Goal: Answer question/provide support

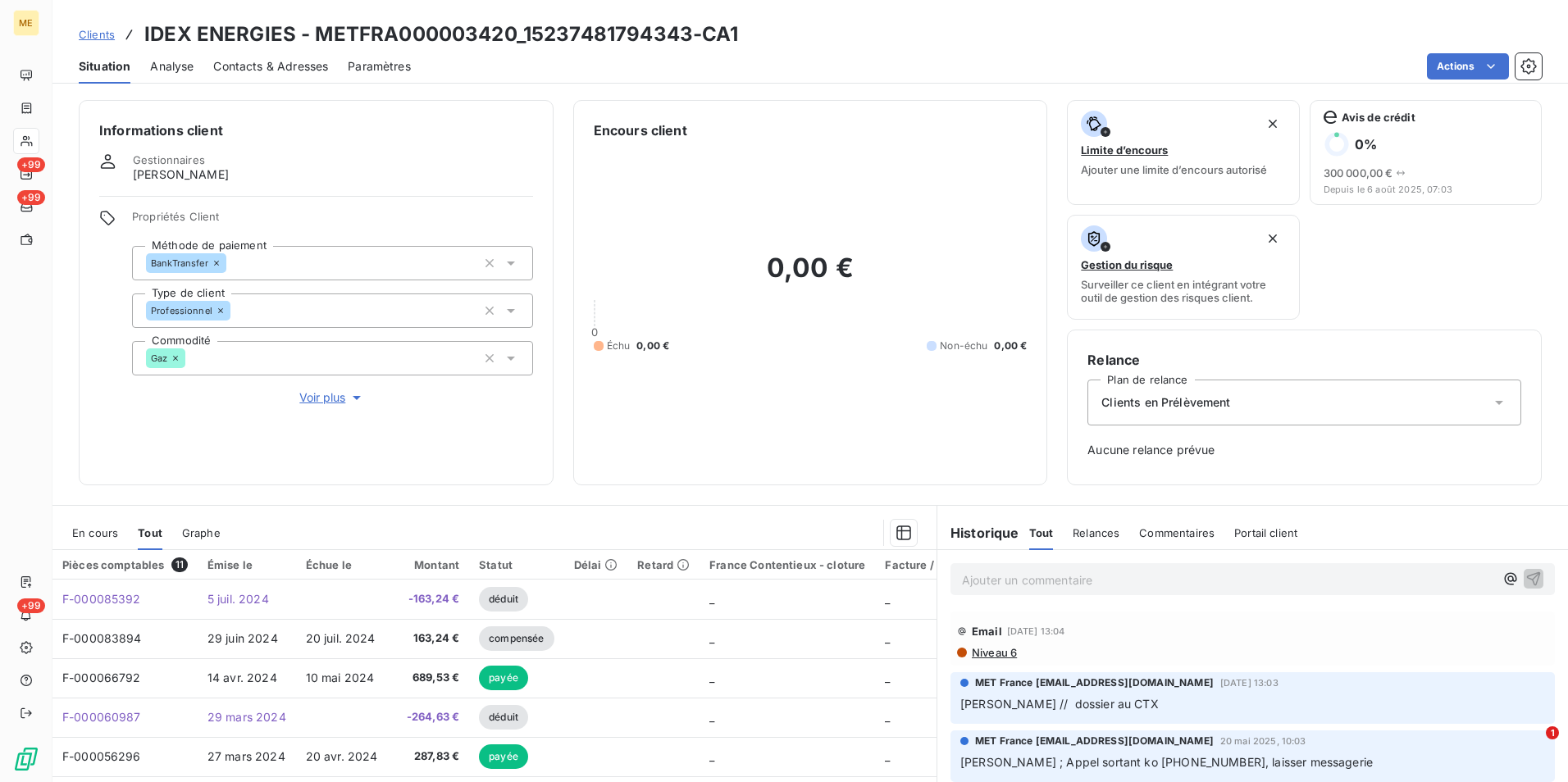
scroll to position [82, 0]
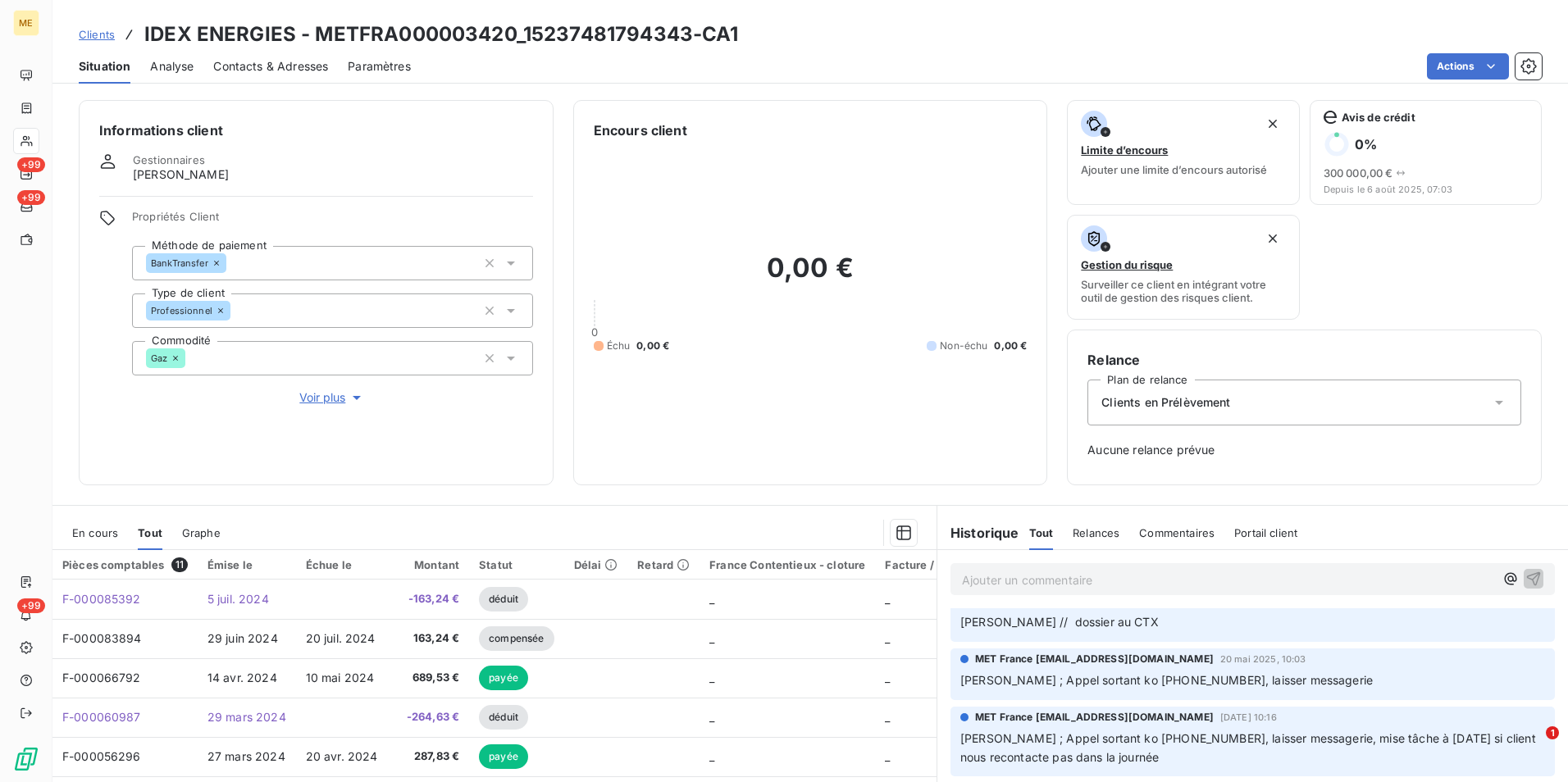
click at [92, 33] on span "Clients" at bounding box center [97, 35] width 36 height 13
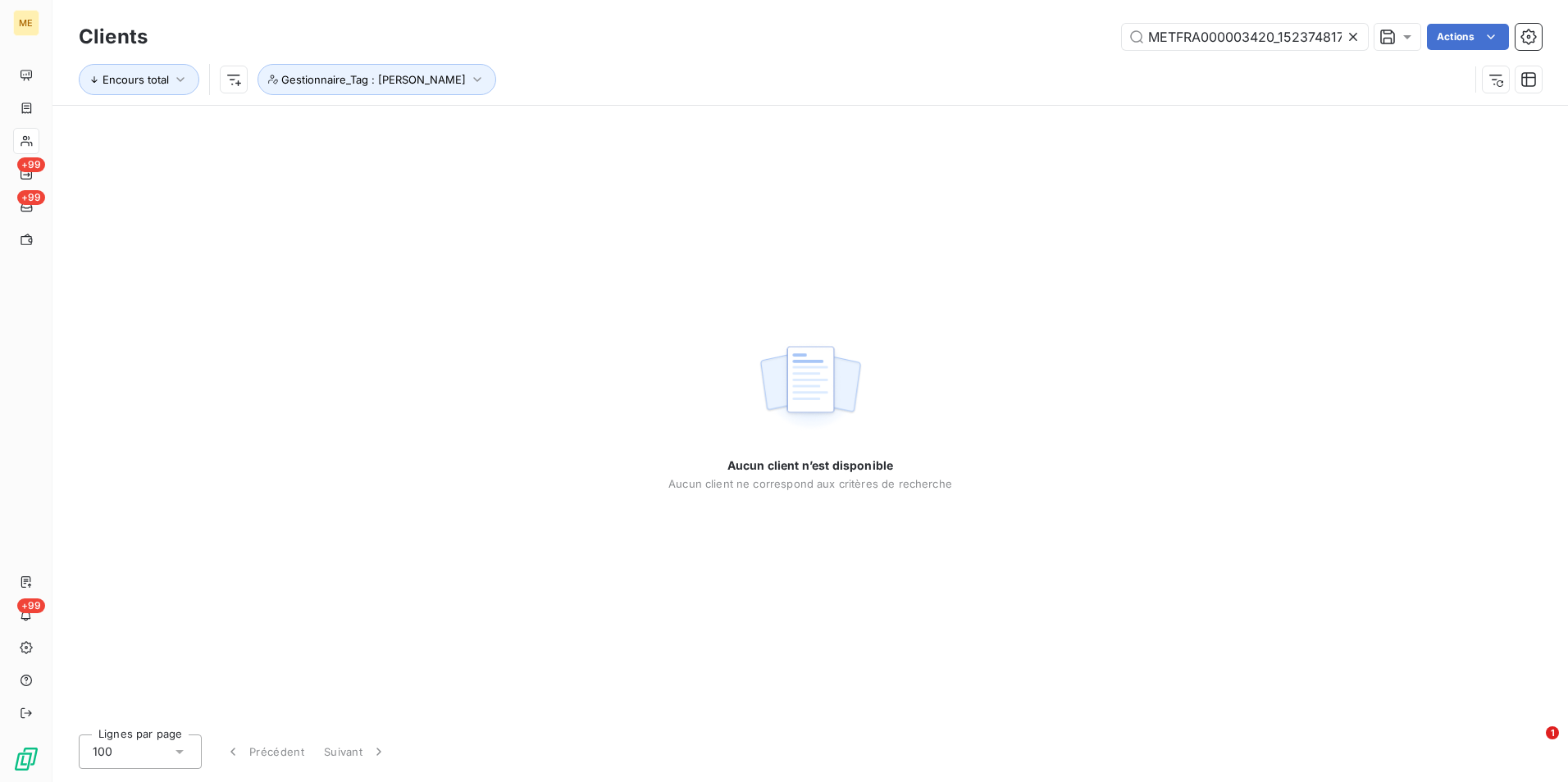
click at [1345, 40] on icon at bounding box center [1353, 37] width 17 height 17
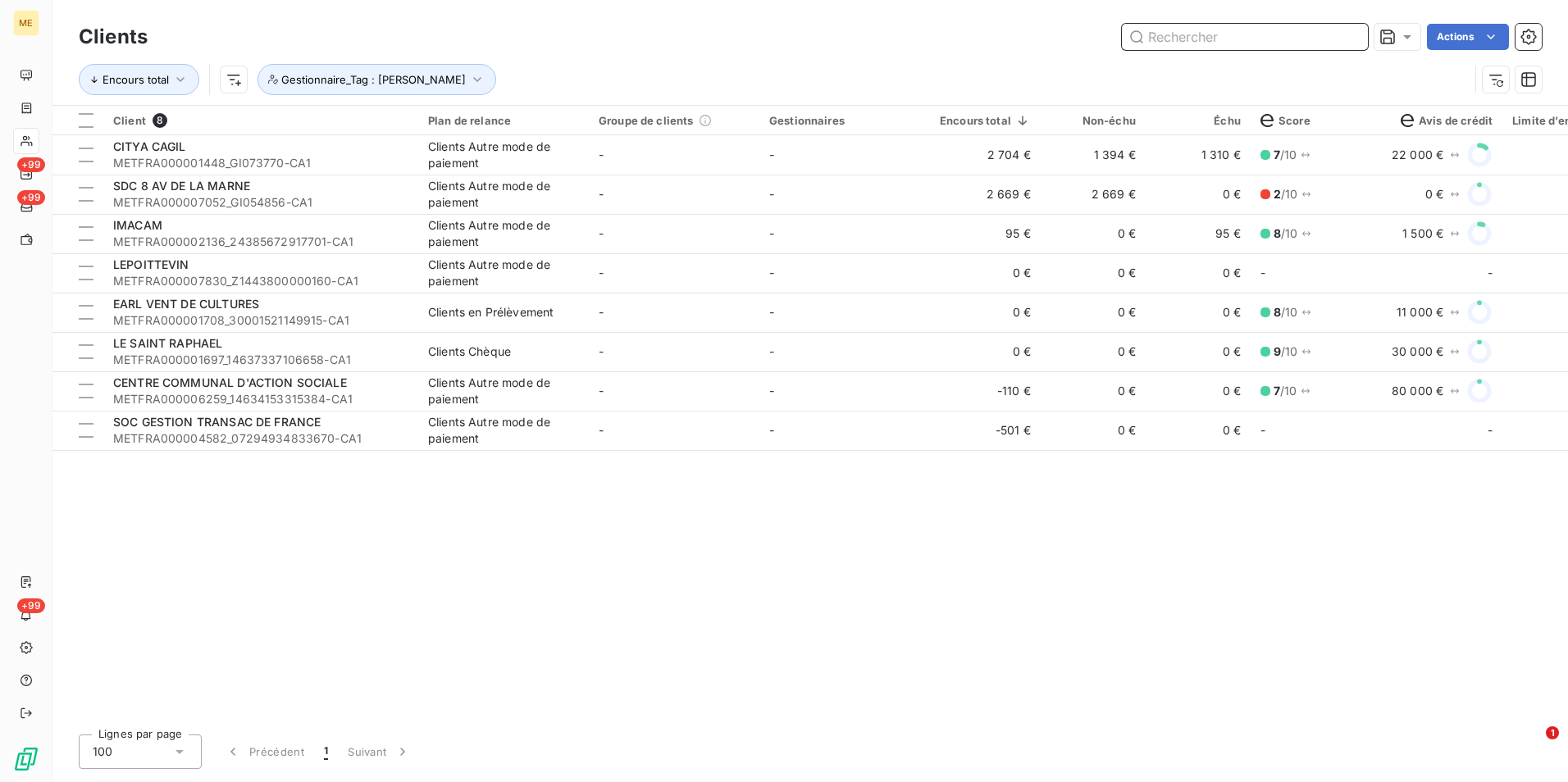
click at [1193, 37] on input "text" at bounding box center [1244, 37] width 246 height 26
paste input "METFRA000019260"
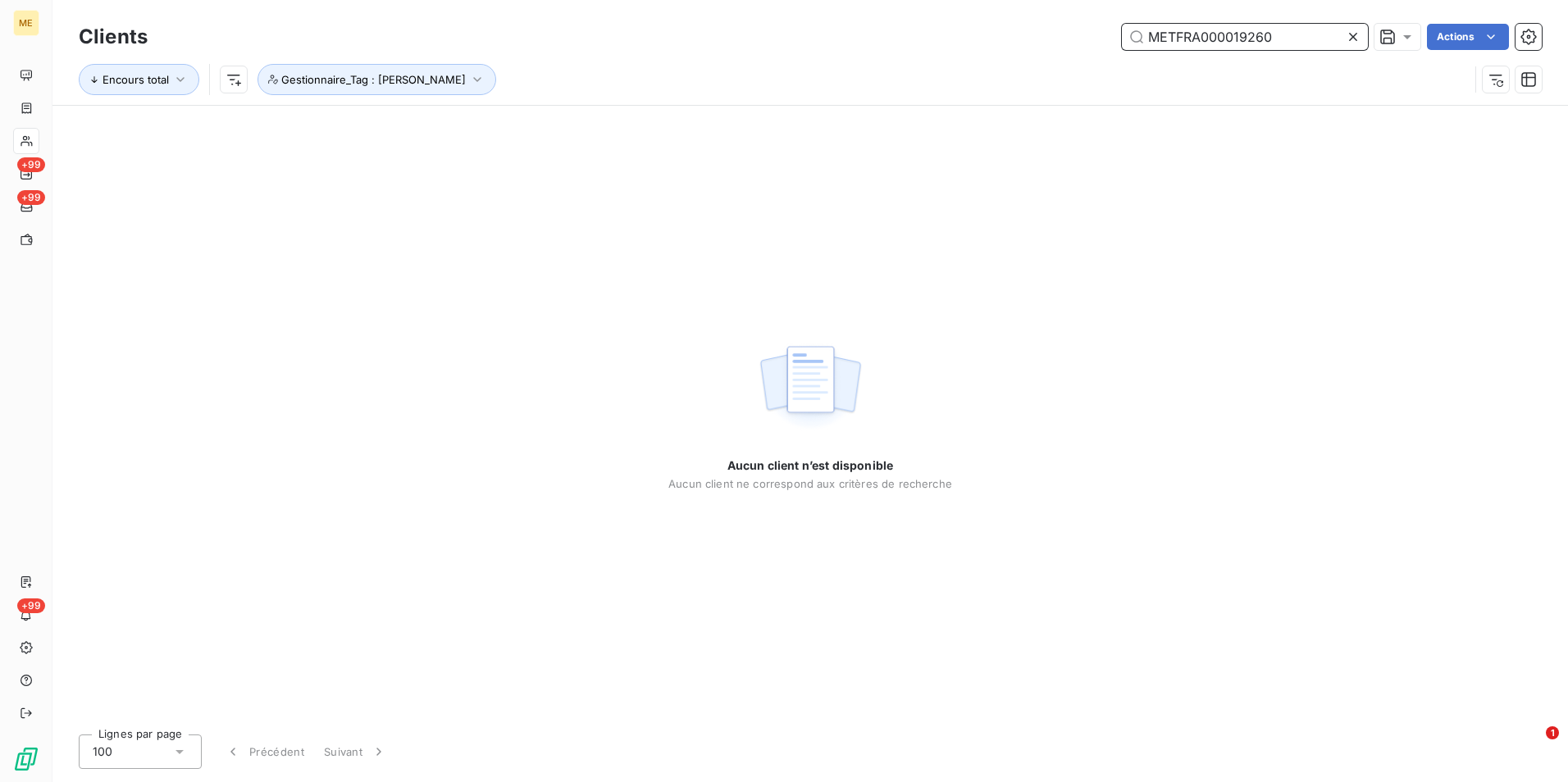
type input "METFRA000019260"
click at [404, 95] on div "Encours total Gestionnaire_Tag : [PERSON_NAME]" at bounding box center [810, 79] width 1463 height 50
click at [413, 82] on button "Gestionnaire_Tag : [PERSON_NAME]" at bounding box center [376, 79] width 239 height 31
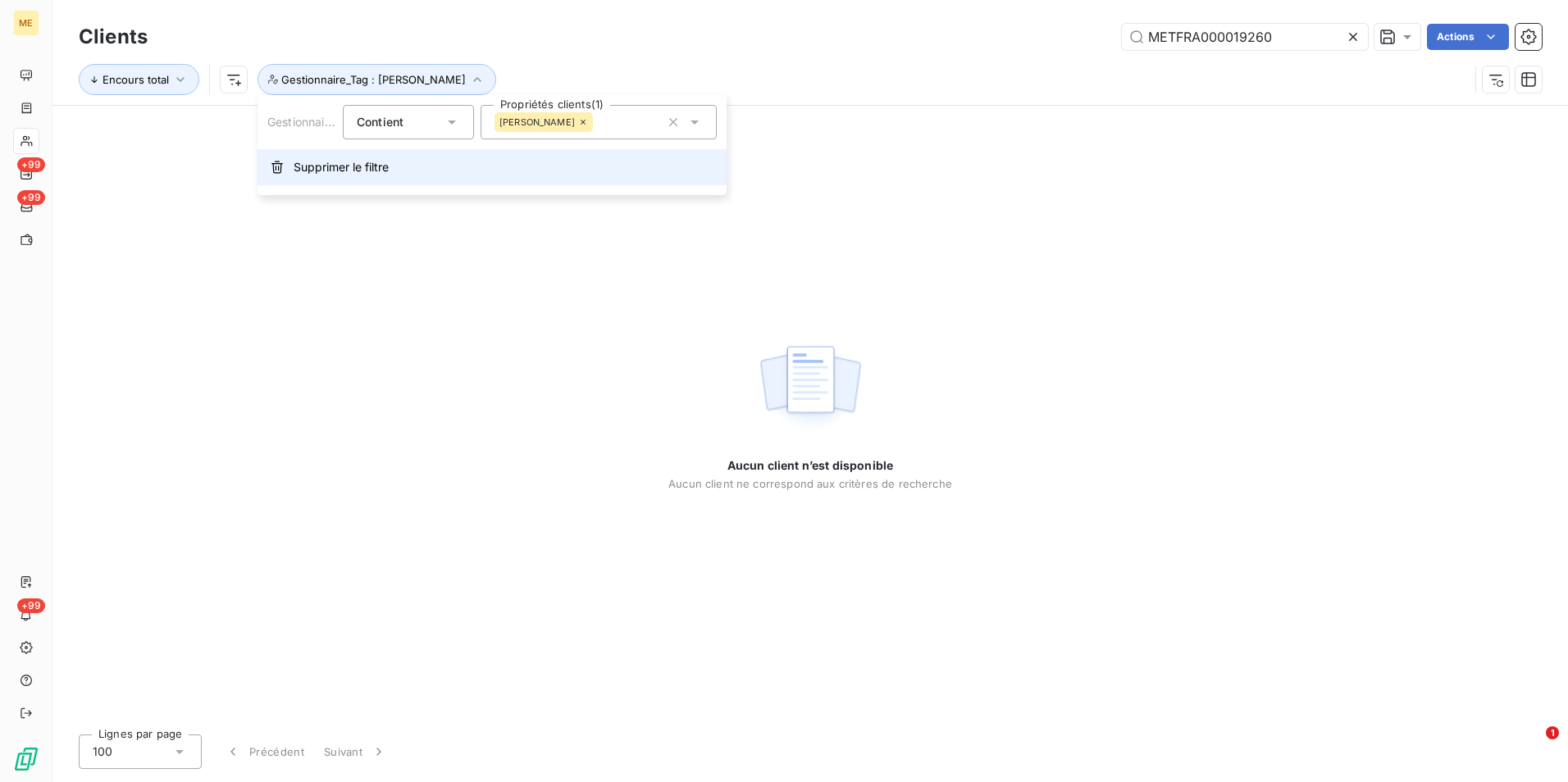
click at [365, 164] on span "Supprimer le filtre" at bounding box center [341, 167] width 95 height 17
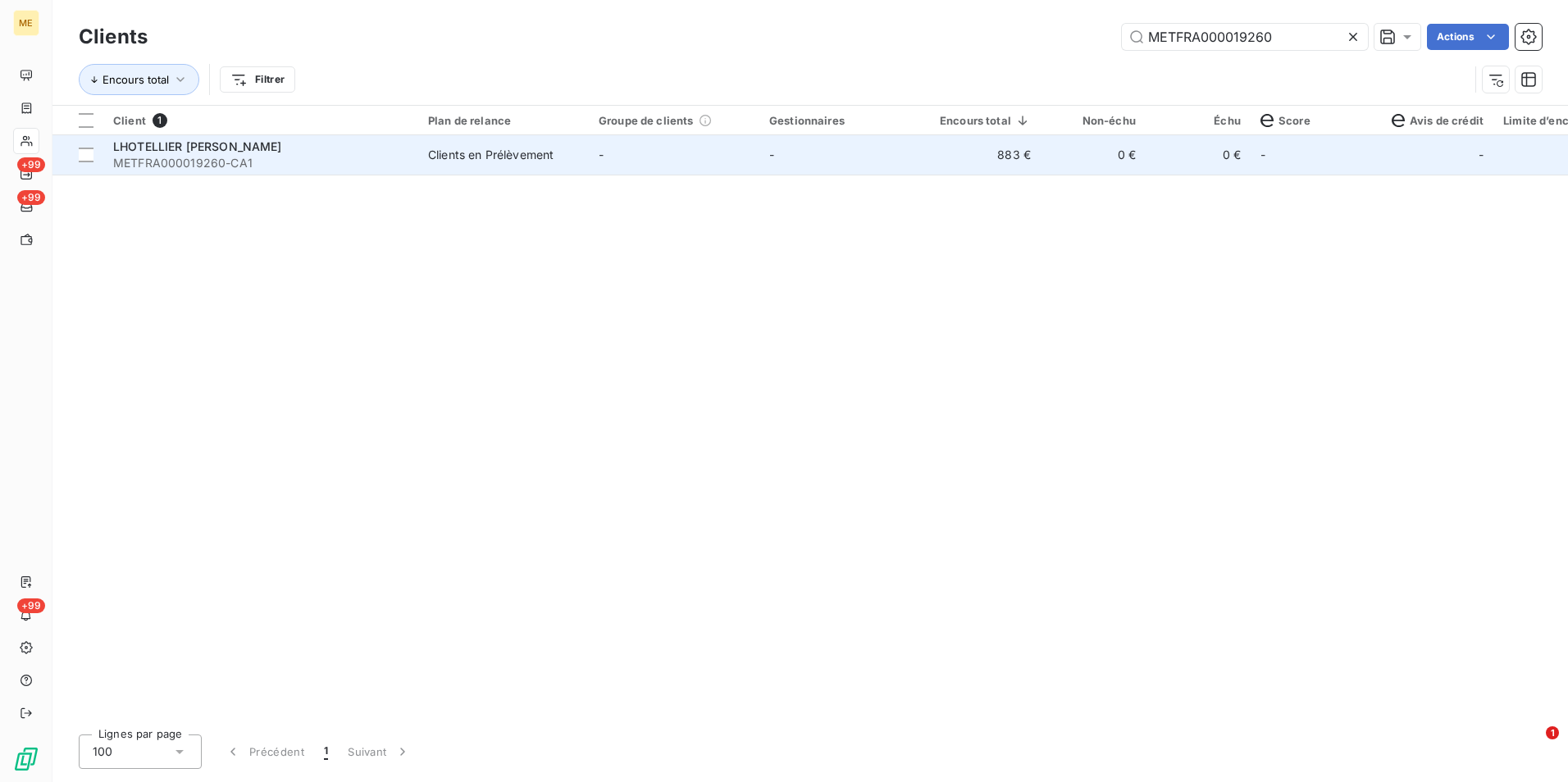
click at [996, 153] on td "883 €" at bounding box center [985, 155] width 111 height 40
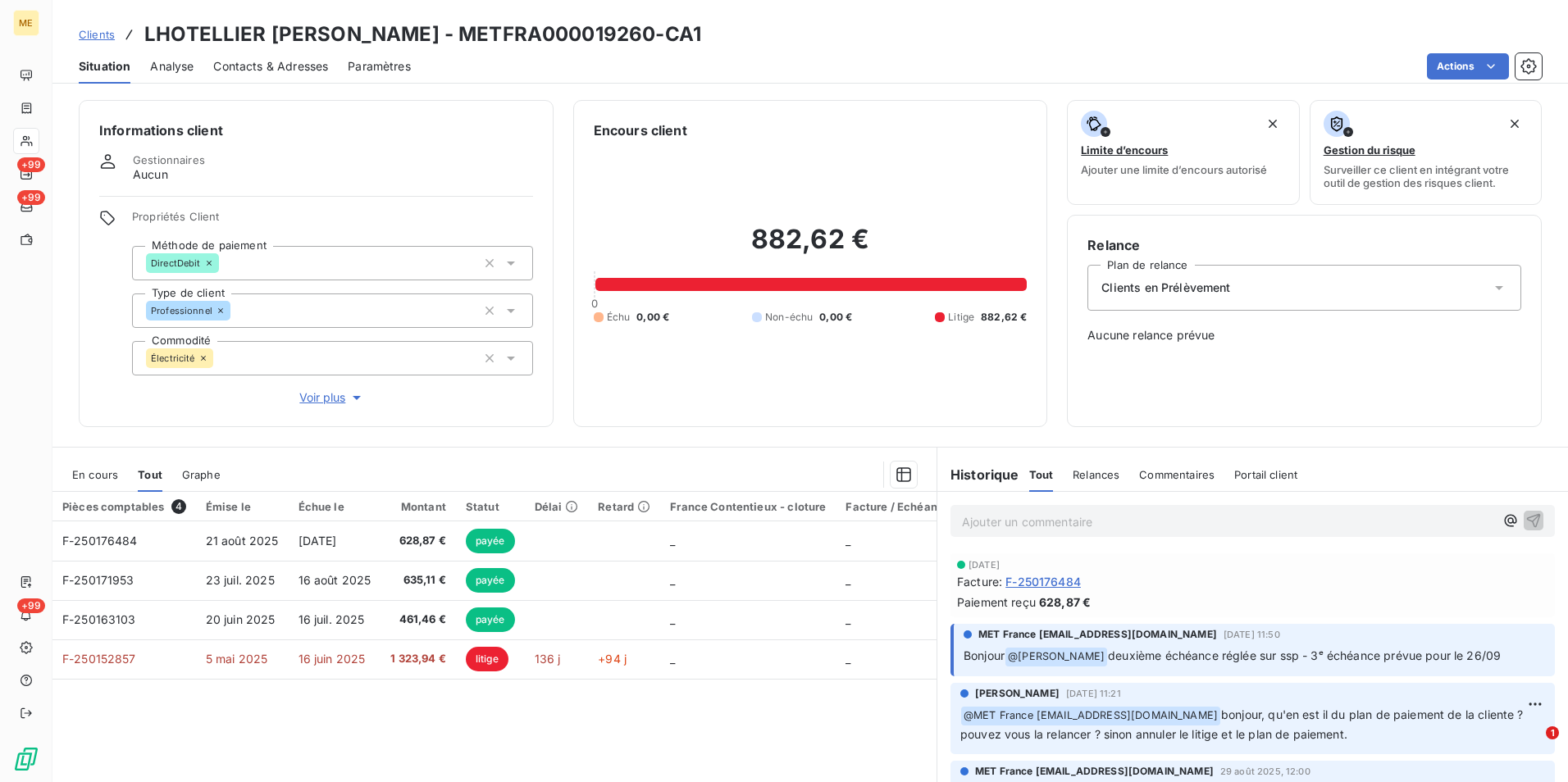
drag, startPoint x: 100, startPoint y: 31, endPoint x: 208, endPoint y: 5, distance: 111.1
click at [100, 32] on span "Clients" at bounding box center [97, 35] width 36 height 13
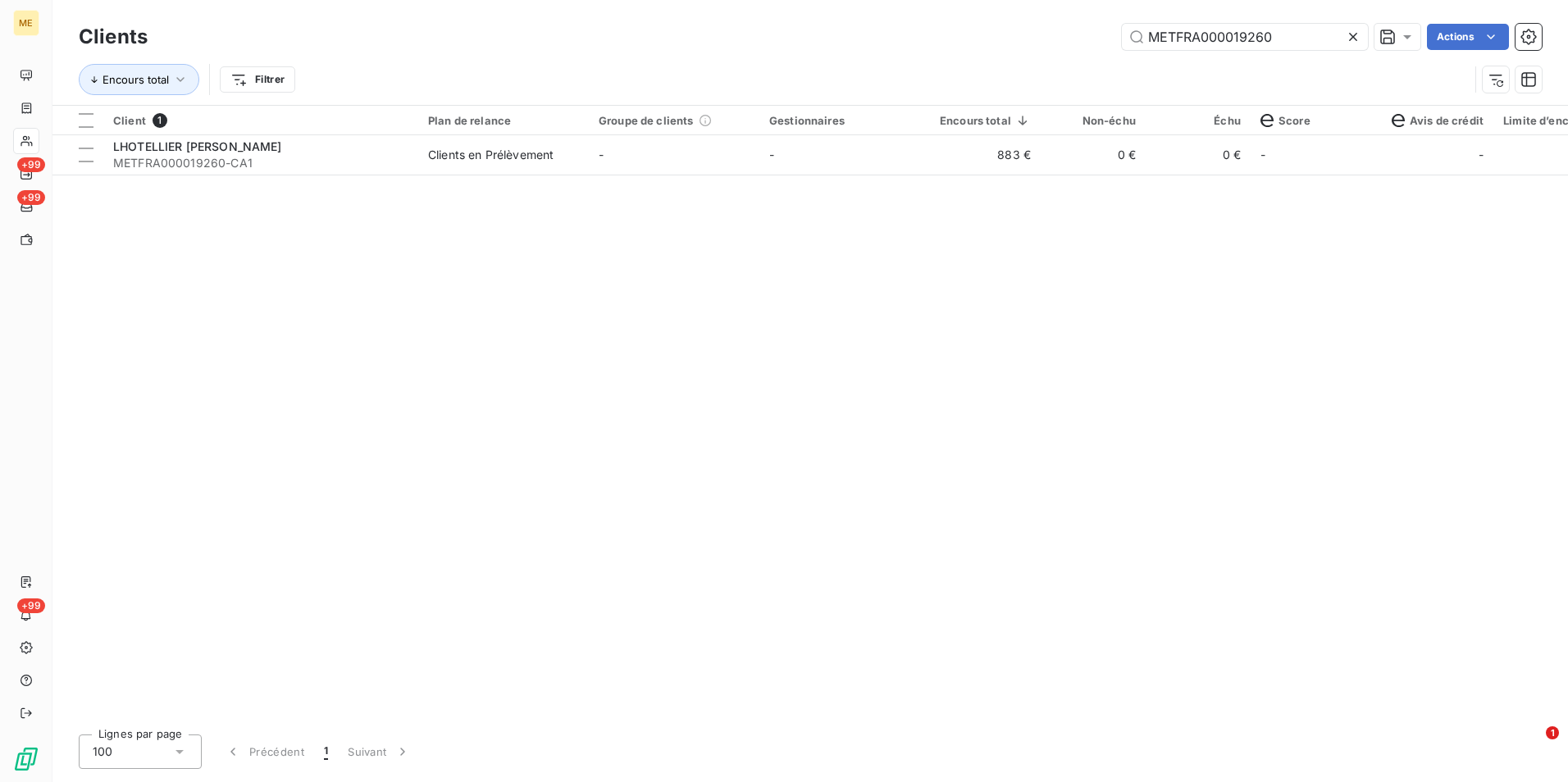
click at [1347, 35] on icon at bounding box center [1353, 37] width 17 height 17
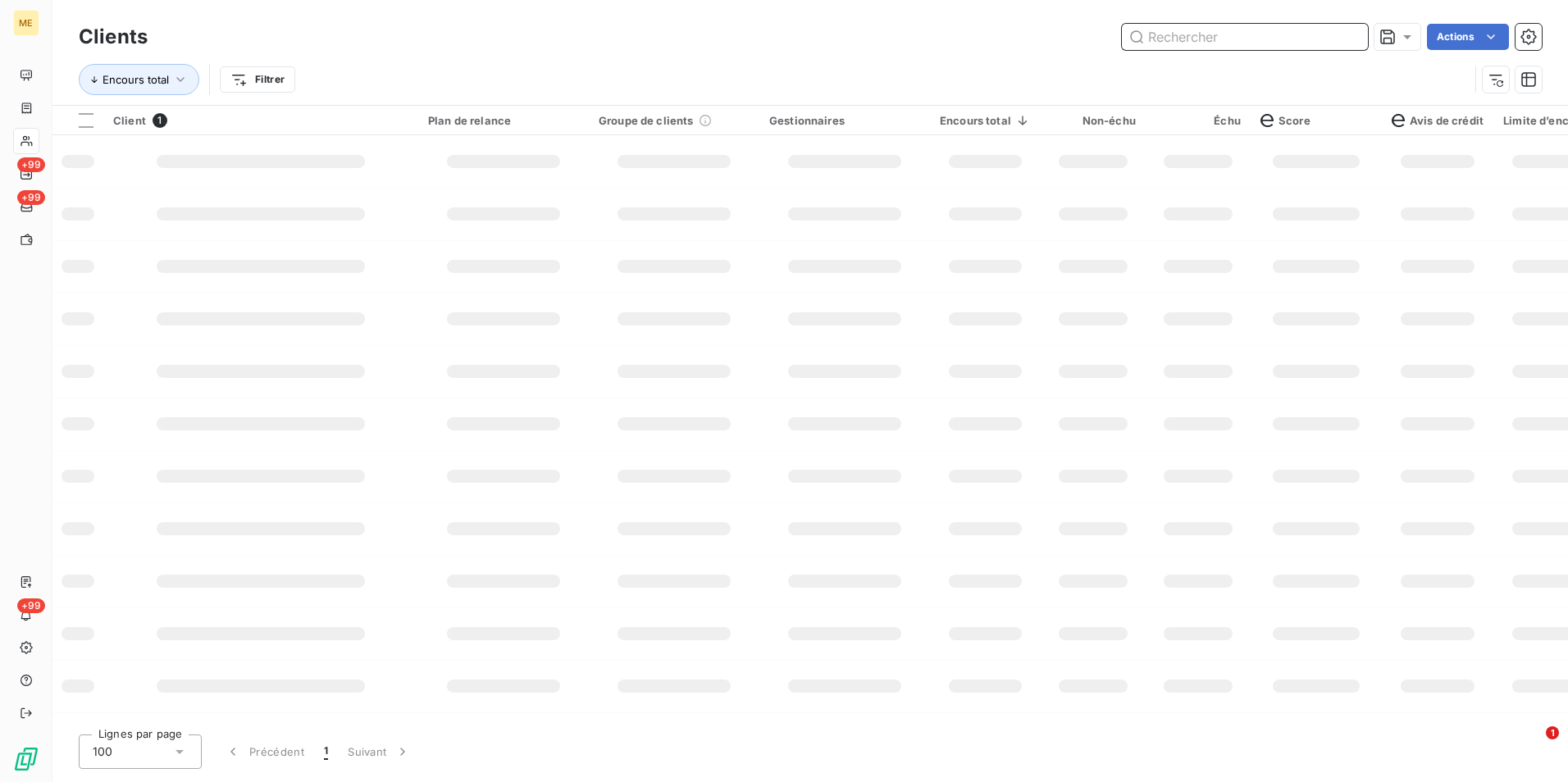
click at [1345, 35] on input "text" at bounding box center [1244, 37] width 246 height 26
paste input "METFRA000002542_24351953501758"
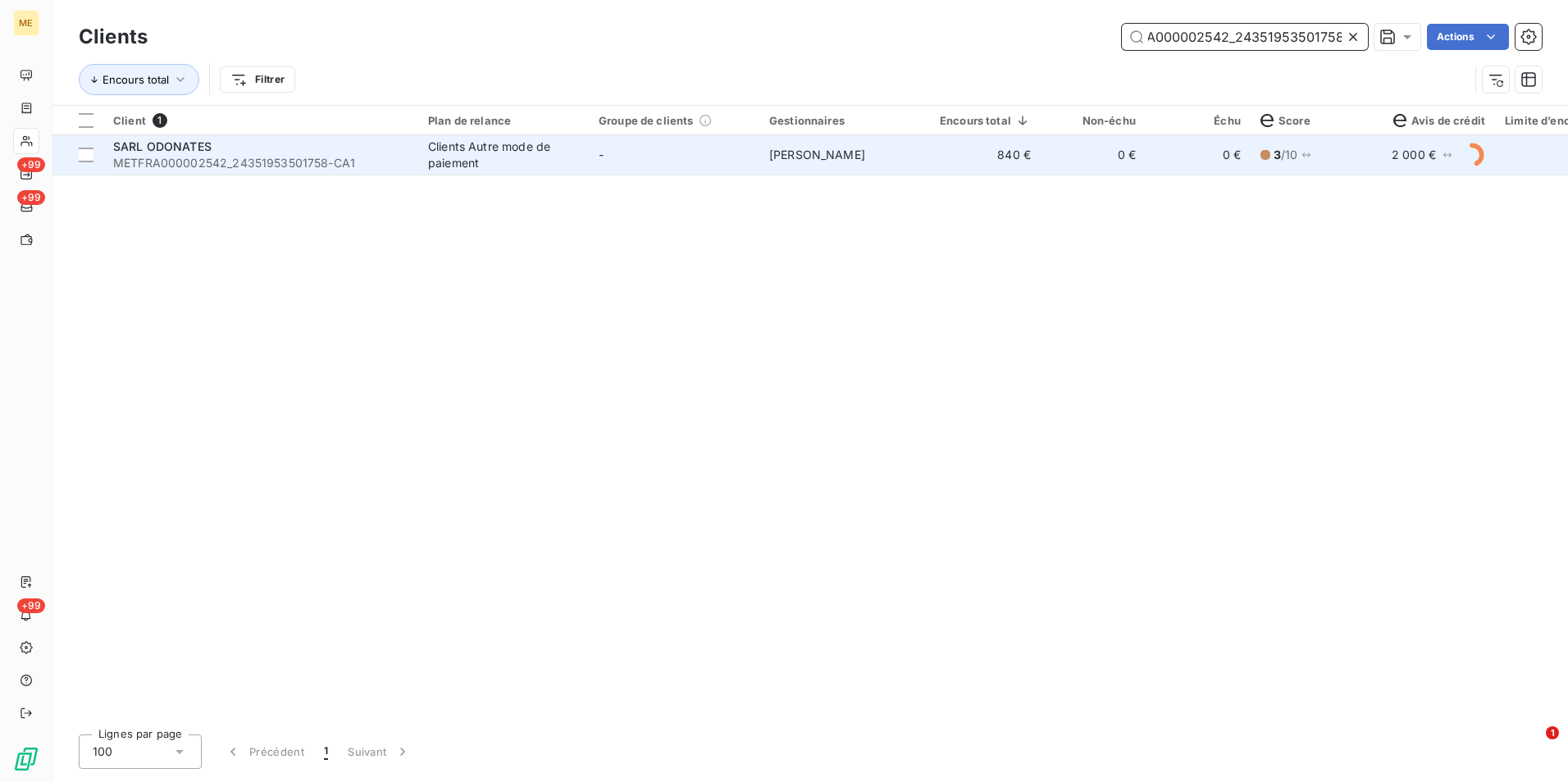
type input "METFRA000002542_24351953501758"
click at [967, 160] on td "840 €" at bounding box center [985, 155] width 111 height 40
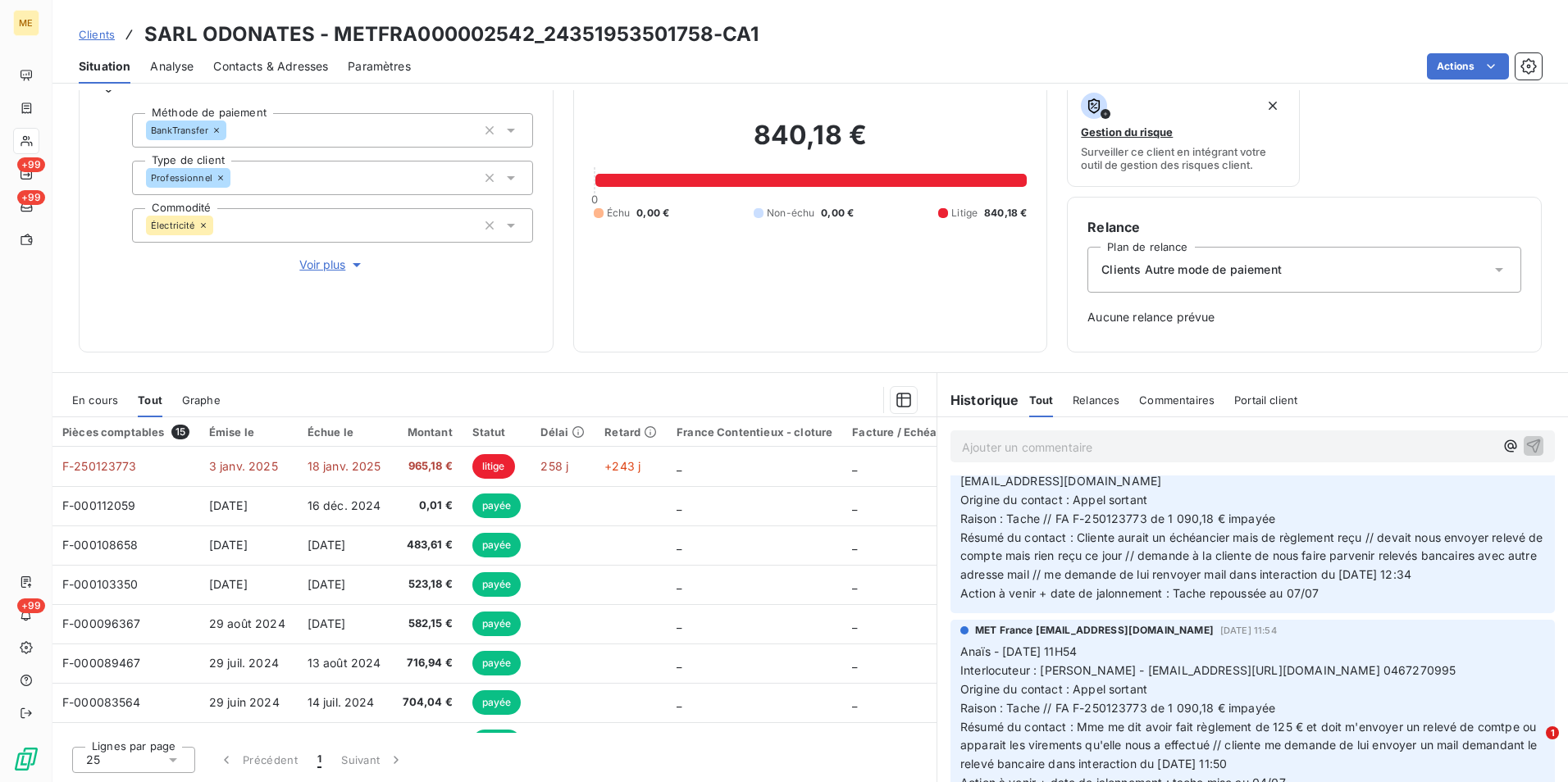
scroll to position [328, 0]
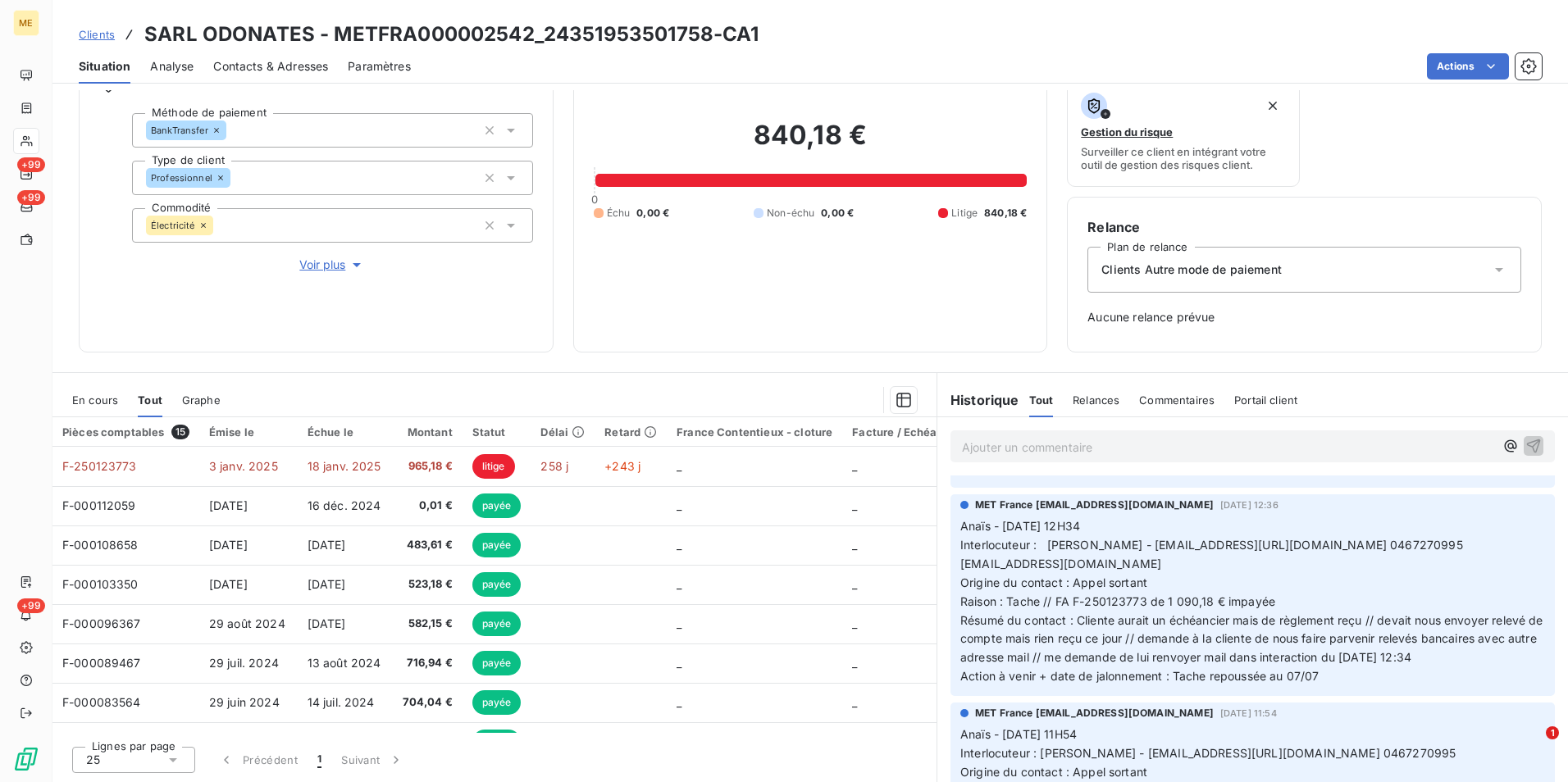
click at [107, 31] on span "Clients" at bounding box center [97, 35] width 36 height 13
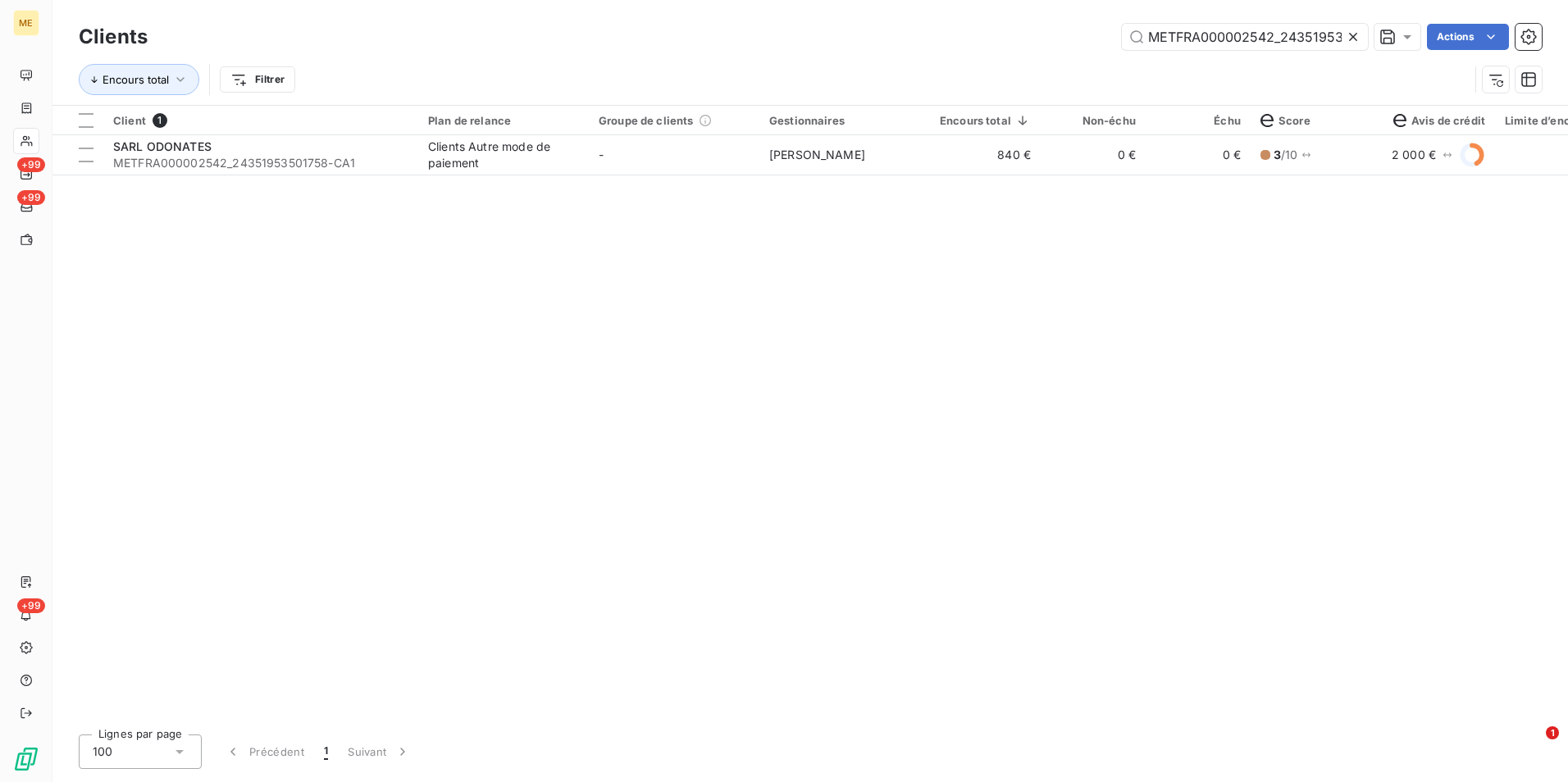
click at [1352, 46] on div at bounding box center [1356, 37] width 23 height 26
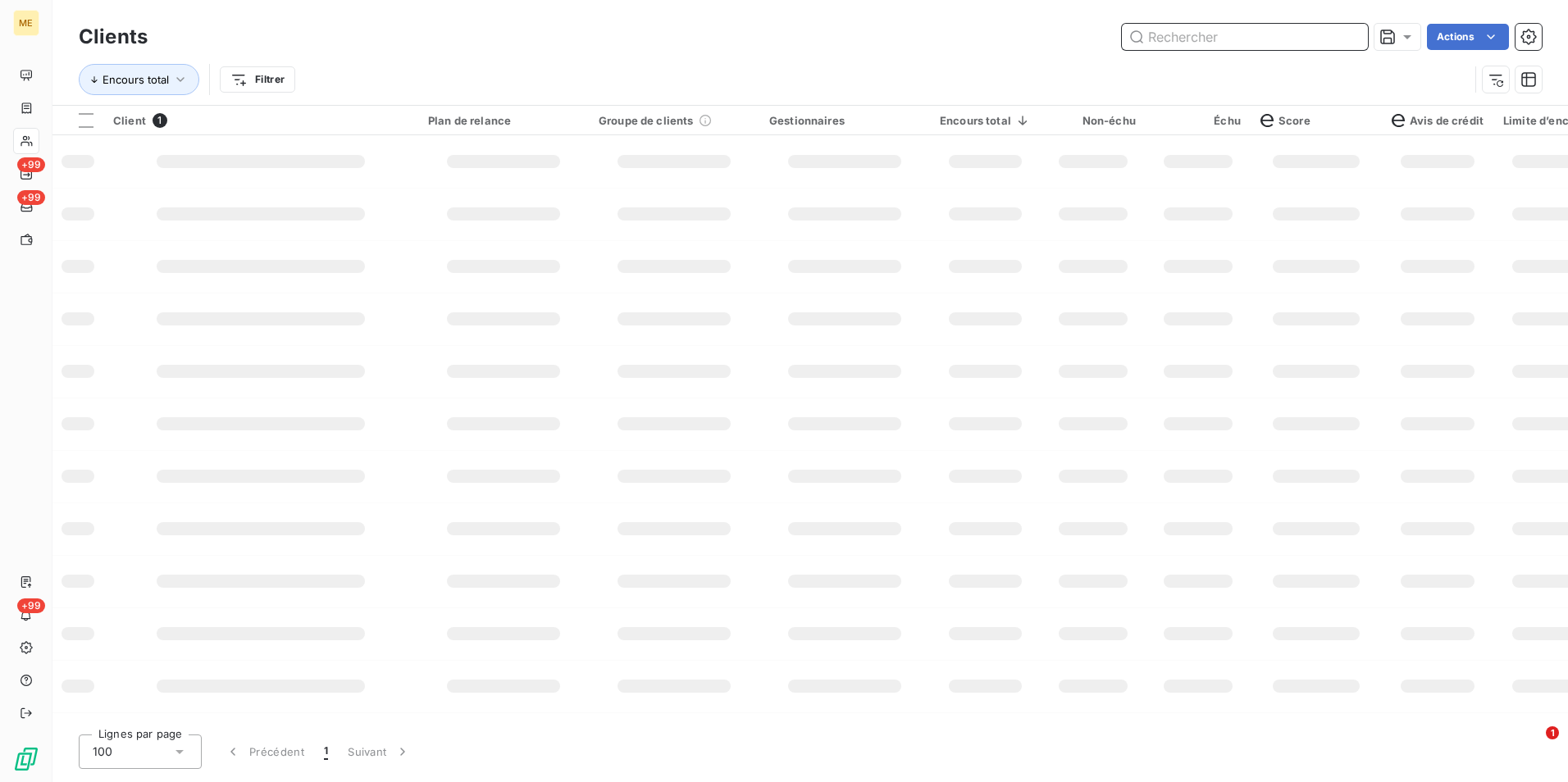
click at [1345, 36] on input "text" at bounding box center [1244, 37] width 246 height 26
paste input "METFRA000002753_21552821900958"
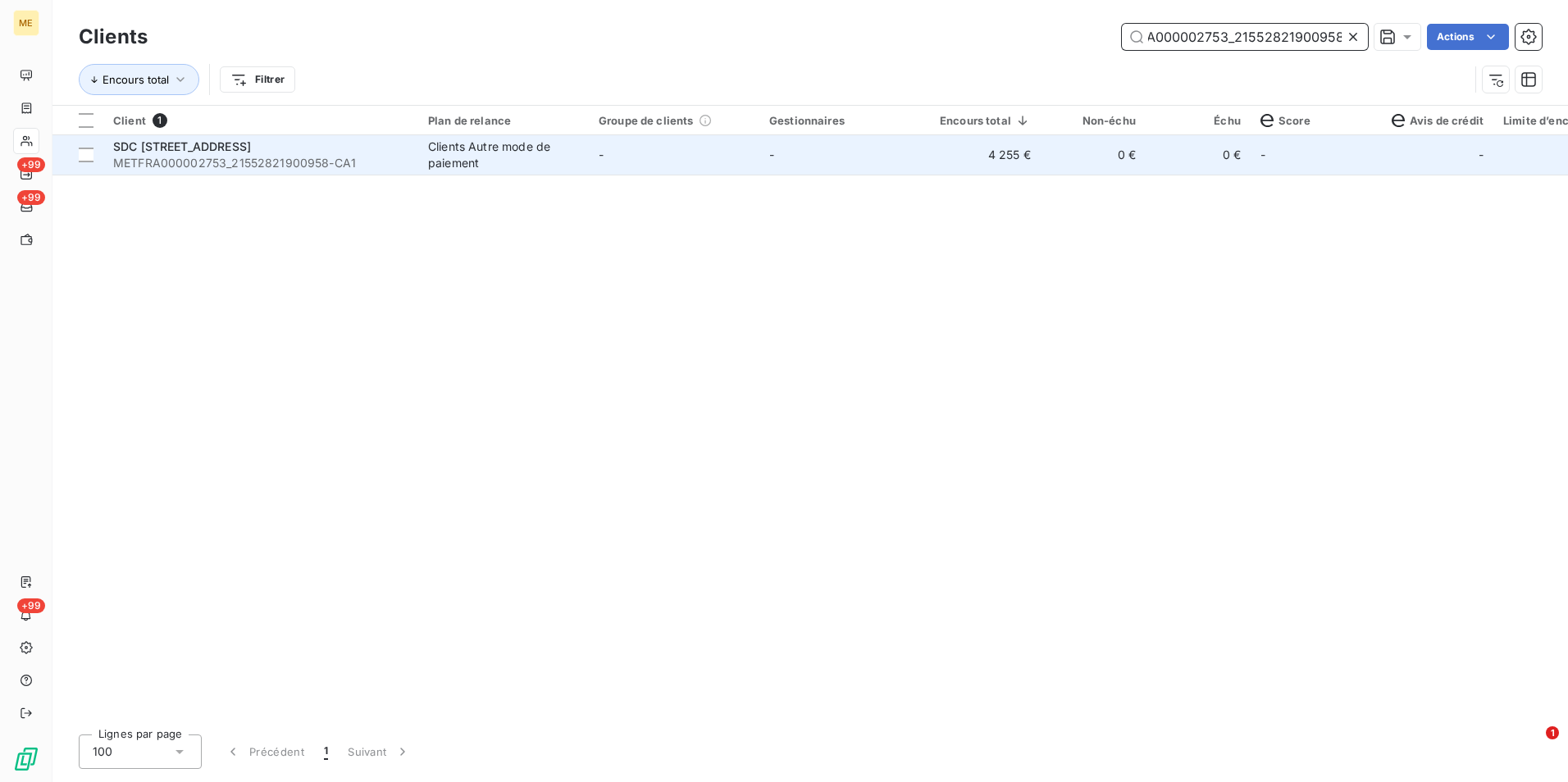
type input "METFRA000002753_21552821900958"
click at [1156, 168] on td "0 €" at bounding box center [1198, 155] width 105 height 40
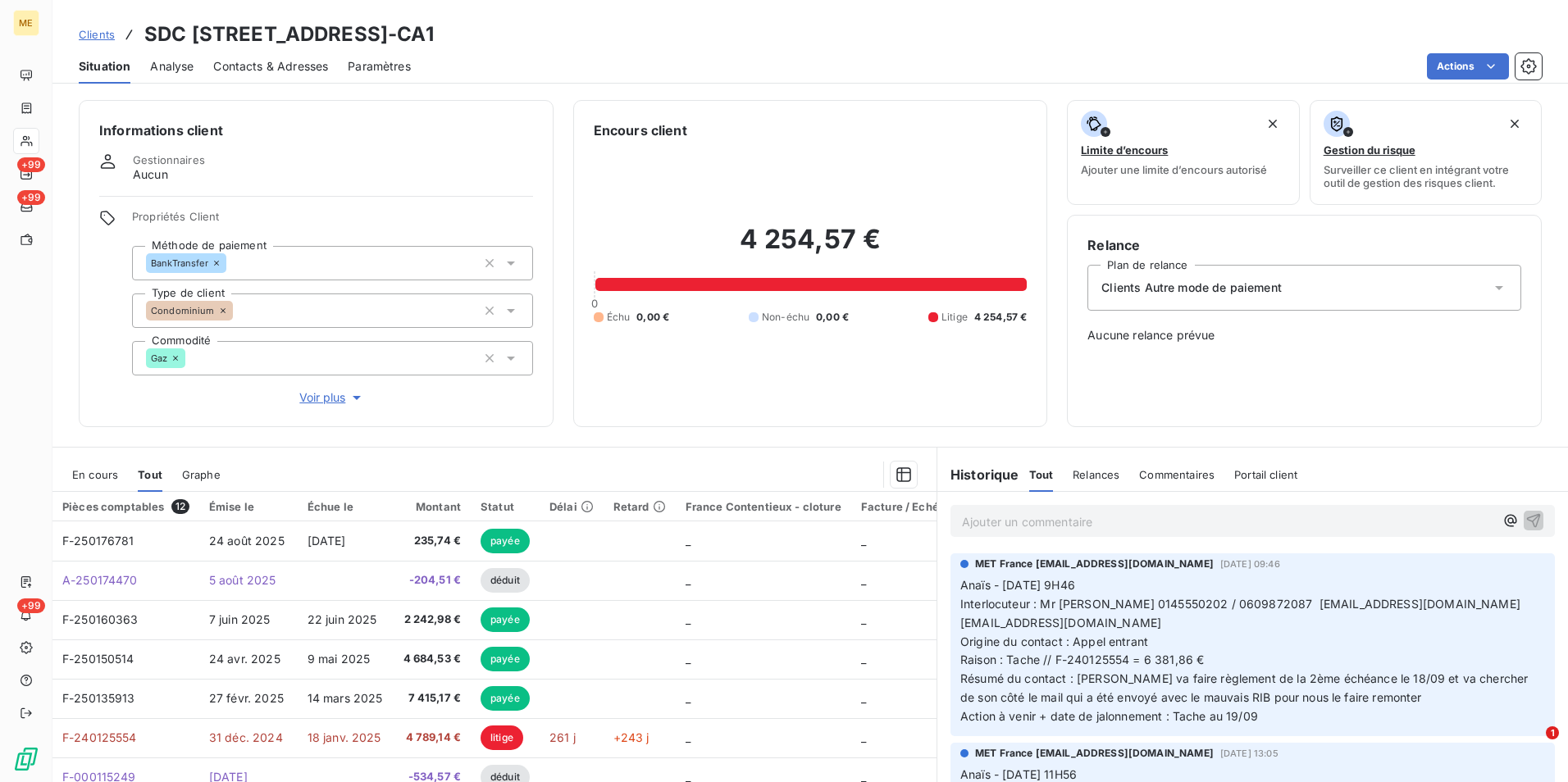
click at [106, 34] on span "Clients" at bounding box center [97, 35] width 36 height 13
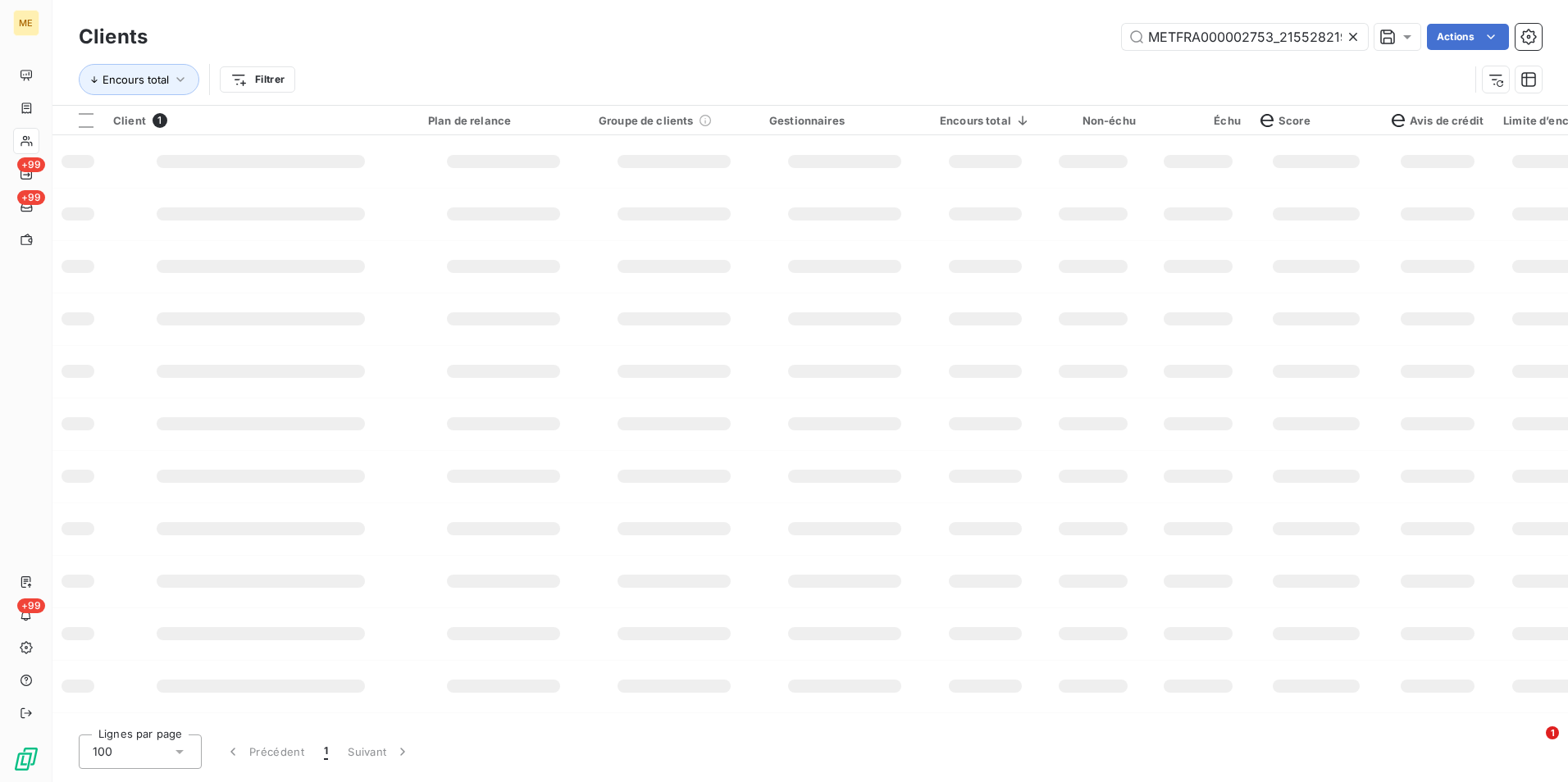
scroll to position [0, 46]
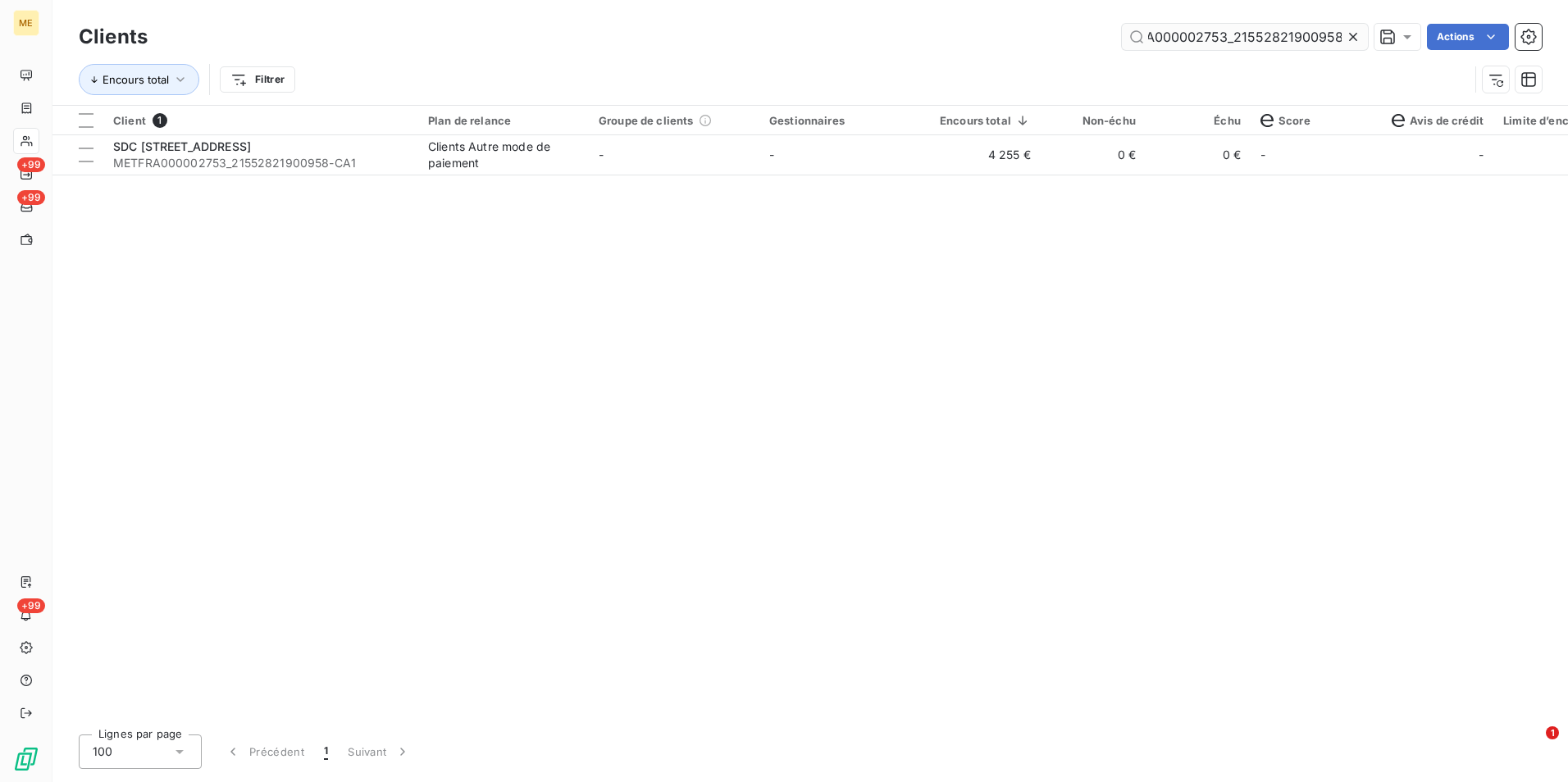
click at [1341, 41] on input "METFRA000002753_21552821900958" at bounding box center [1244, 37] width 246 height 26
click at [1352, 34] on icon at bounding box center [1353, 37] width 17 height 17
click at [1352, 34] on input "text" at bounding box center [1244, 37] width 246 height 26
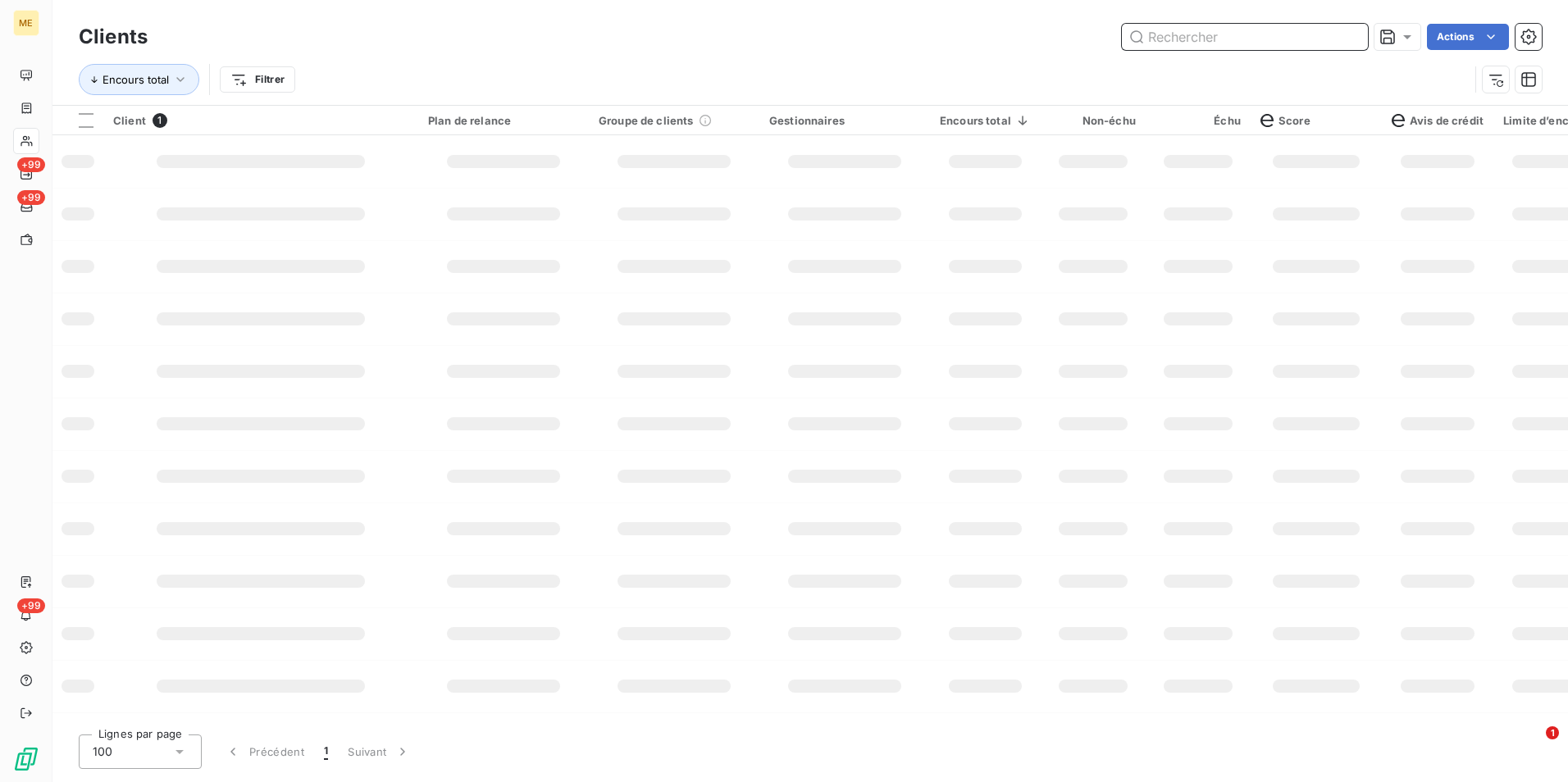
paste input "METFRA000003449_GI160300"
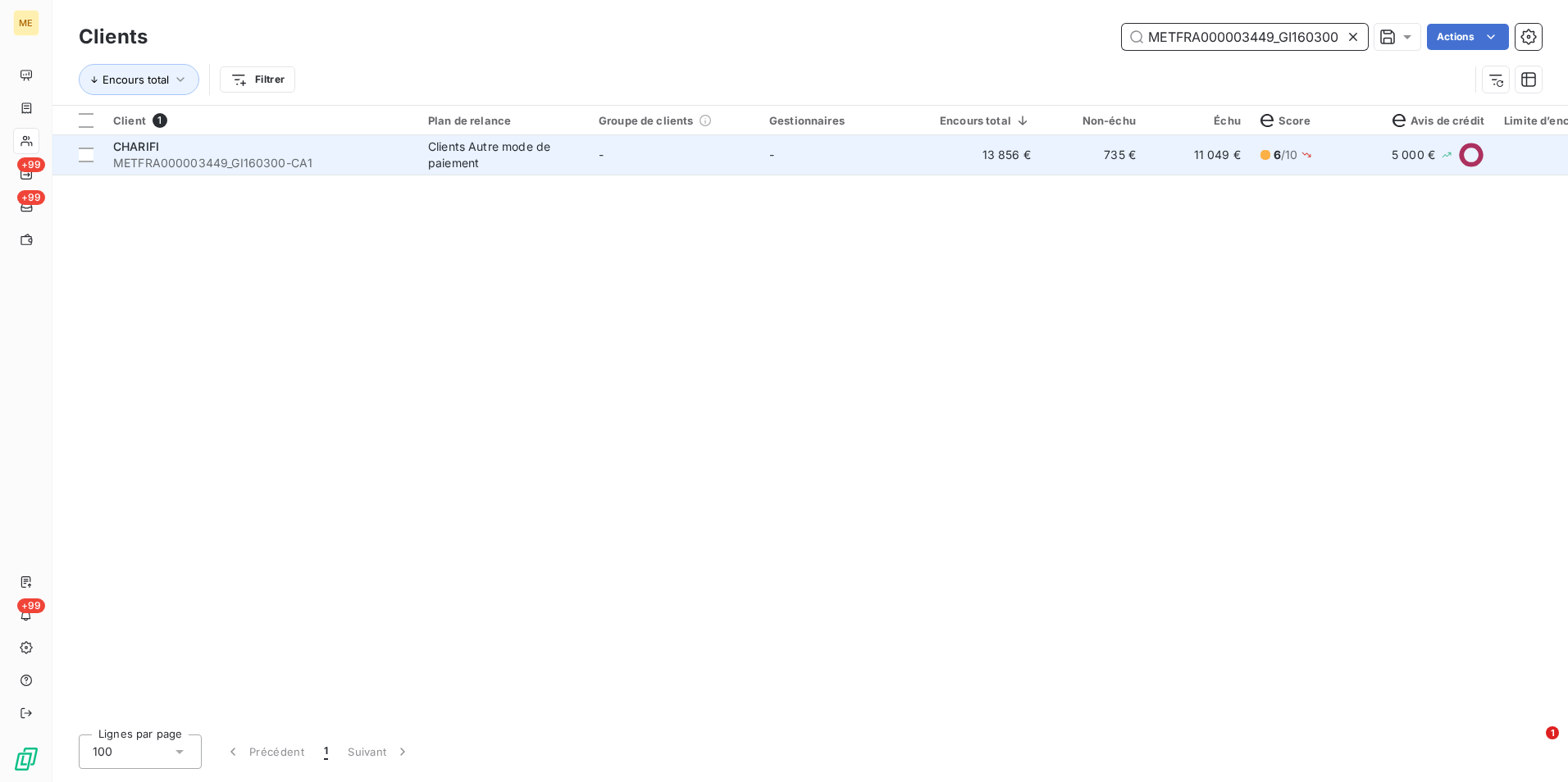
type input "METFRA000003449_GI160300"
click at [599, 173] on td "-" at bounding box center [674, 155] width 170 height 40
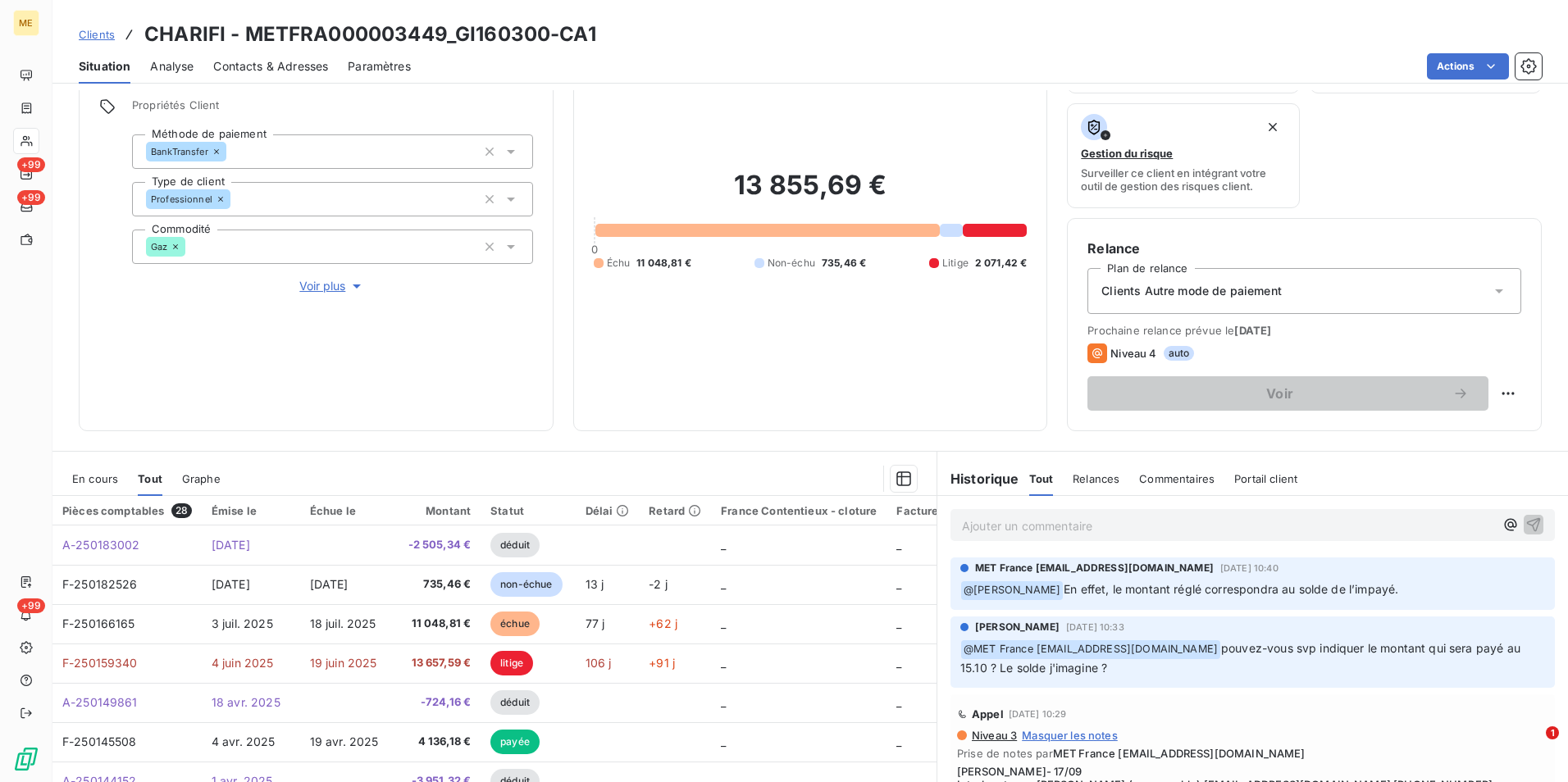
scroll to position [190, 0]
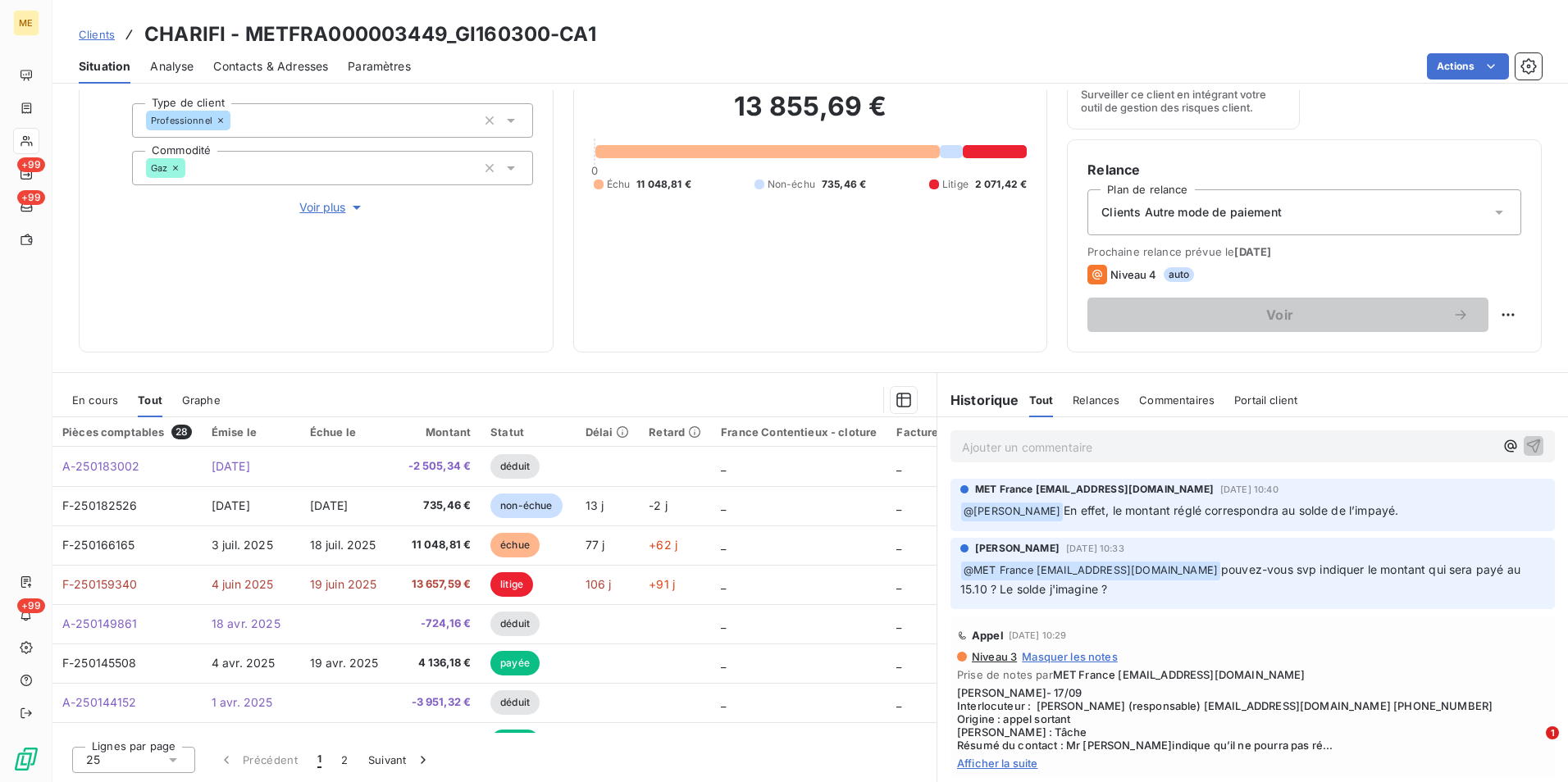
drag, startPoint x: 92, startPoint y: 34, endPoint x: 204, endPoint y: 22, distance: 112.6
click at [92, 34] on span "Clients" at bounding box center [97, 35] width 36 height 13
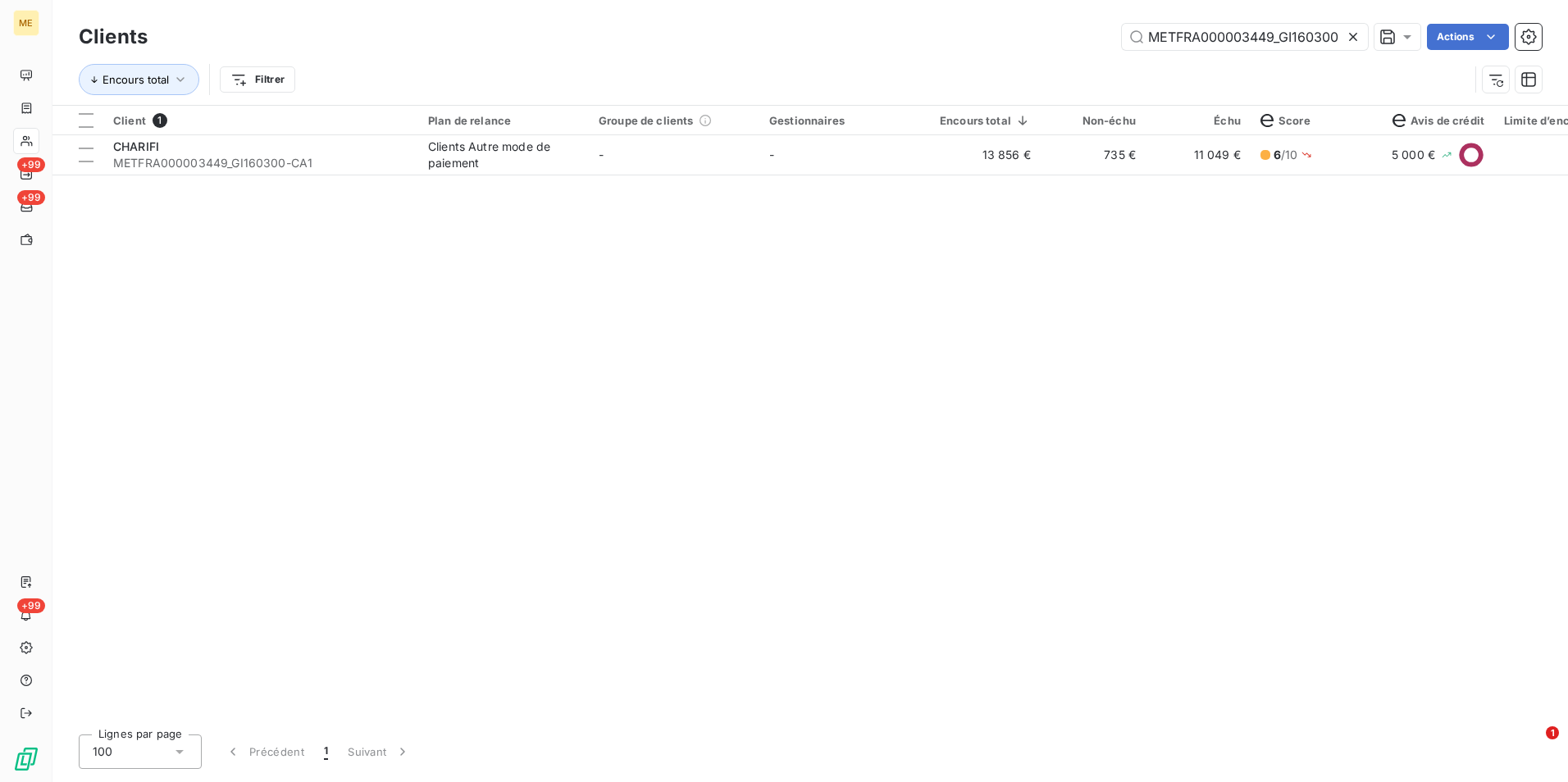
click at [1355, 36] on icon at bounding box center [1353, 37] width 17 height 17
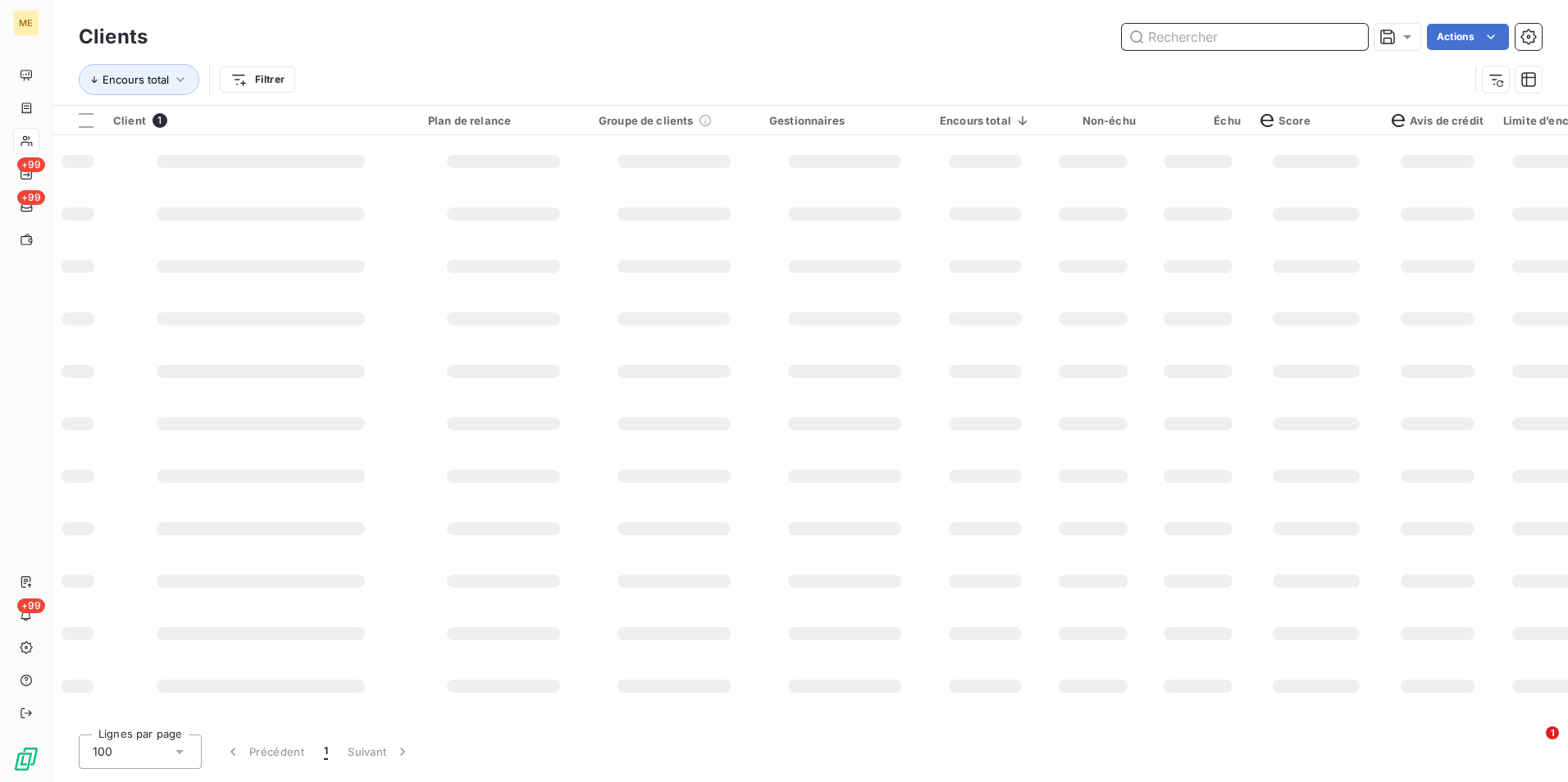
click at [1354, 36] on input "text" at bounding box center [1244, 37] width 246 height 26
paste input "METFRA000004399_50050016993466"
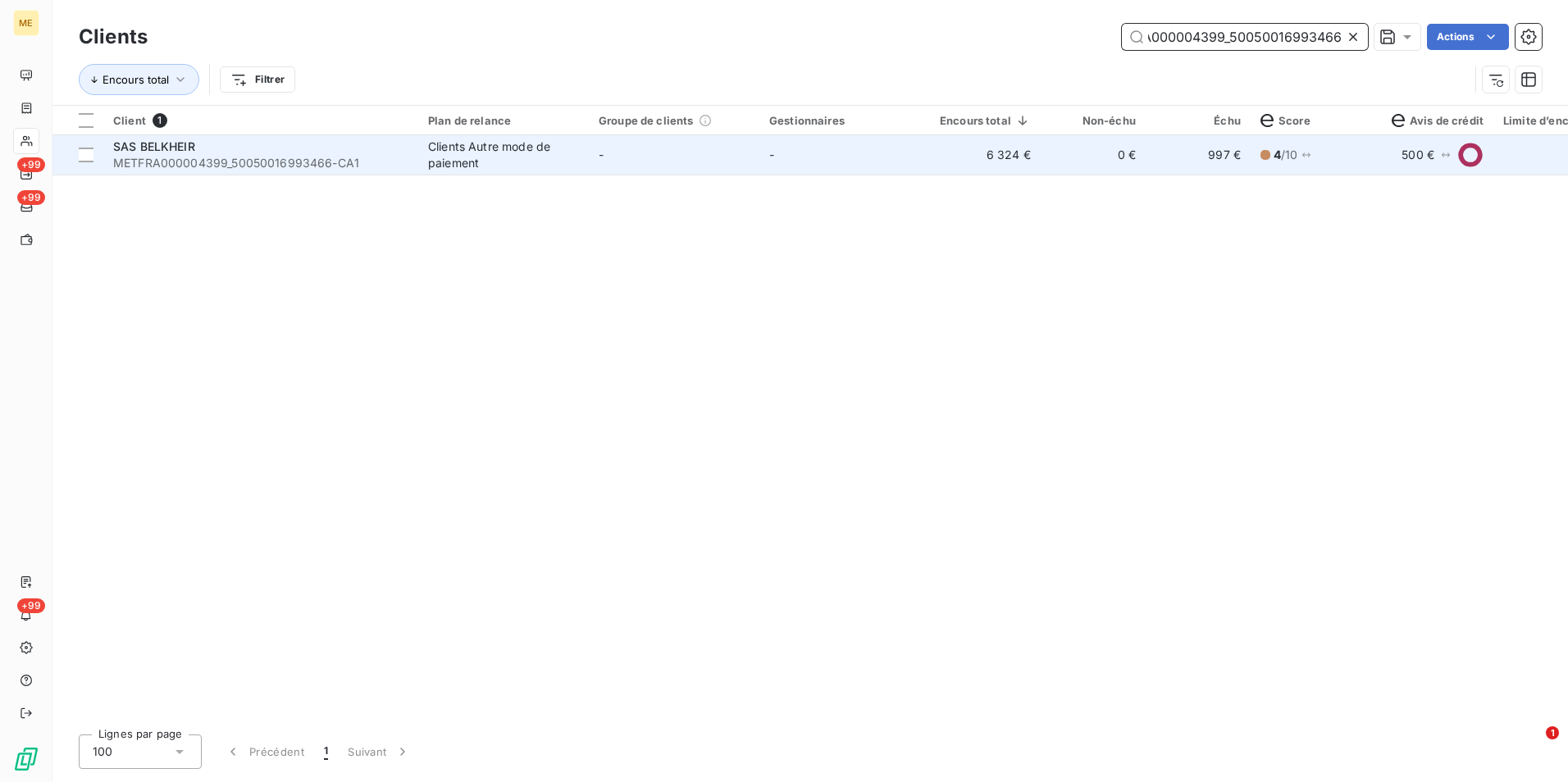
type input "METFRA000004399_50050016993466"
click at [1064, 155] on td "0 €" at bounding box center [1092, 155] width 105 height 40
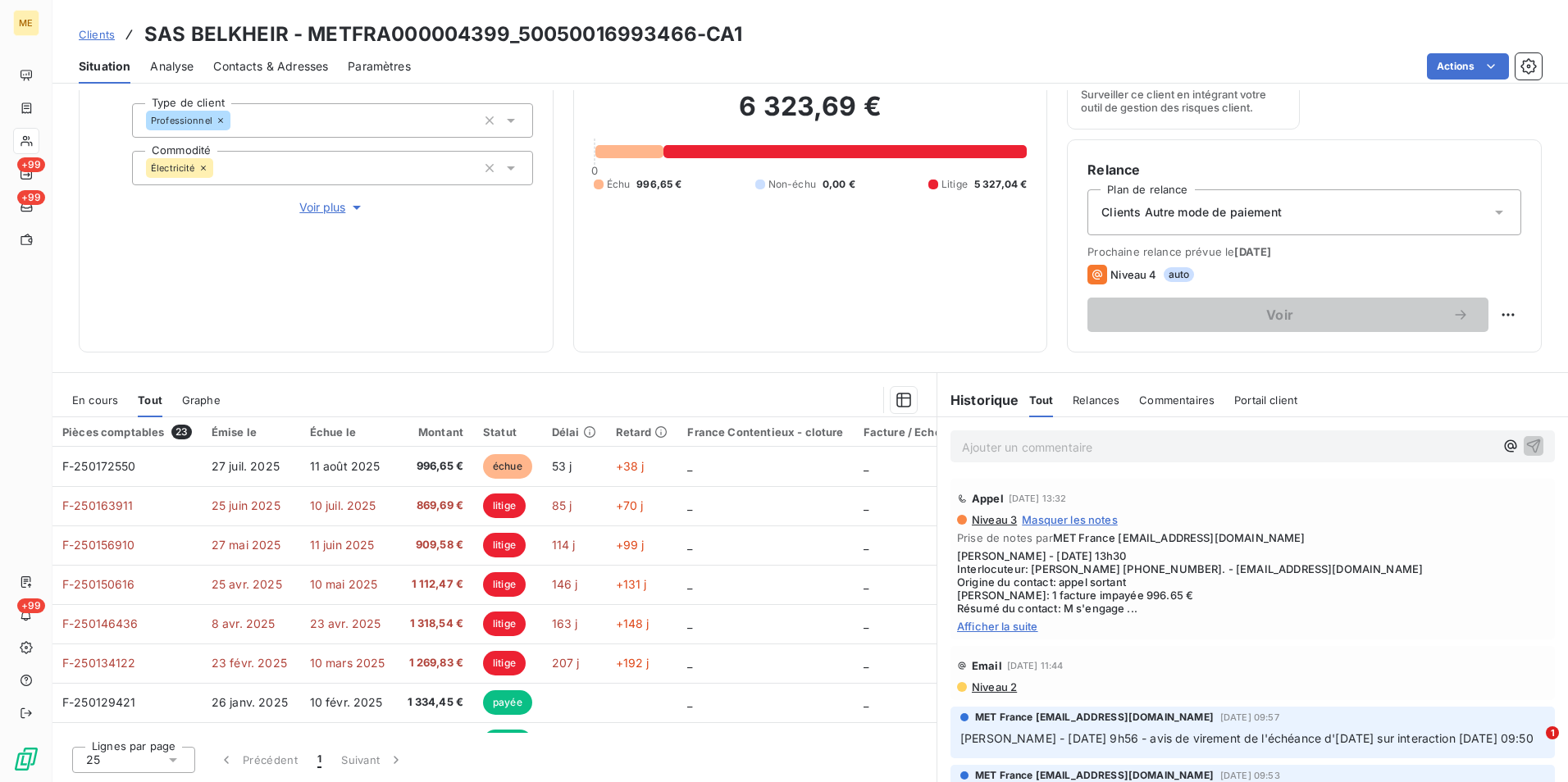
click at [1017, 626] on span "Afficher la suite" at bounding box center [1252, 627] width 591 height 13
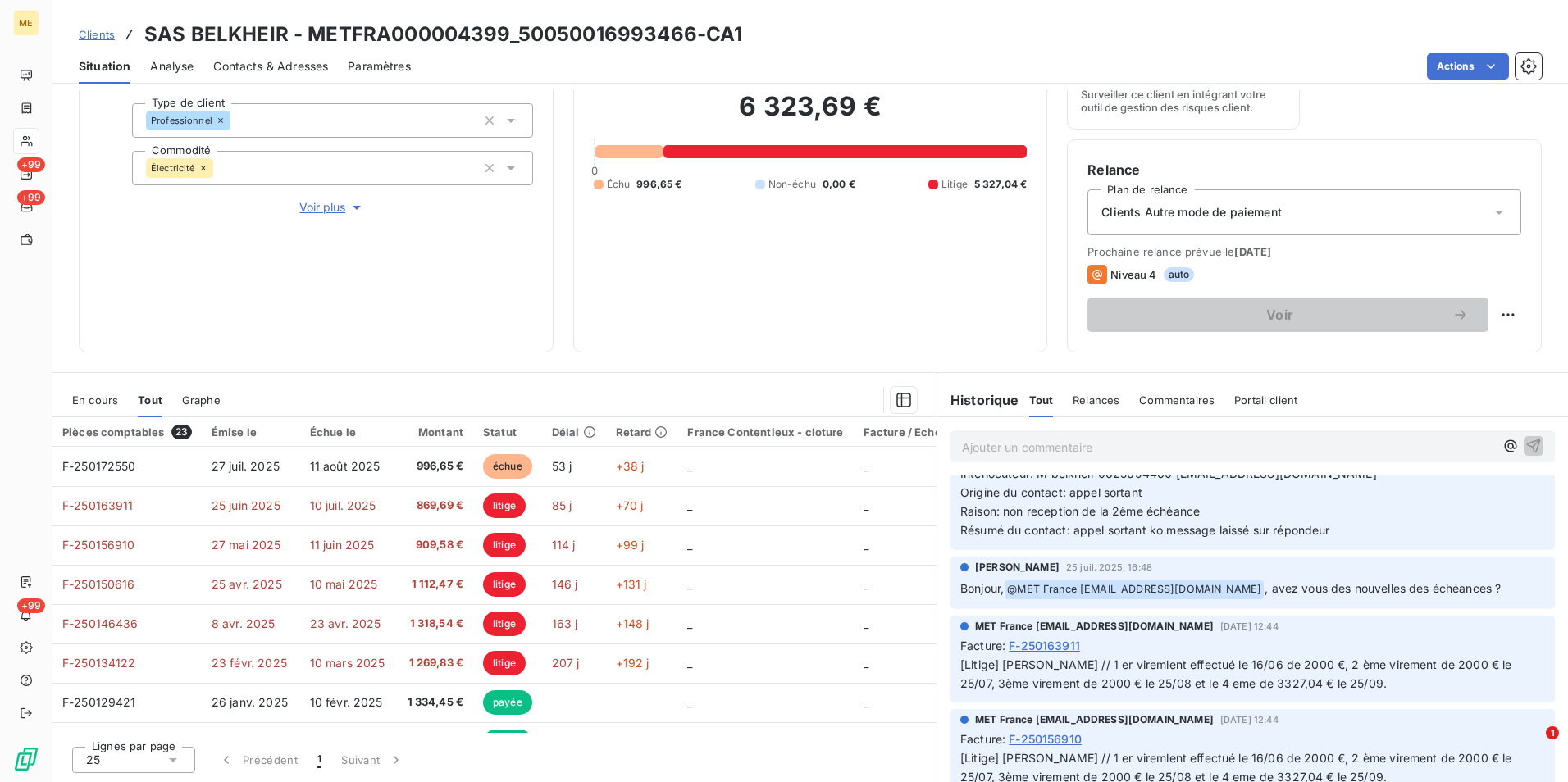
scroll to position [1886, 0]
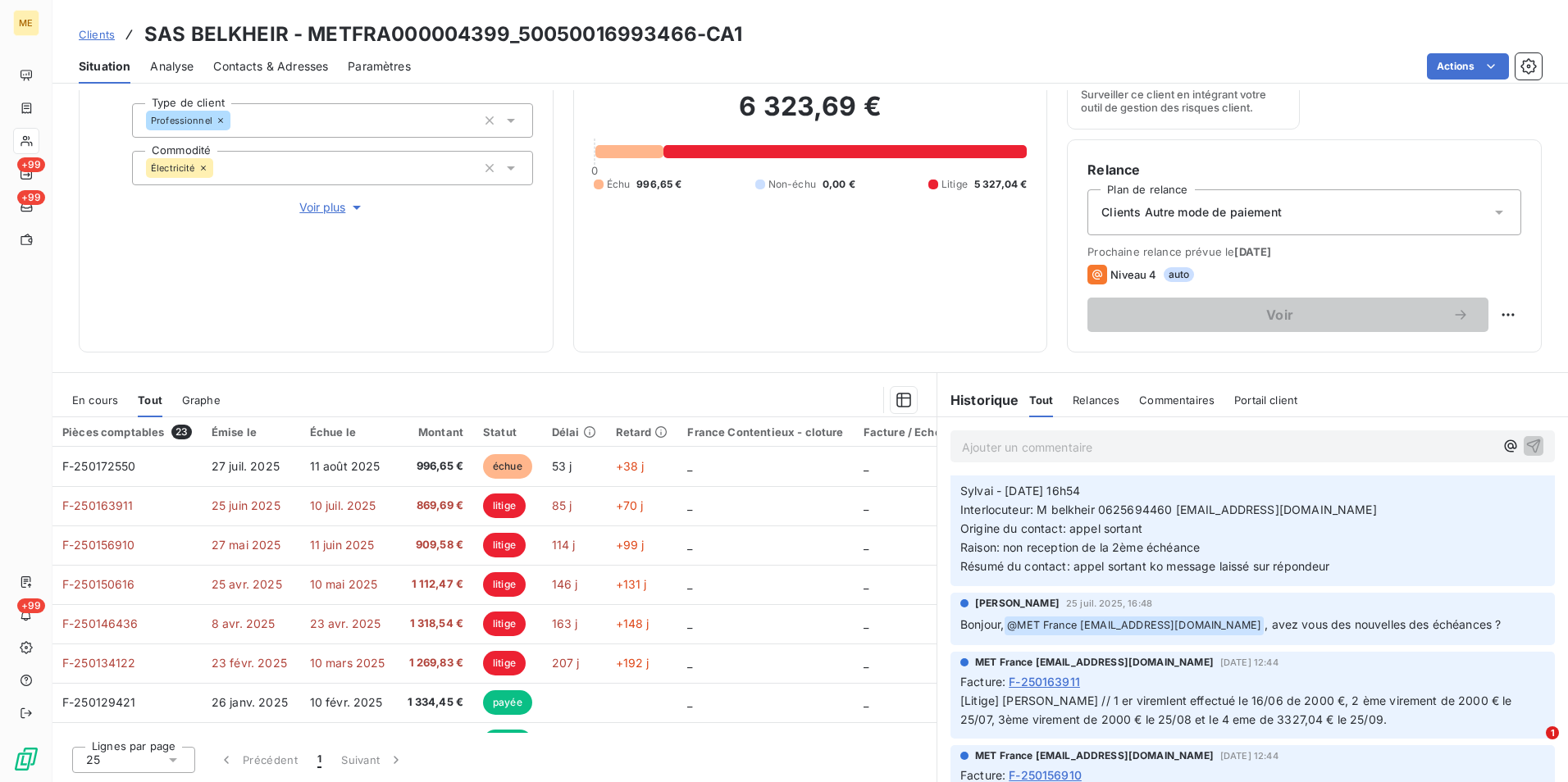
click at [1154, 707] on span "Facture : F-250163911 [Litige] [PERSON_NAME] // 1 er viremlent effectué le 16/0…" at bounding box center [1252, 701] width 585 height 56
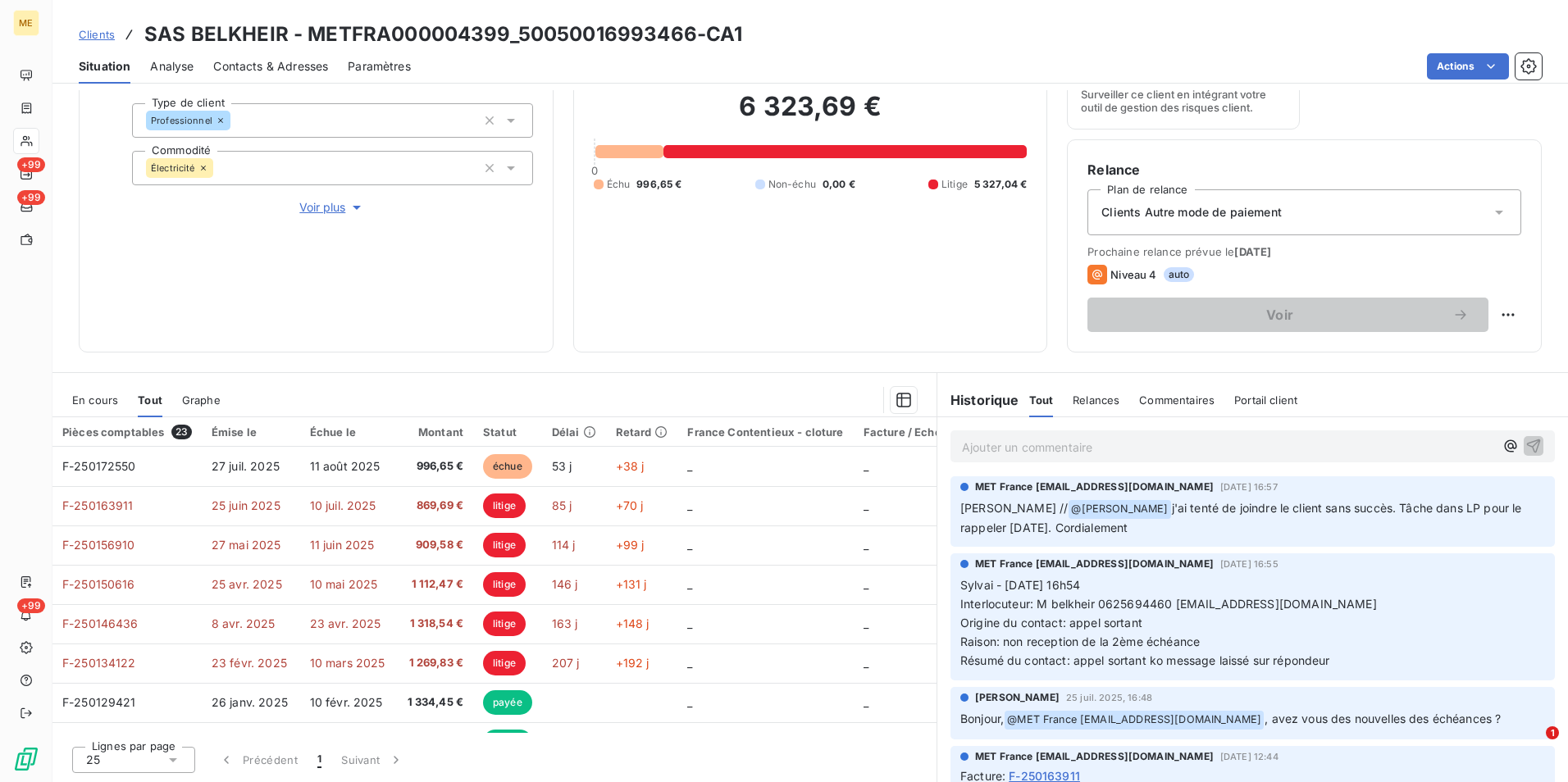
scroll to position [1721, 0]
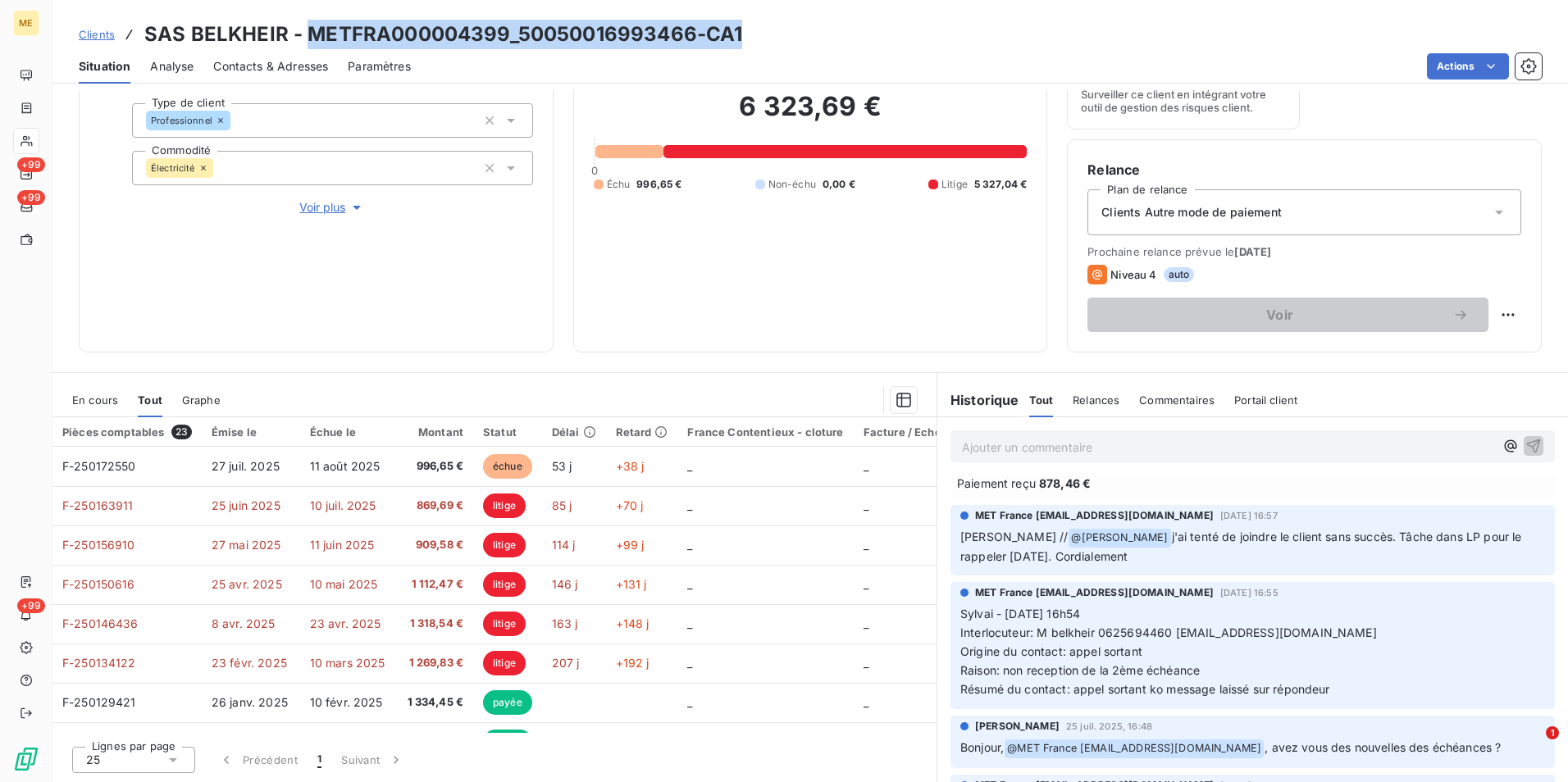
drag, startPoint x: 707, startPoint y: 27, endPoint x: 308, endPoint y: 17, distance: 399.1
click at [308, 17] on div "Clients SAS BELKHEIR - METFRA000004399_50050016993466-CA1 Situation Analyse Con…" at bounding box center [810, 41] width 1515 height 83
copy h3 "METFRA000004399_50050016993466-CA1"
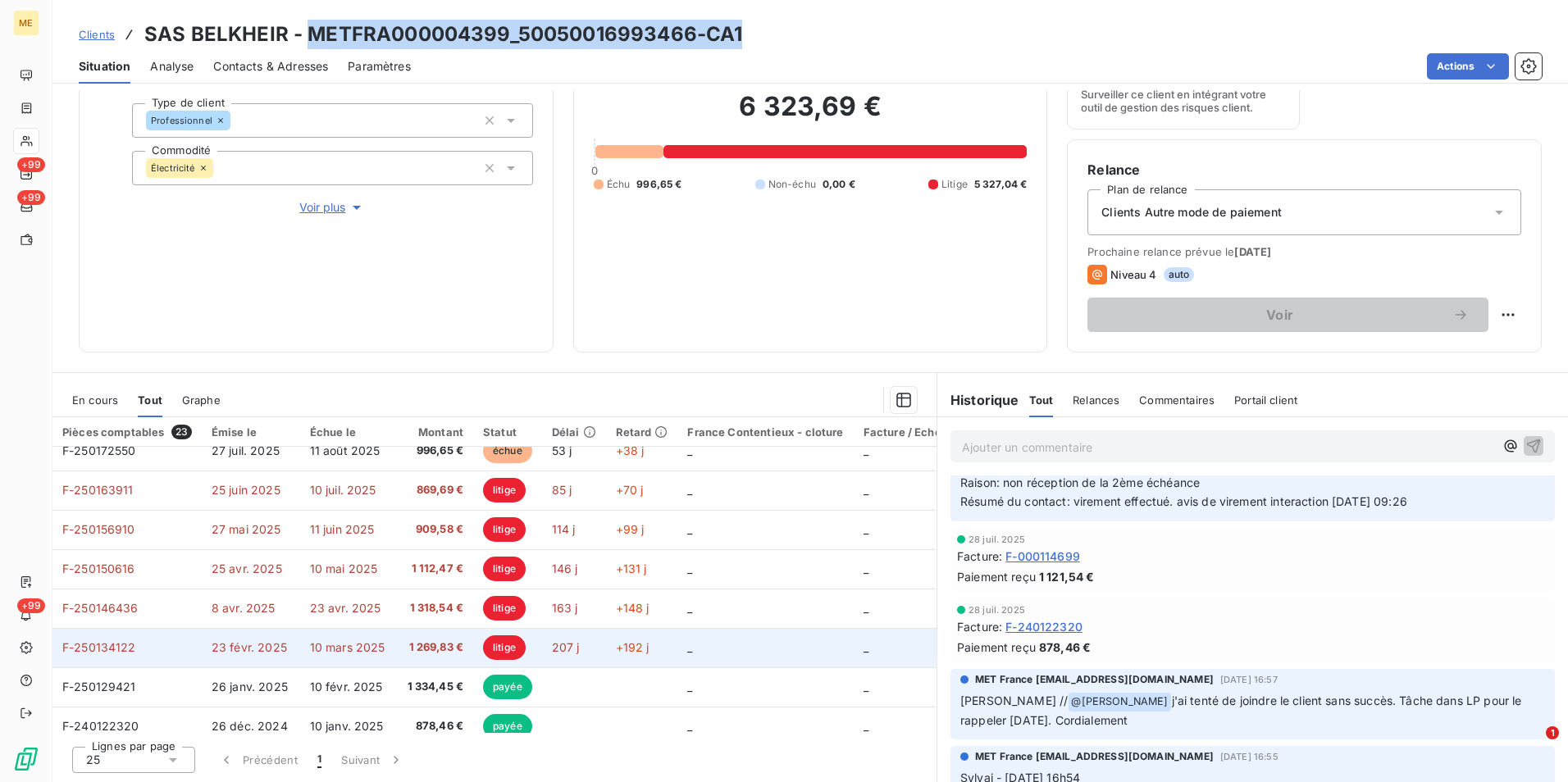
scroll to position [0, 0]
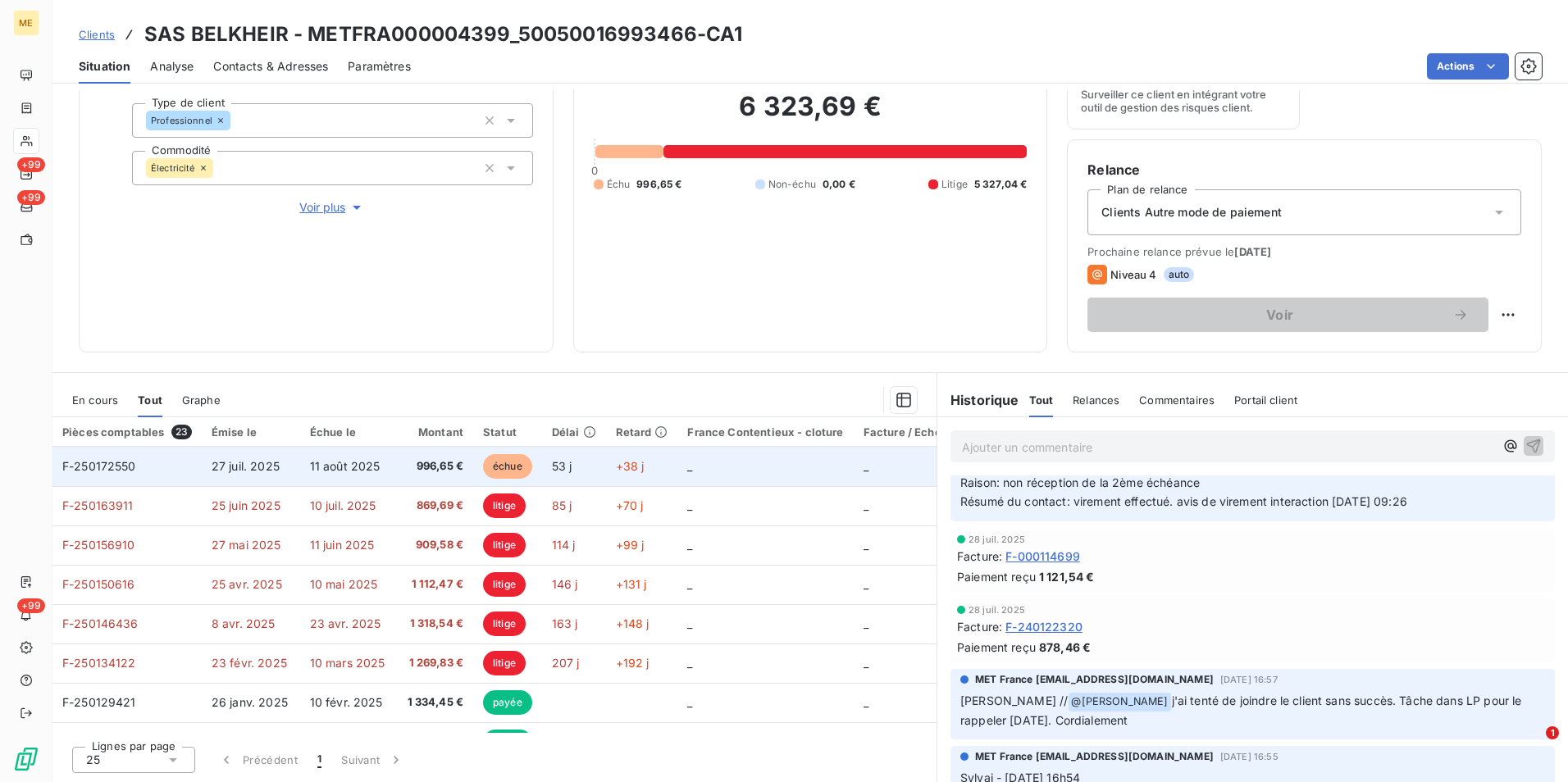
click at [431, 478] on td "996,65 €" at bounding box center [435, 466] width 78 height 40
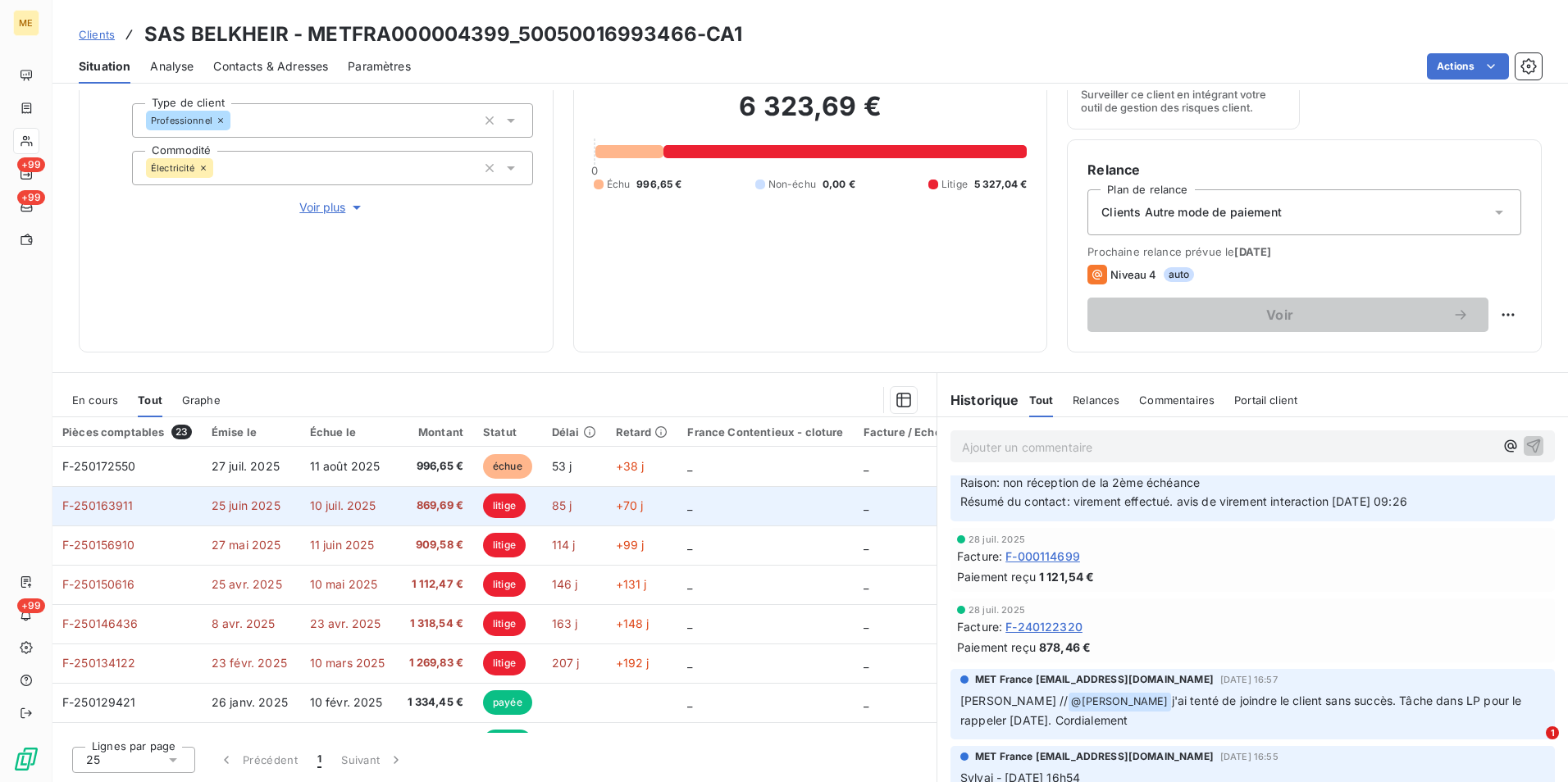
click at [429, 486] on td "869,69 €" at bounding box center [435, 506] width 78 height 40
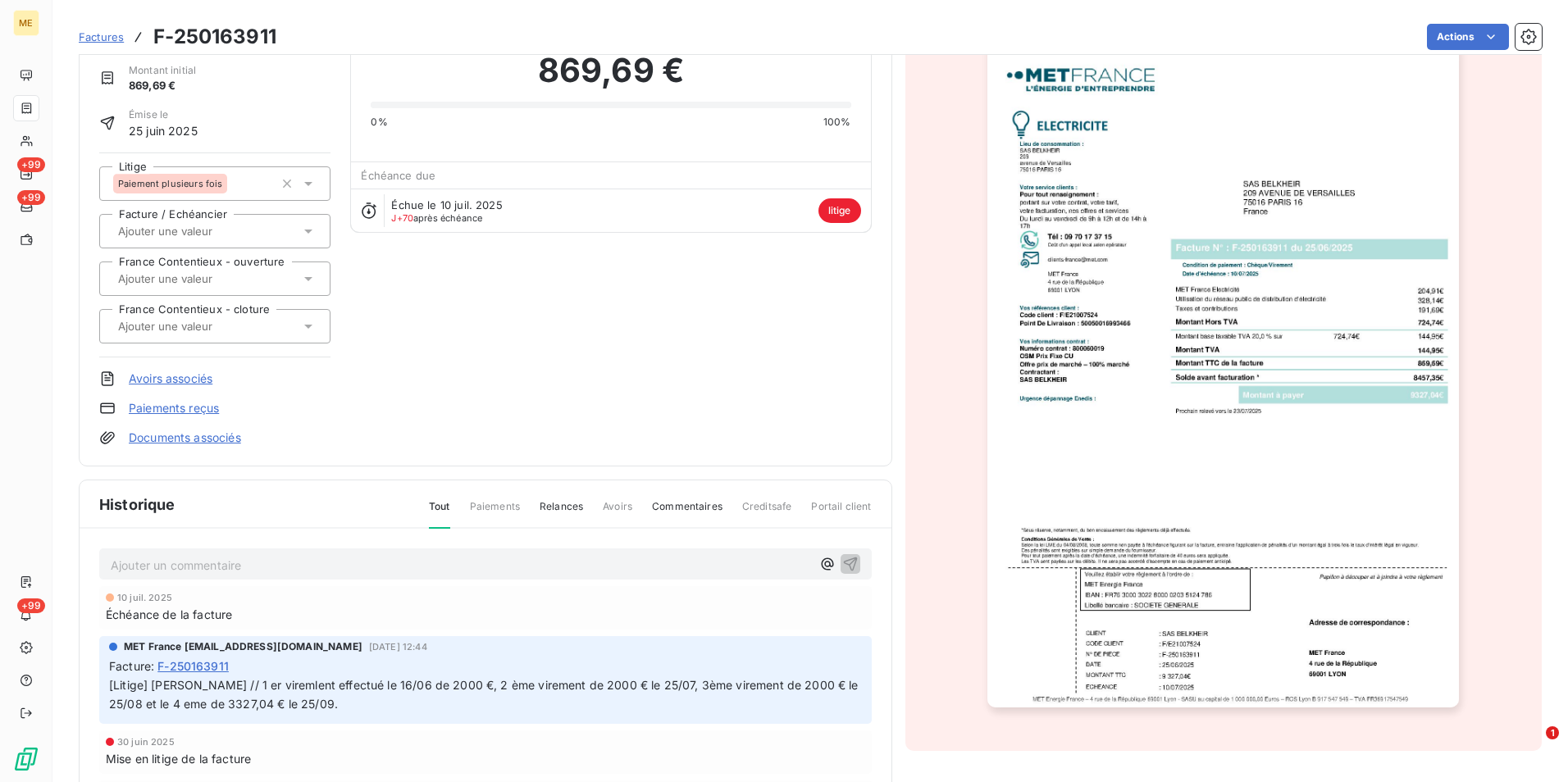
scroll to position [83, 0]
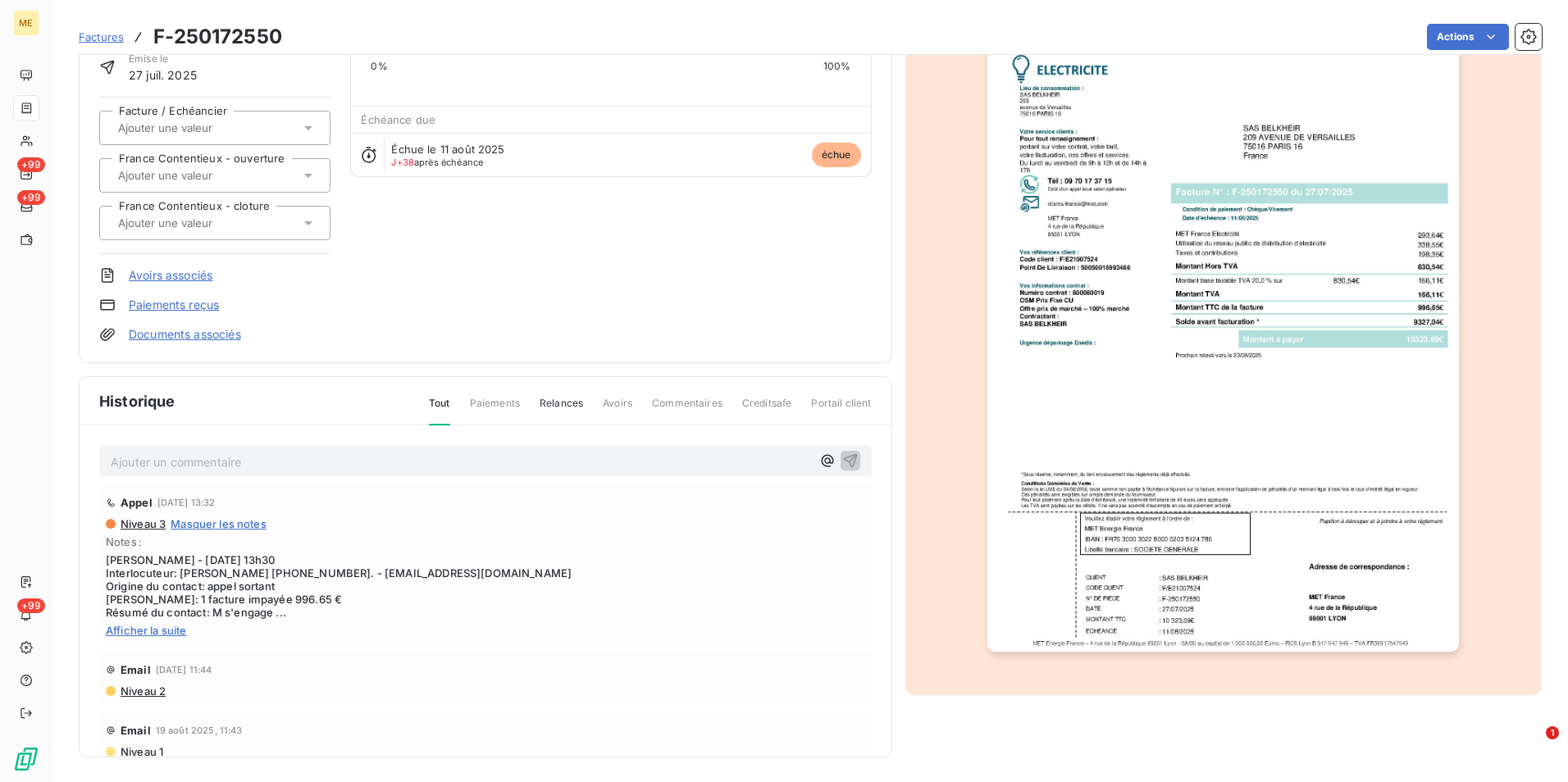
scroll to position [126, 0]
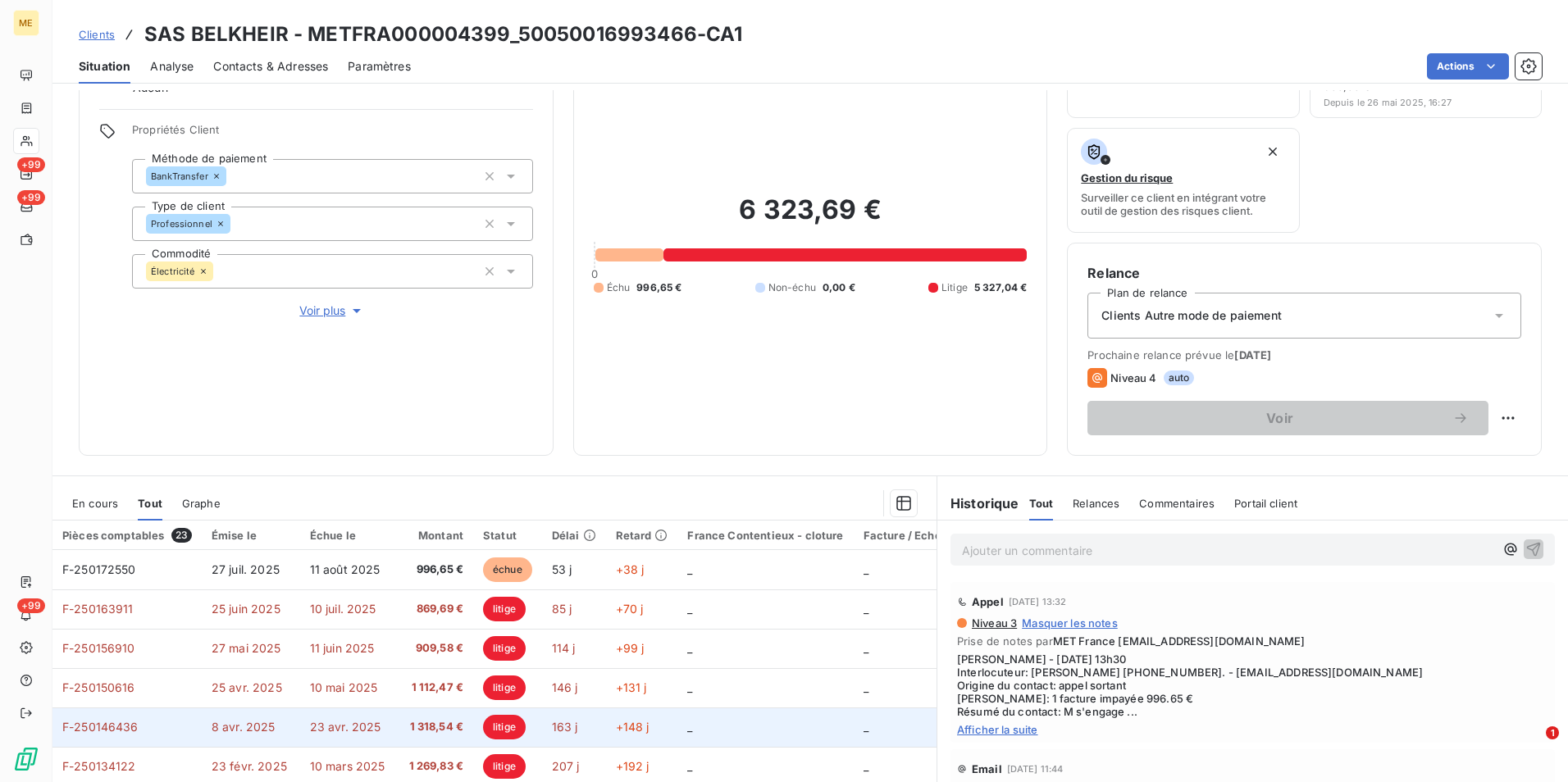
scroll to position [190, 0]
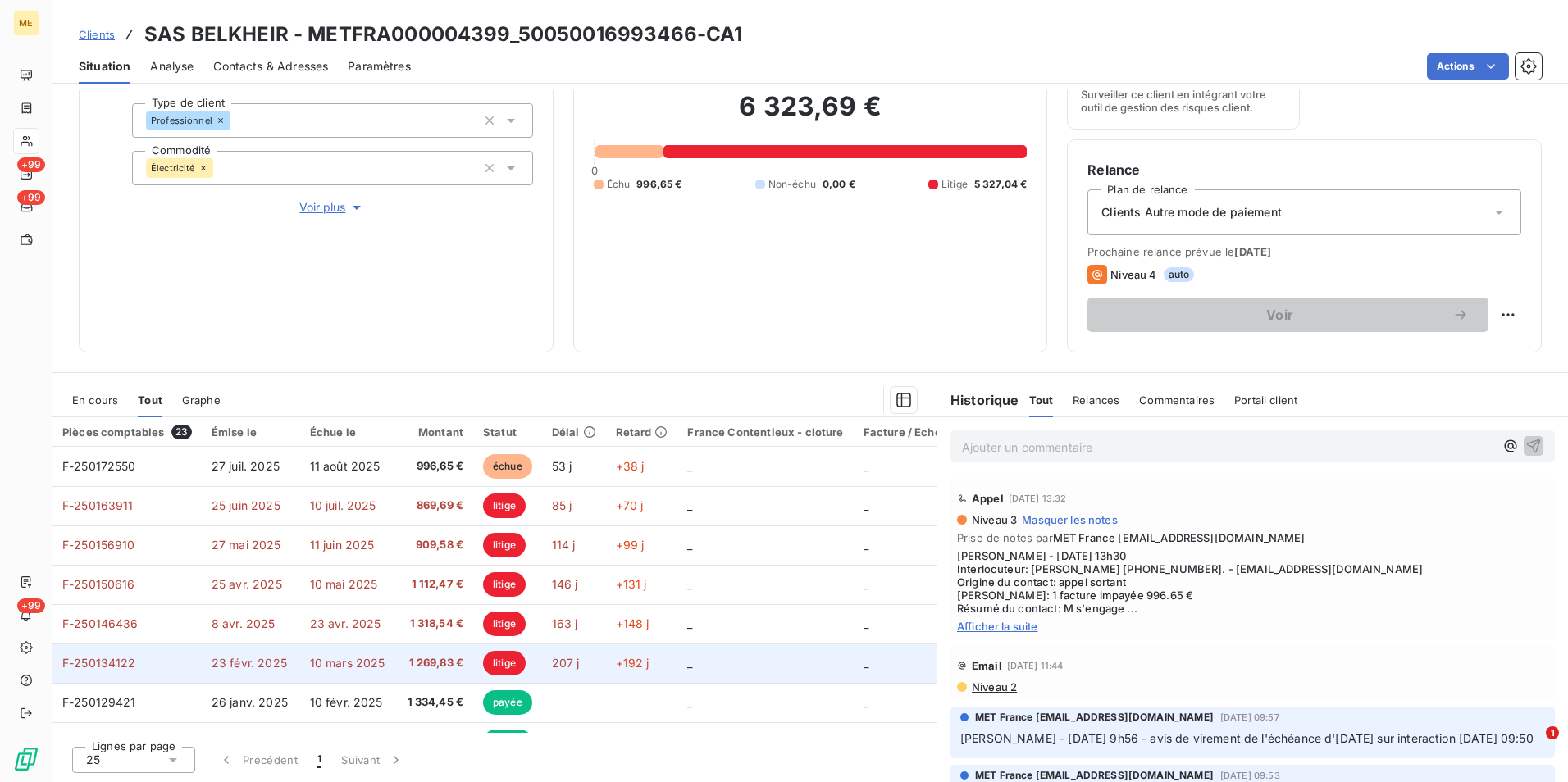
click at [334, 660] on span "10 mars 2025" at bounding box center [347, 662] width 75 height 14
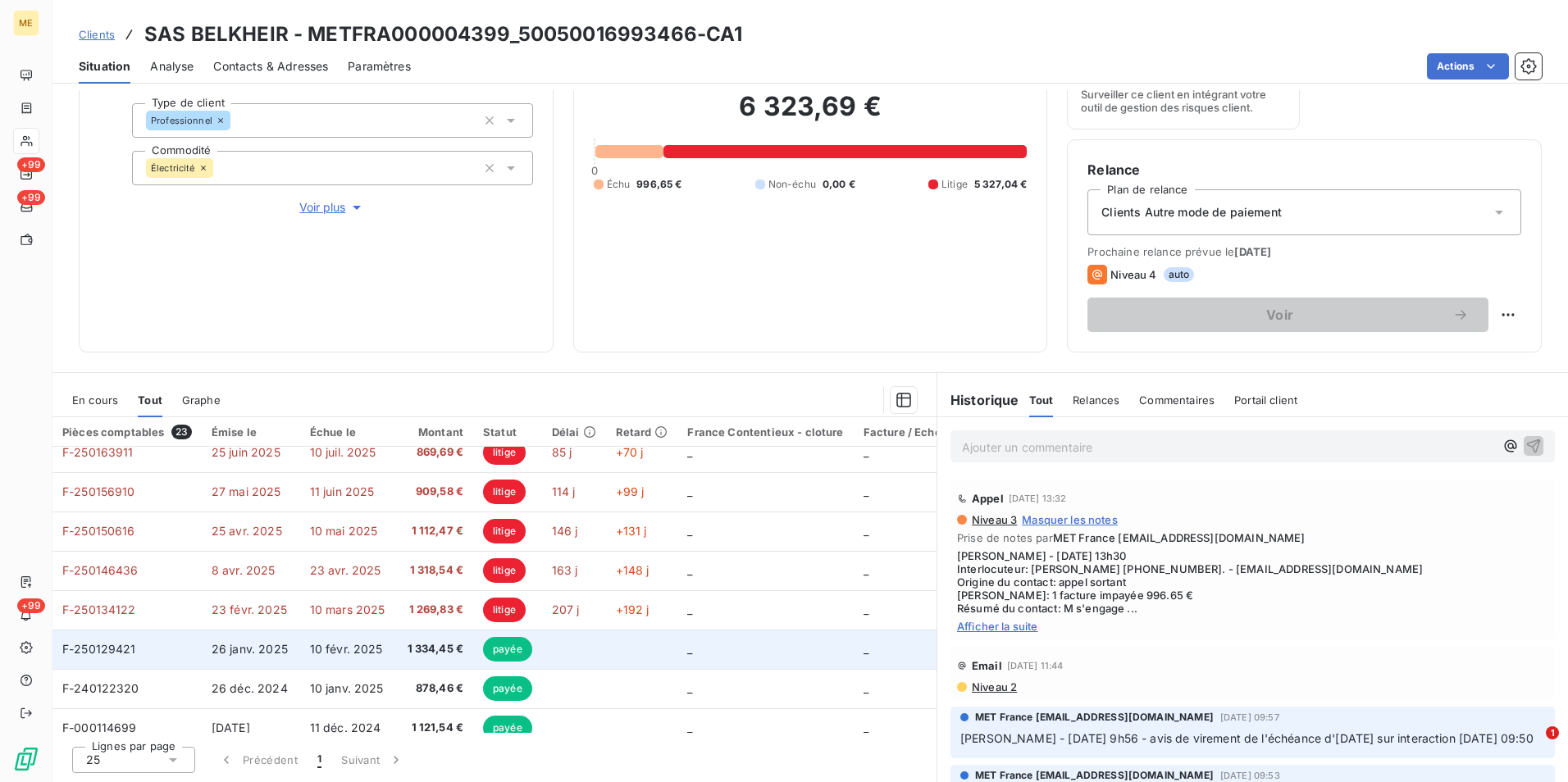
scroll to position [82, 0]
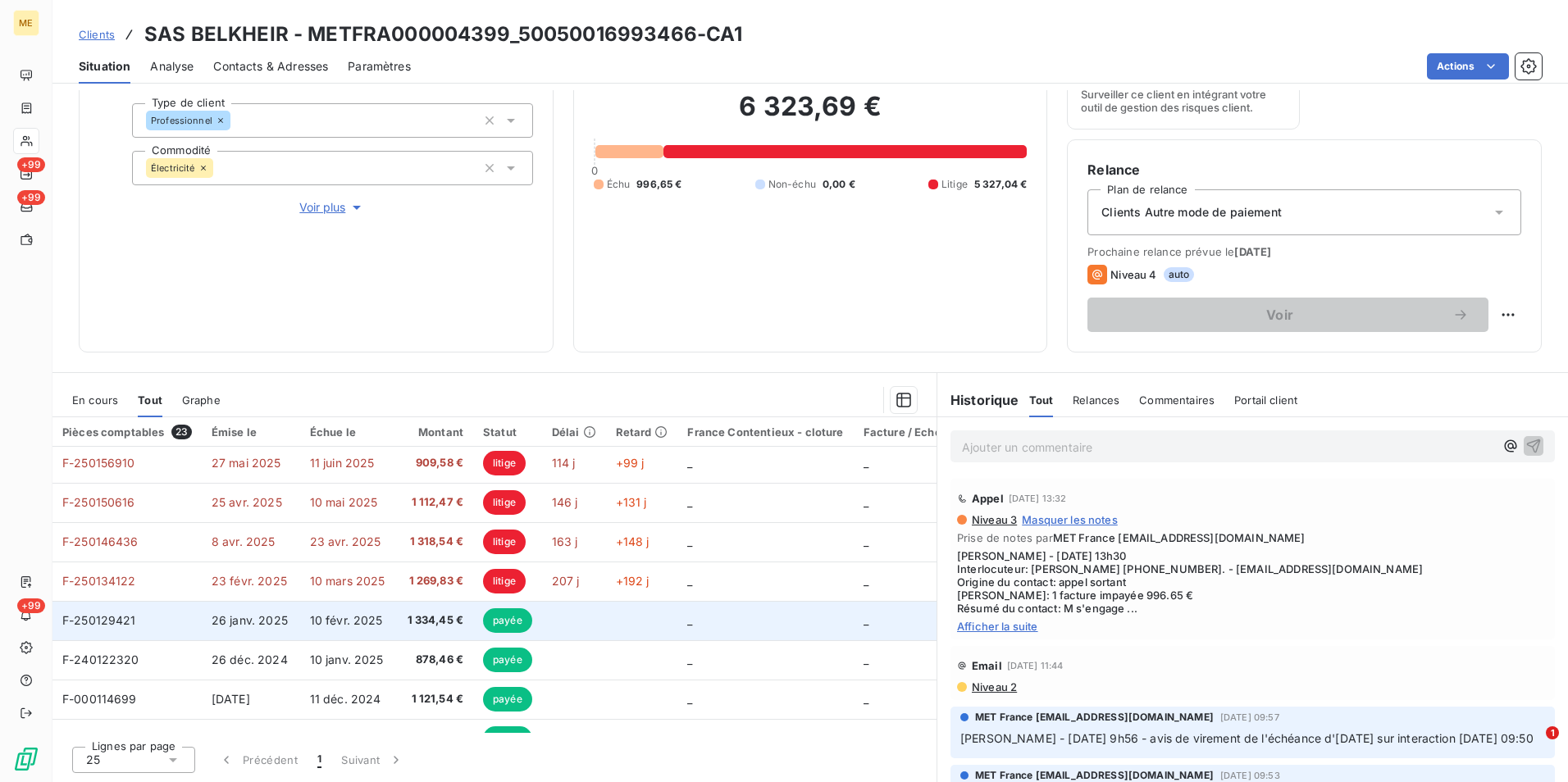
click at [362, 632] on td "10 févr. 2025" at bounding box center [348, 621] width 96 height 40
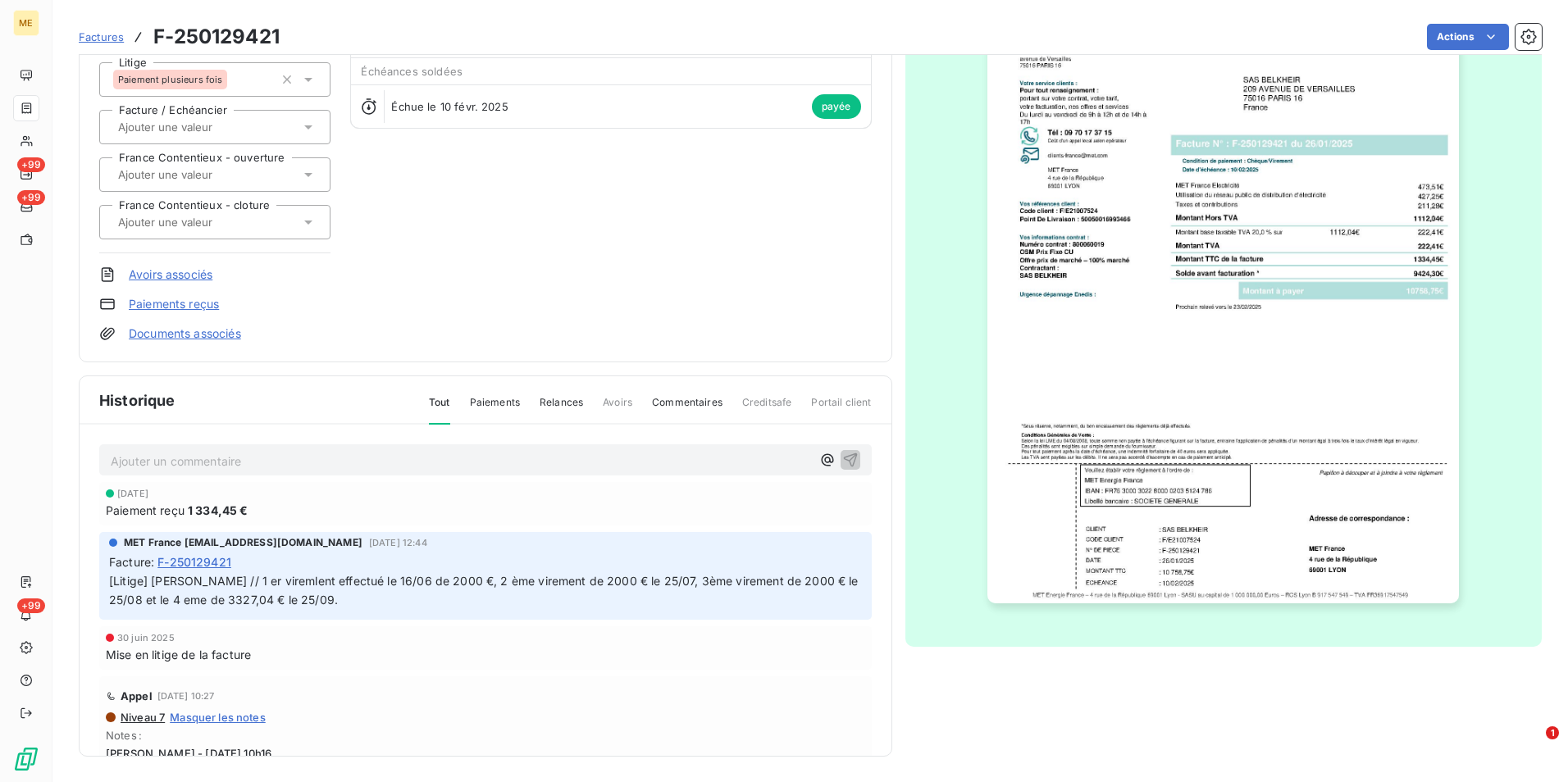
scroll to position [173, 0]
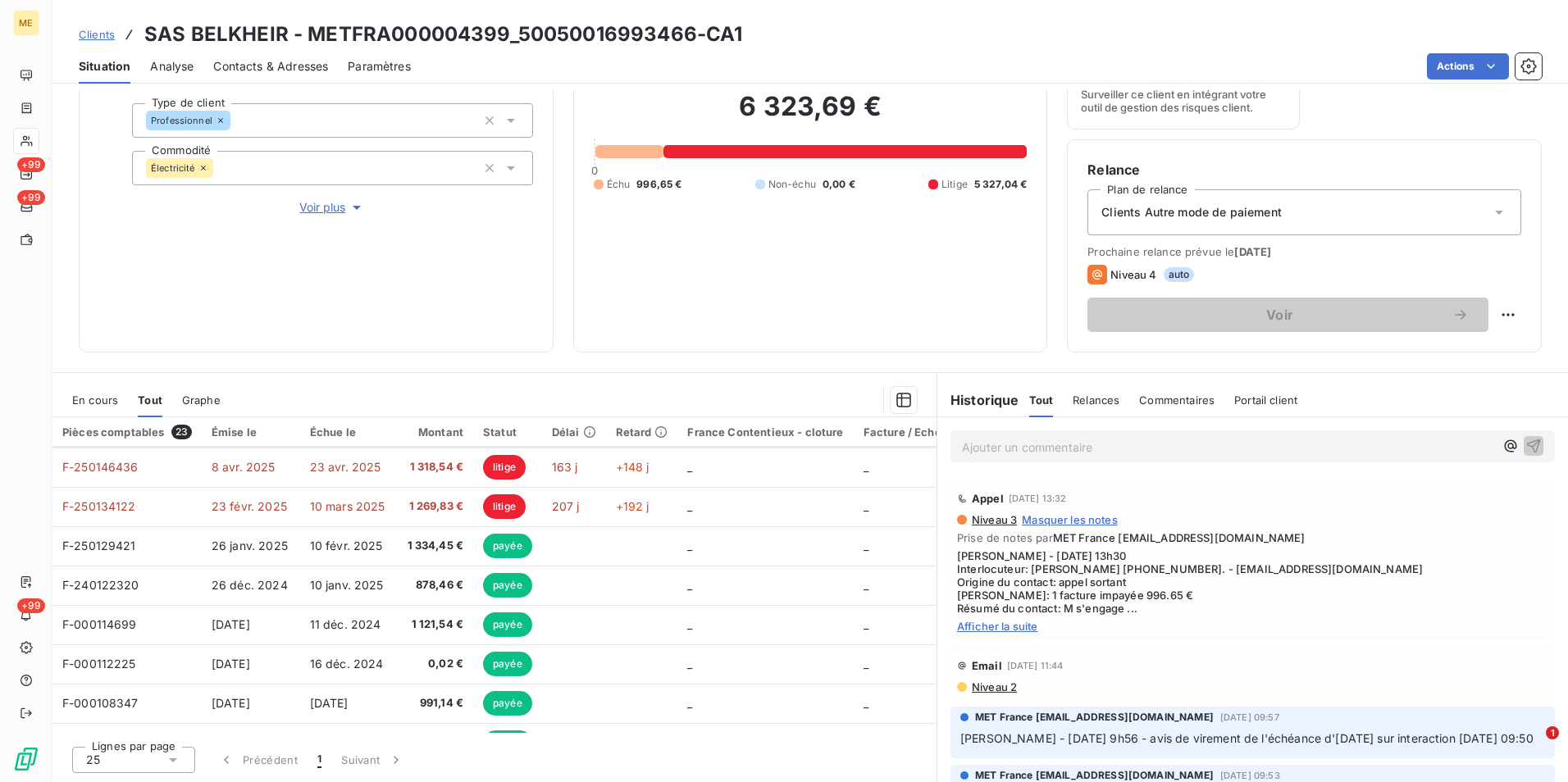
scroll to position [164, 0]
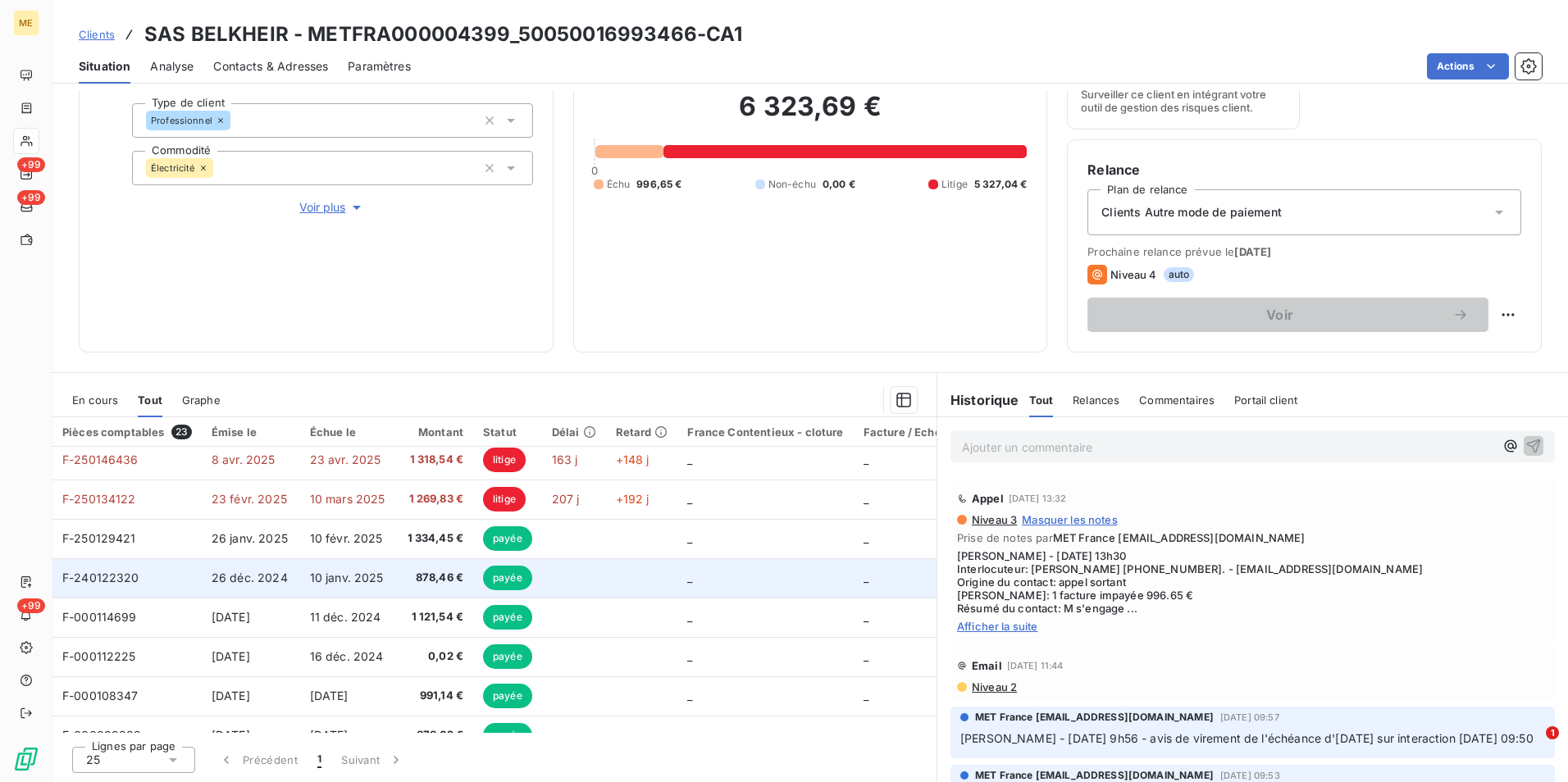
click at [427, 588] on td "878,46 €" at bounding box center [435, 578] width 78 height 40
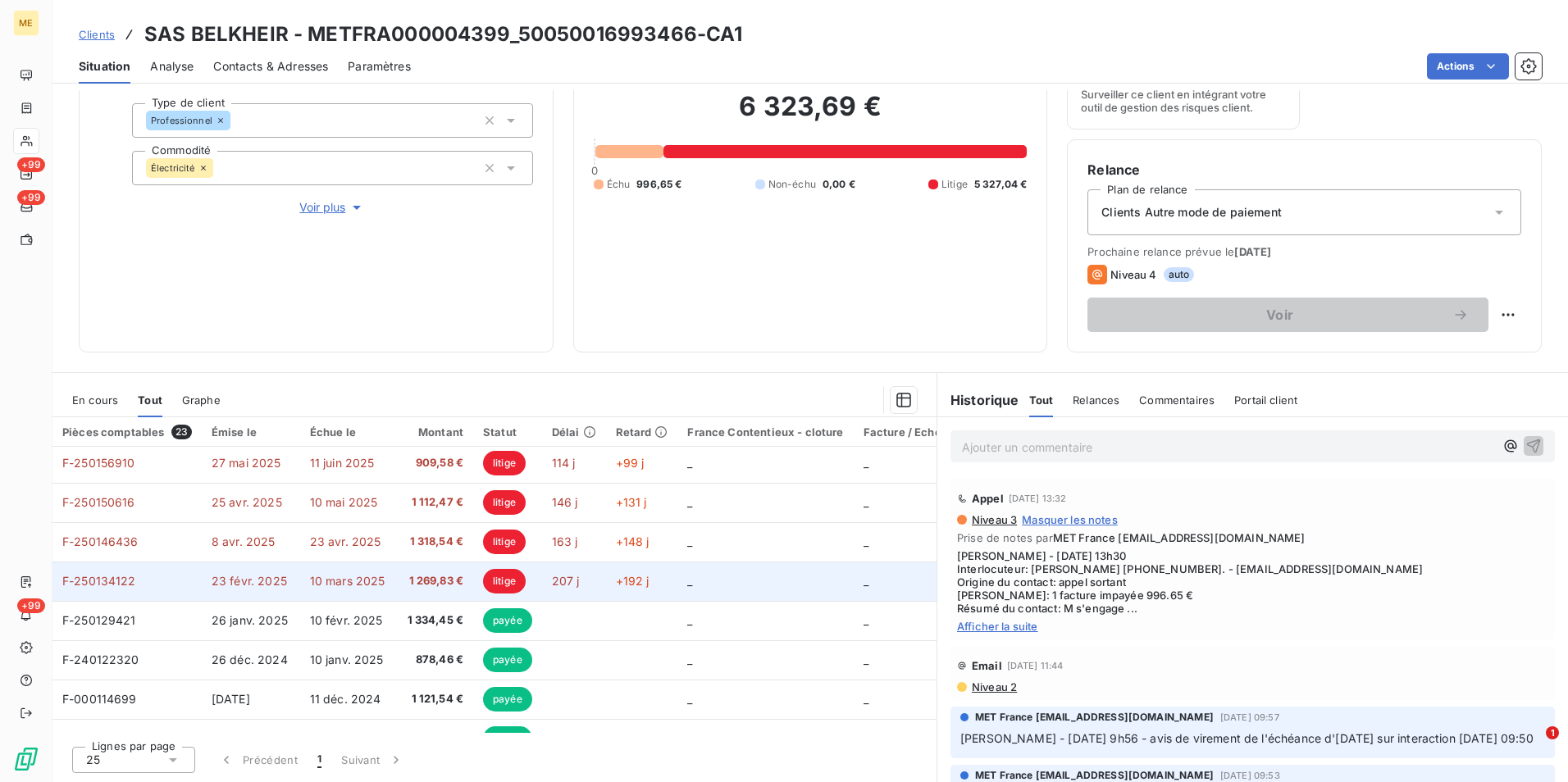
scroll to position [164, 0]
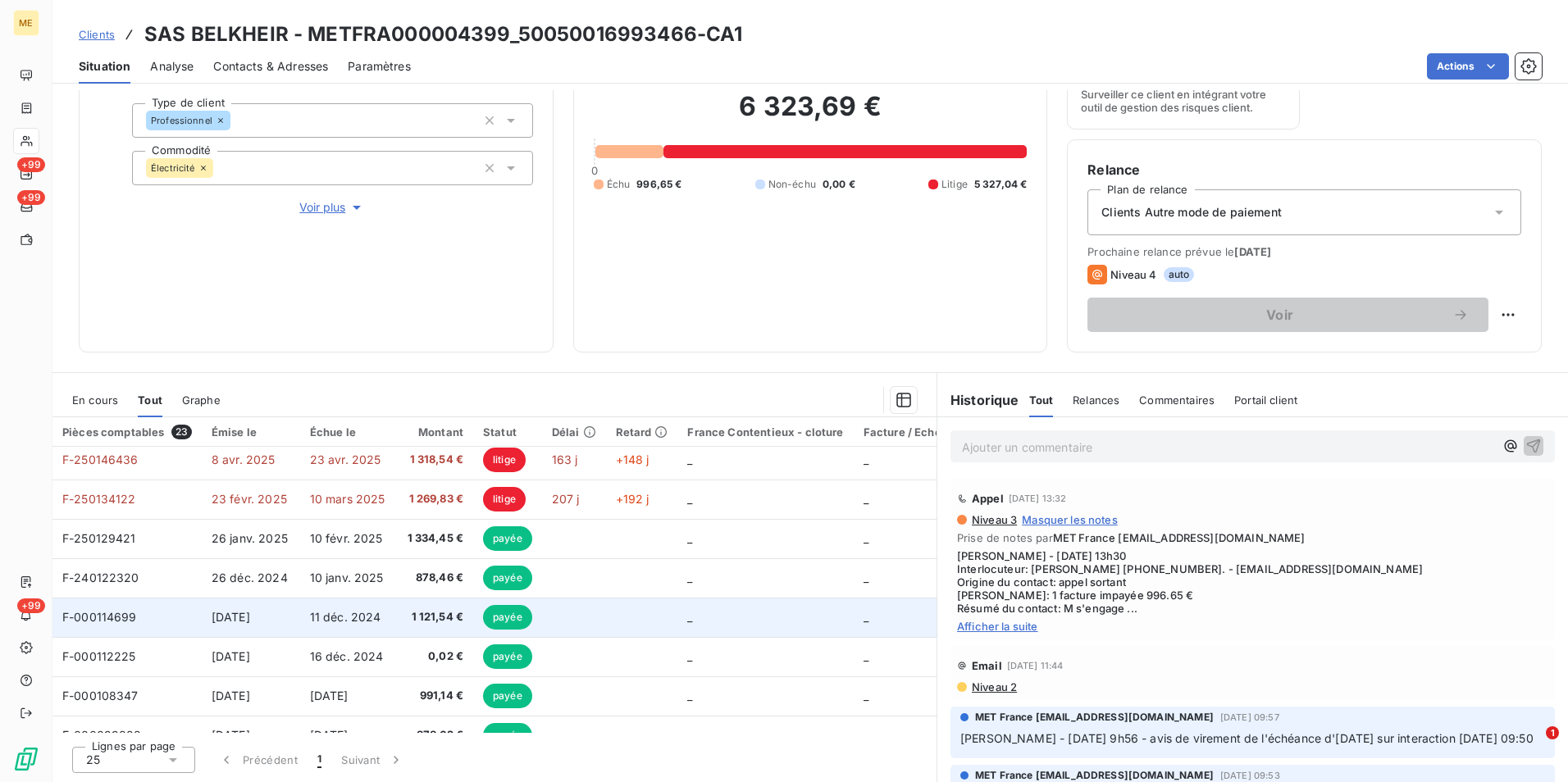
click at [407, 622] on span "1 121,54 €" at bounding box center [435, 617] width 58 height 17
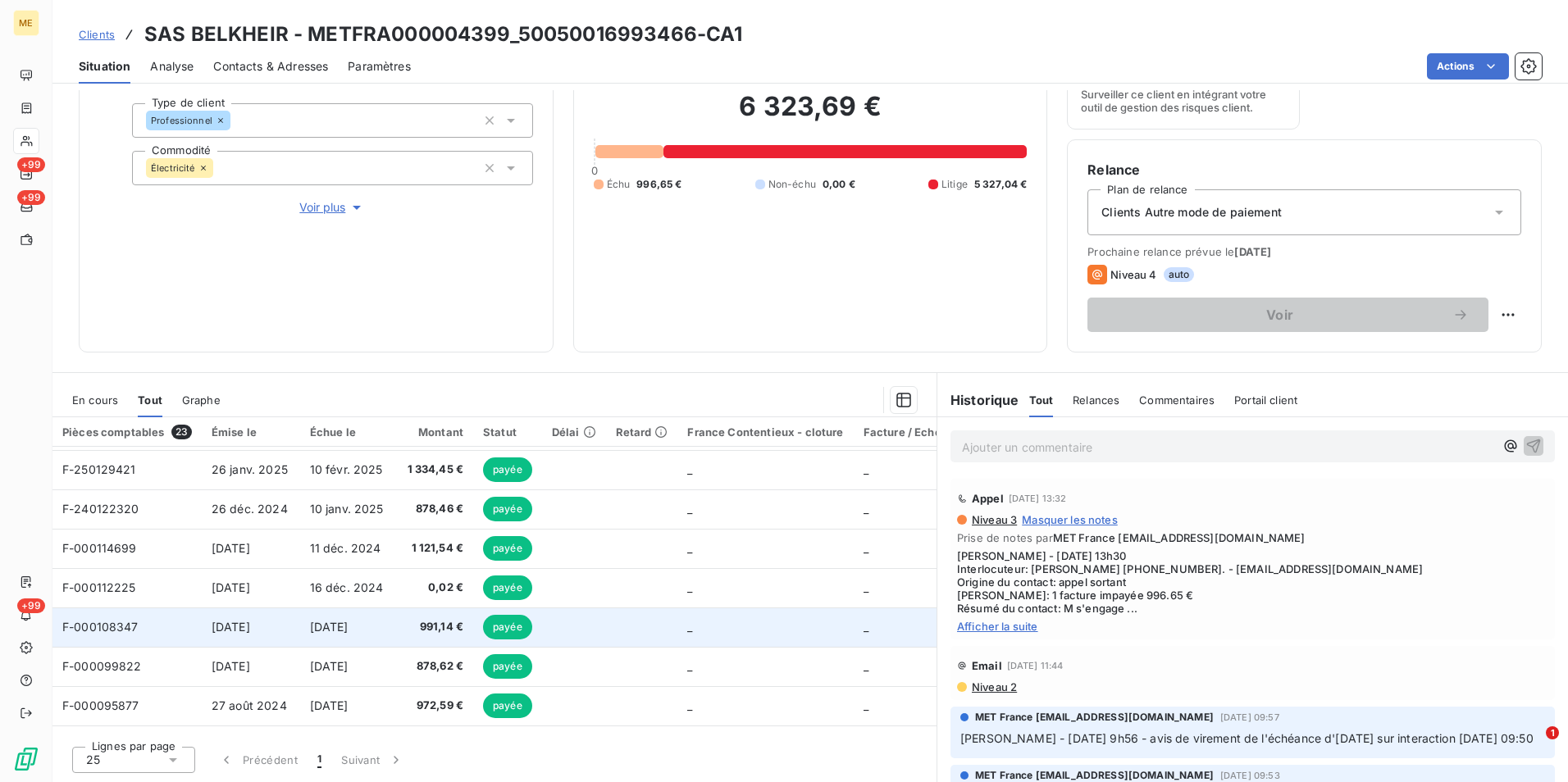
scroll to position [246, 0]
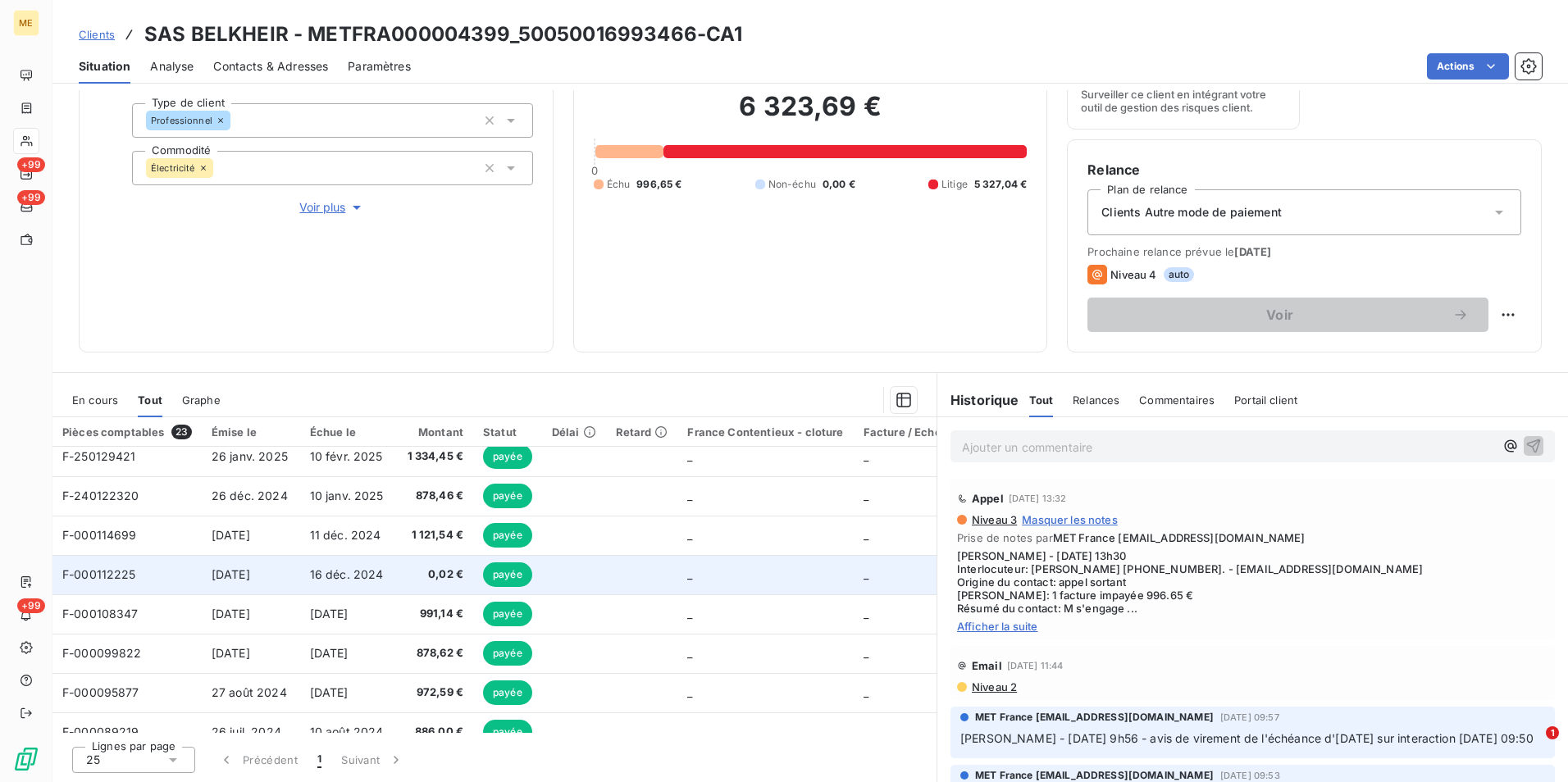
click at [399, 582] on td "0,02 €" at bounding box center [435, 575] width 78 height 40
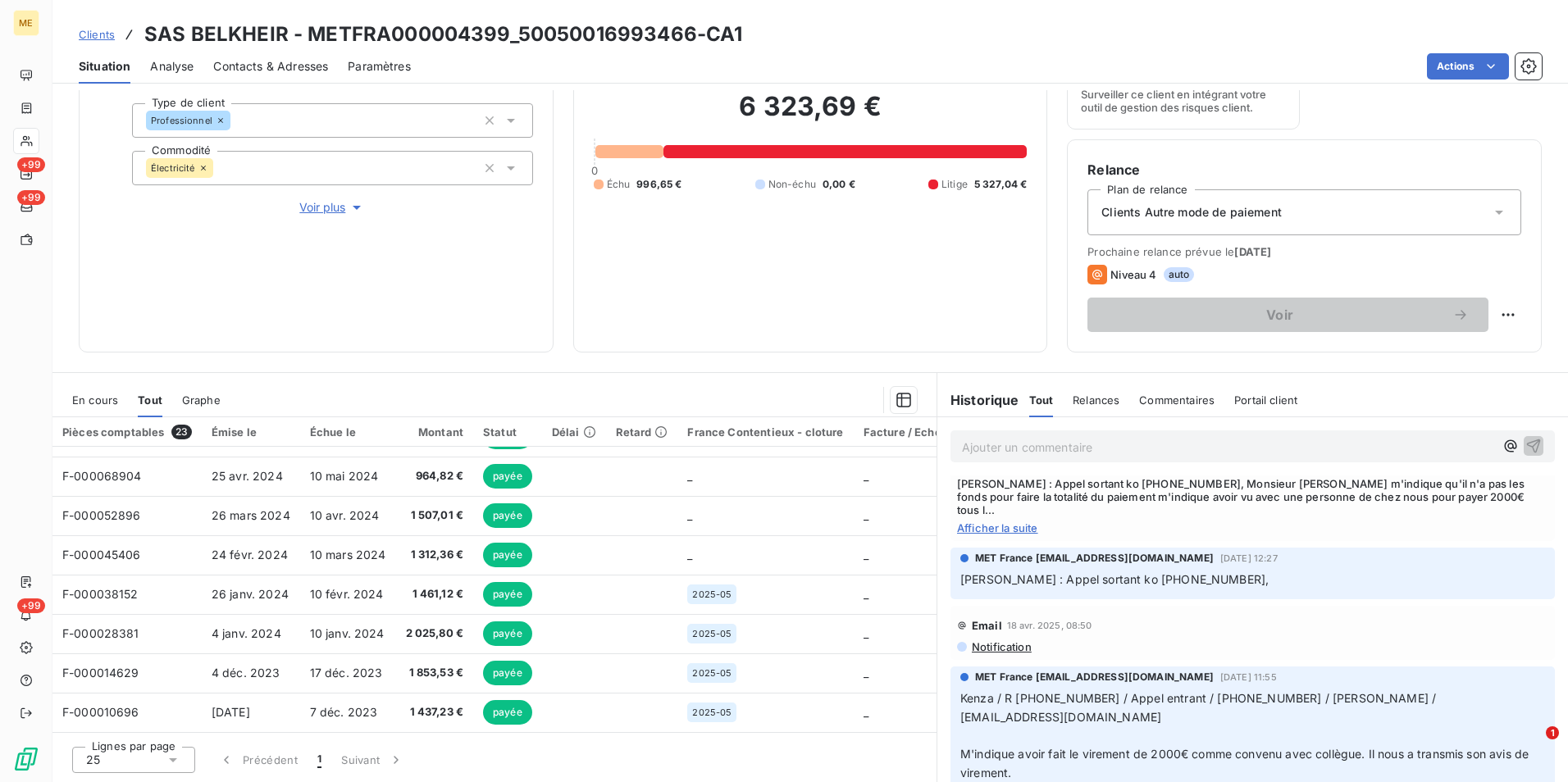
scroll to position [5000, 0]
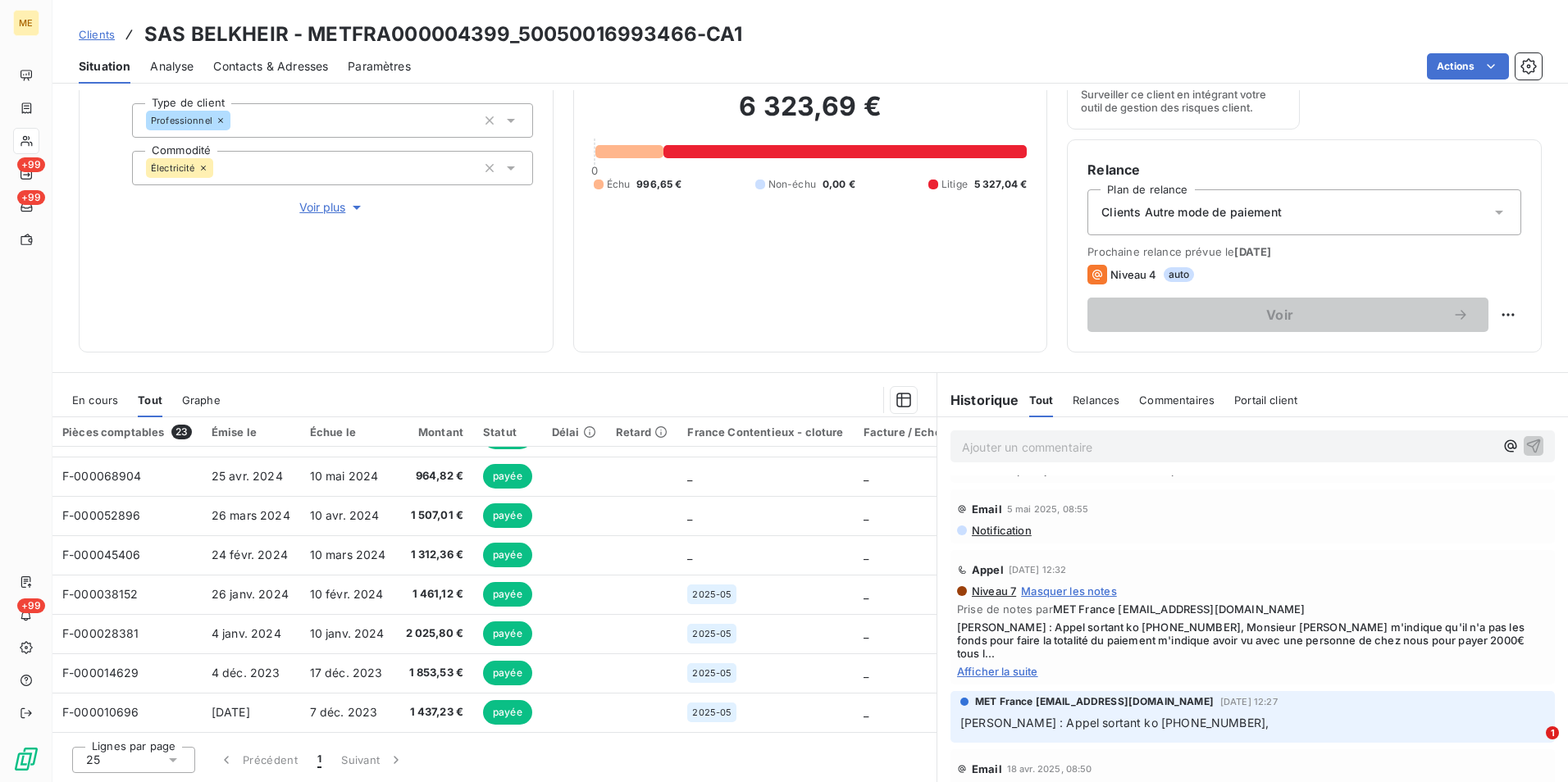
click at [995, 665] on span "Afficher la suite" at bounding box center [1252, 671] width 591 height 13
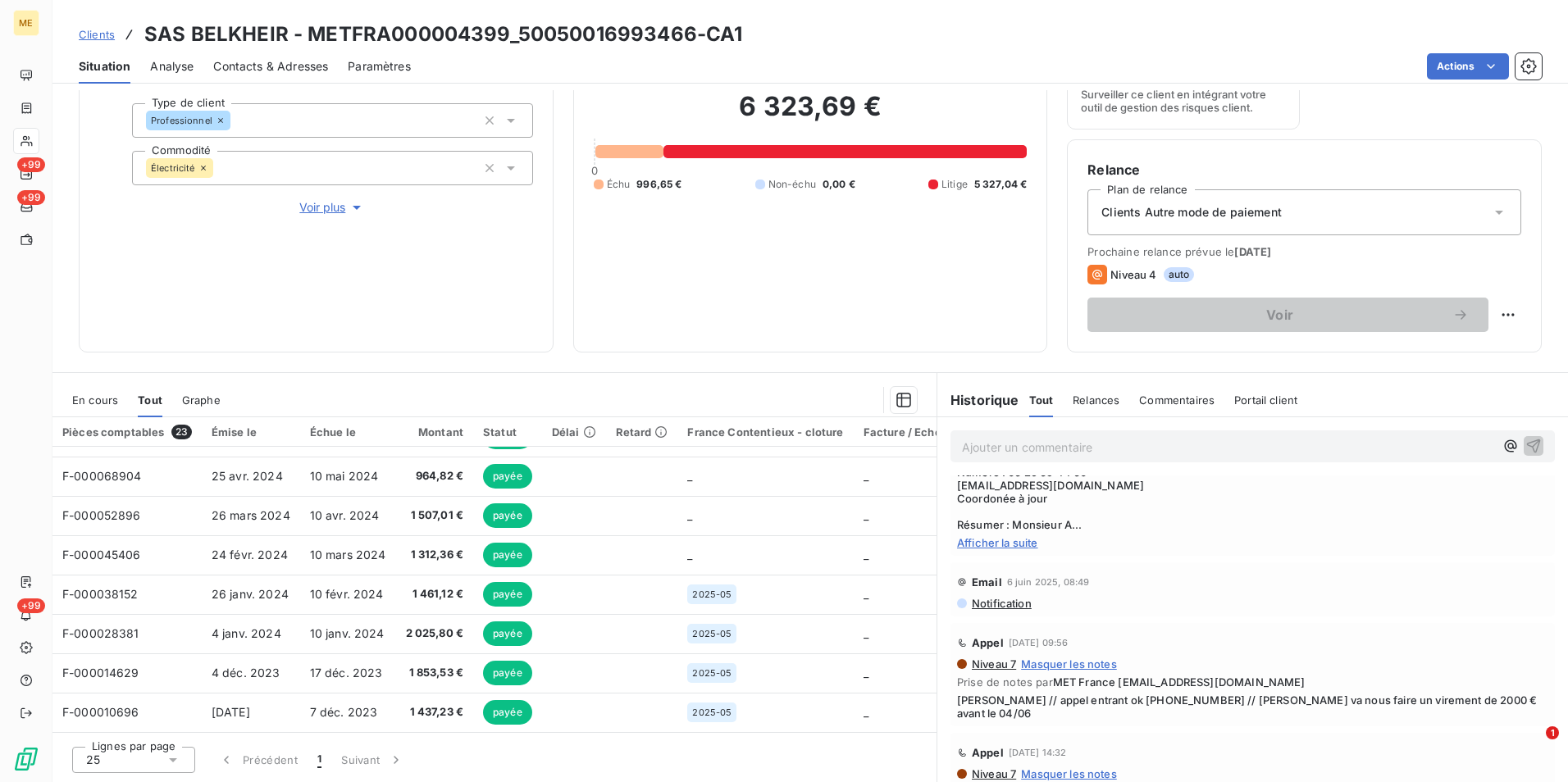
scroll to position [4508, 0]
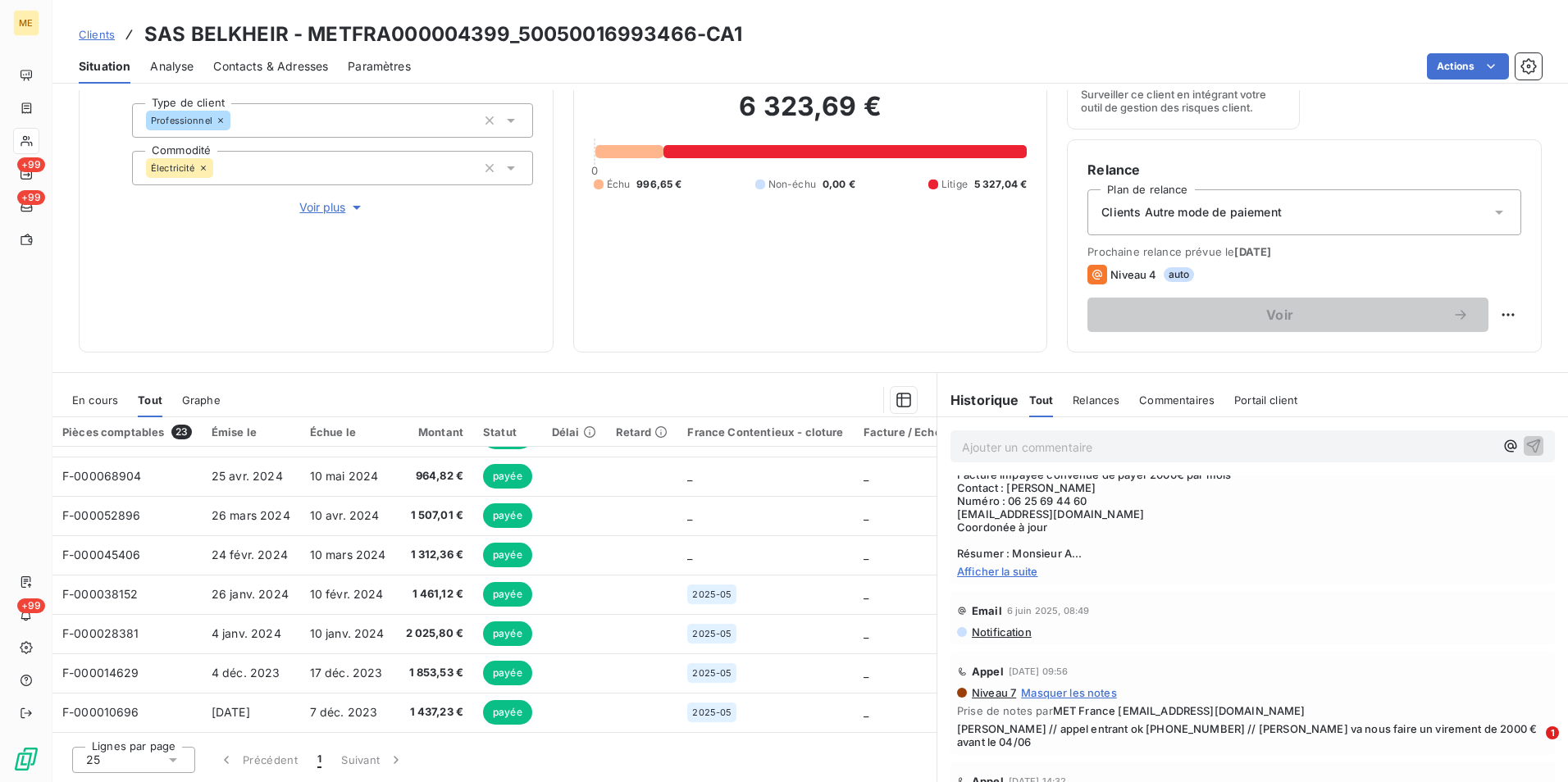
click at [1017, 578] on span "Afficher la suite" at bounding box center [1252, 571] width 591 height 13
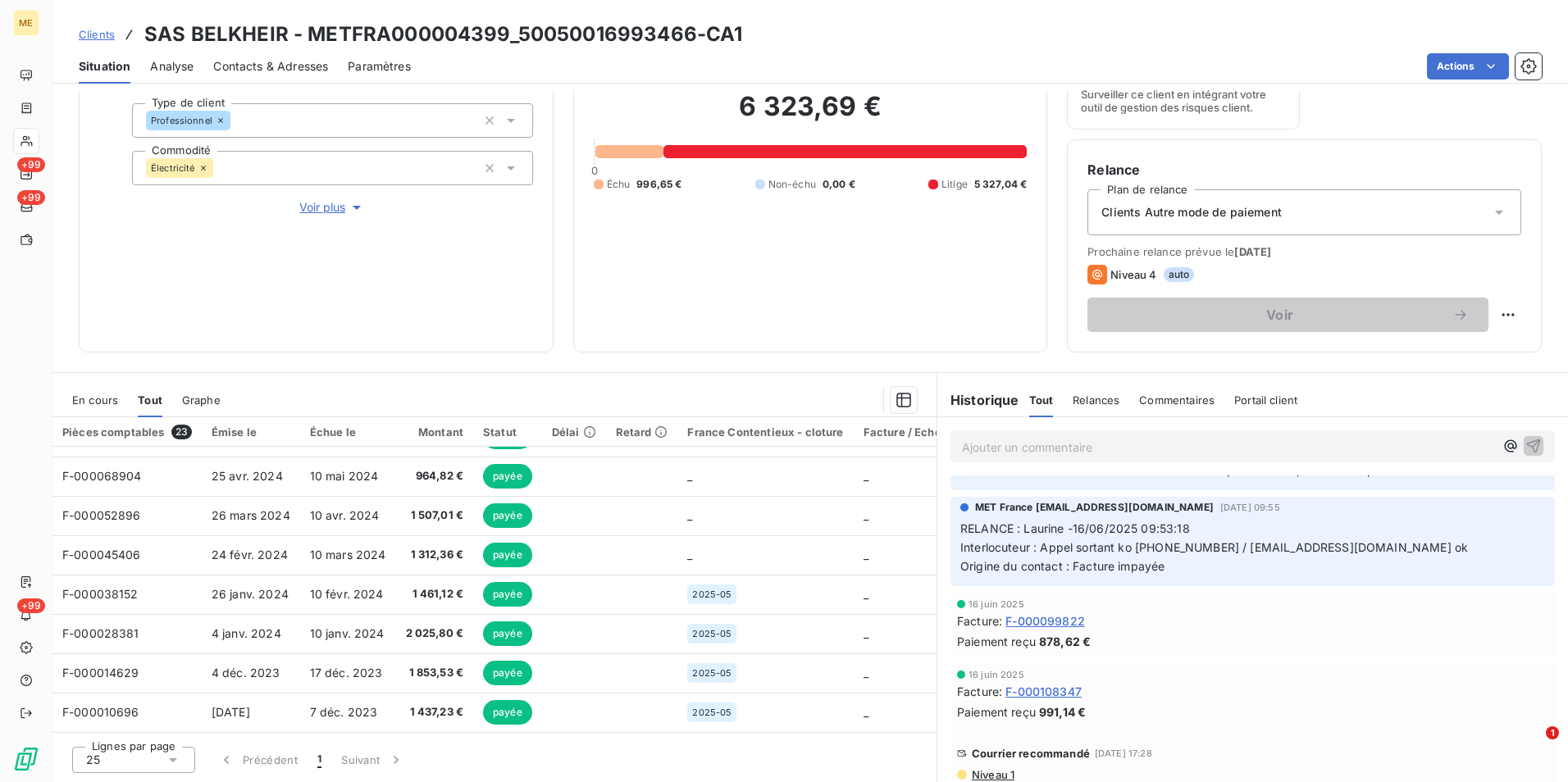
scroll to position [4180, 0]
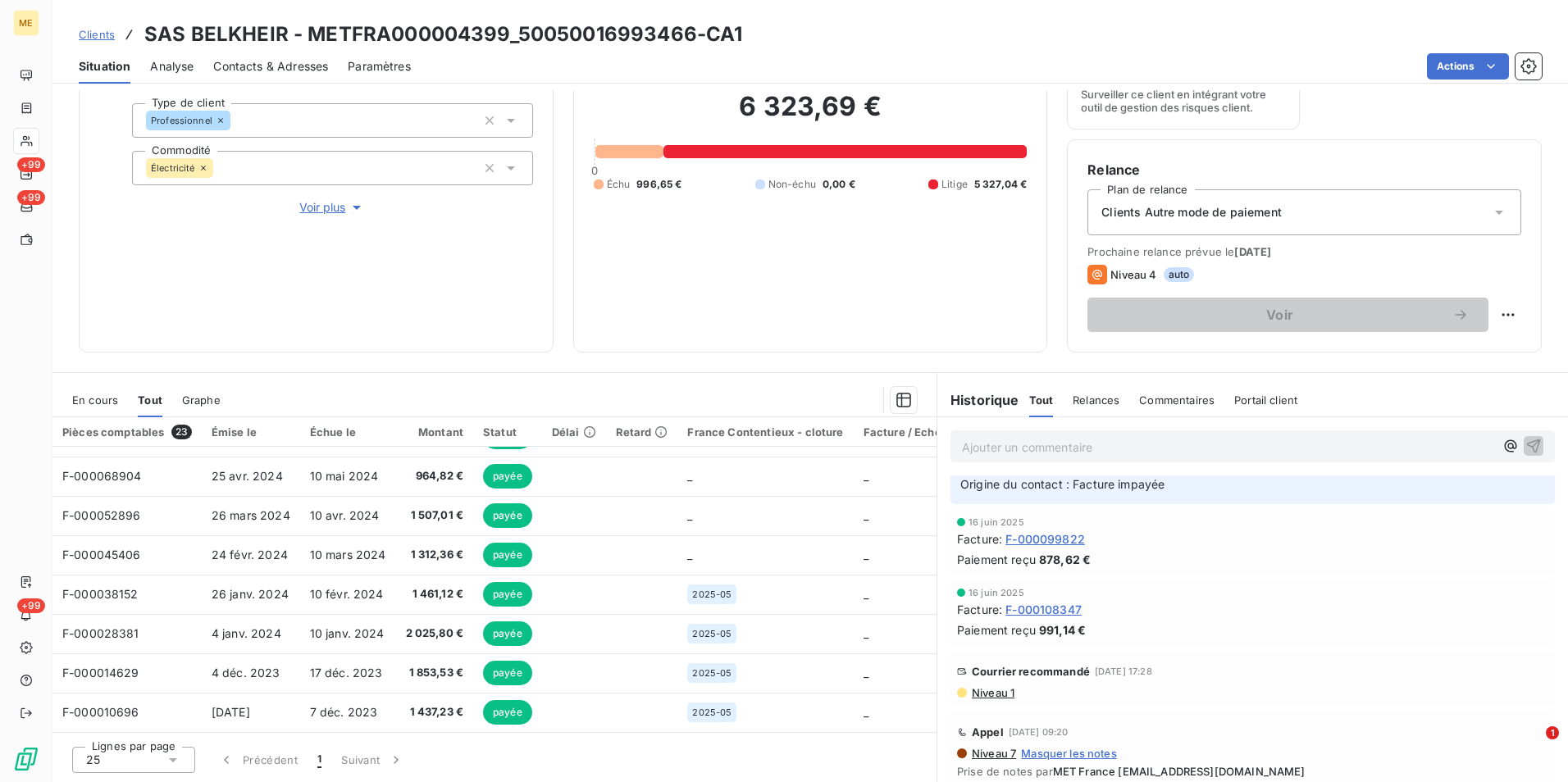
click at [985, 699] on span "Niveau 1" at bounding box center [992, 693] width 45 height 13
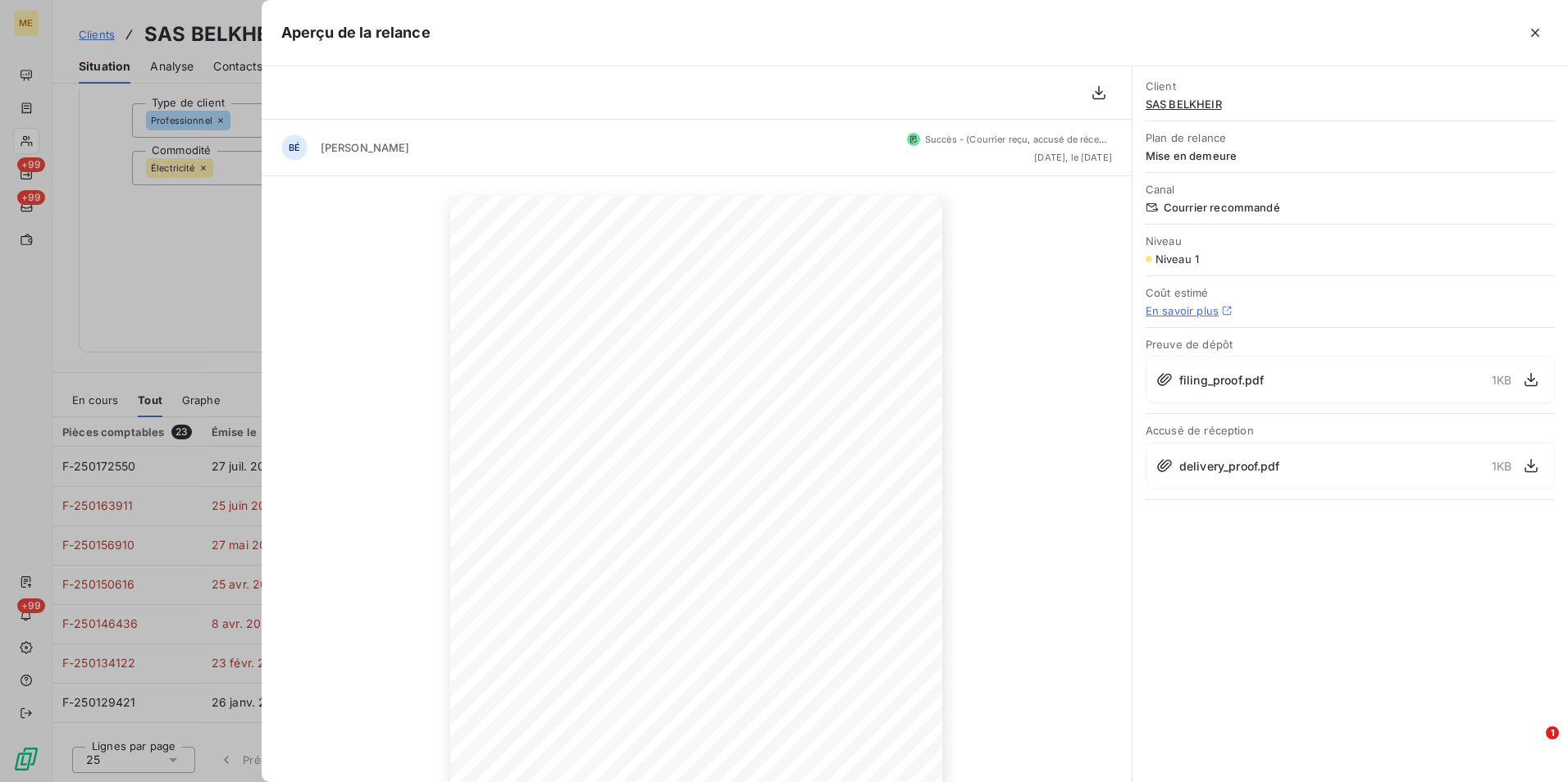
click at [253, 392] on div at bounding box center [784, 391] width 1568 height 782
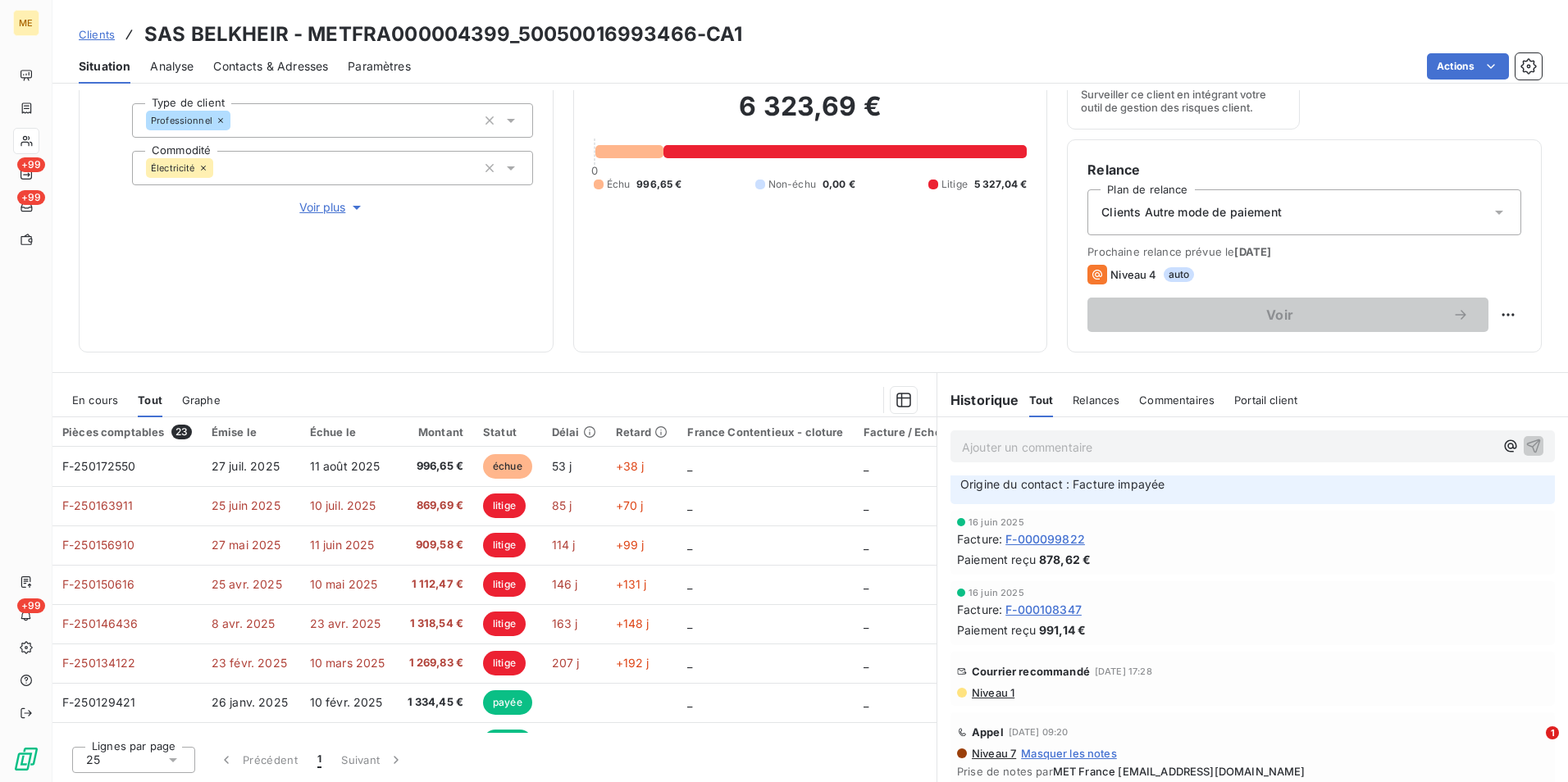
click at [993, 699] on span "Niveau 1" at bounding box center [992, 693] width 45 height 13
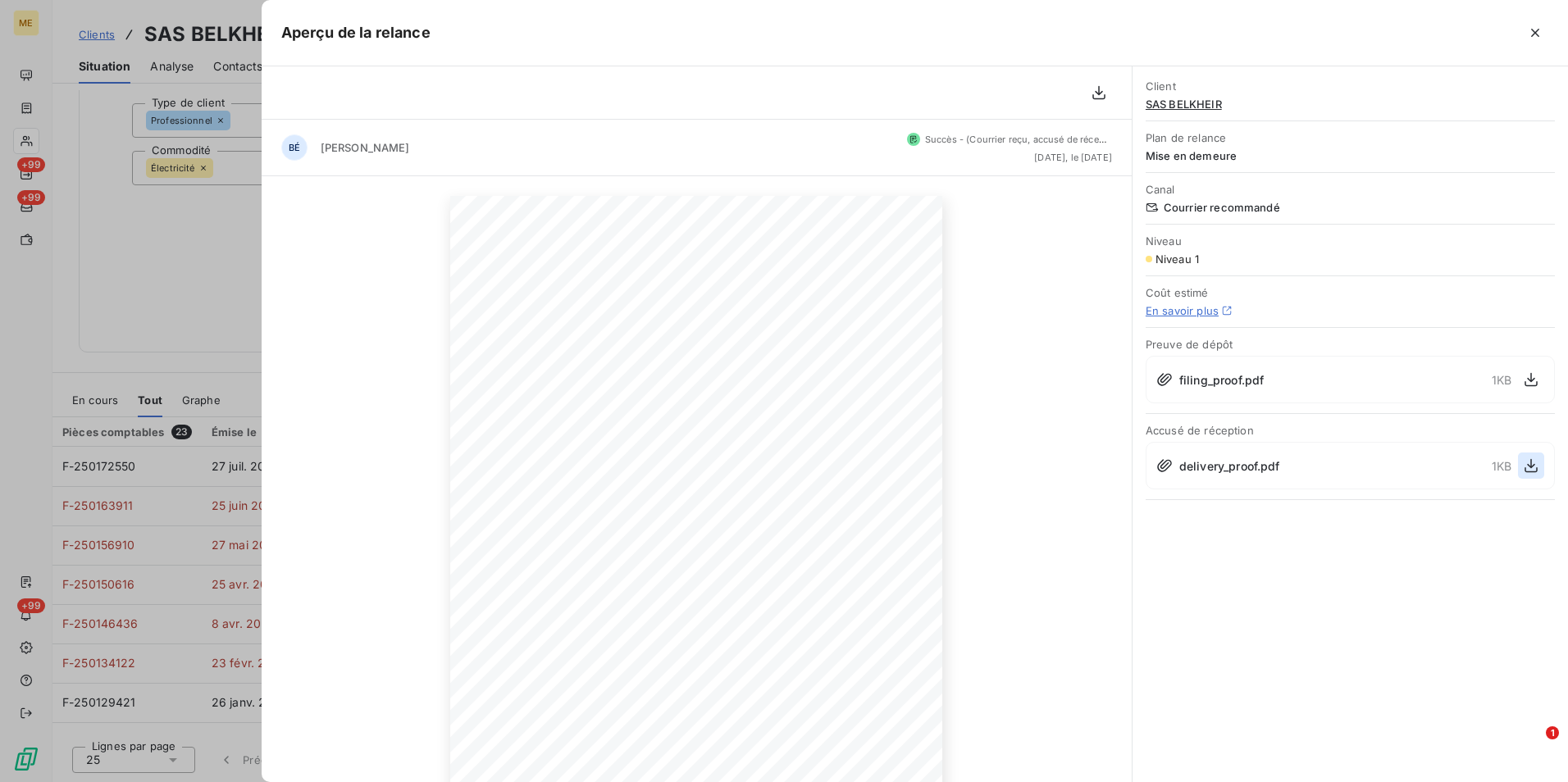
click at [1525, 465] on icon "button" at bounding box center [1531, 465] width 17 height 17
click at [237, 219] on div at bounding box center [784, 391] width 1568 height 782
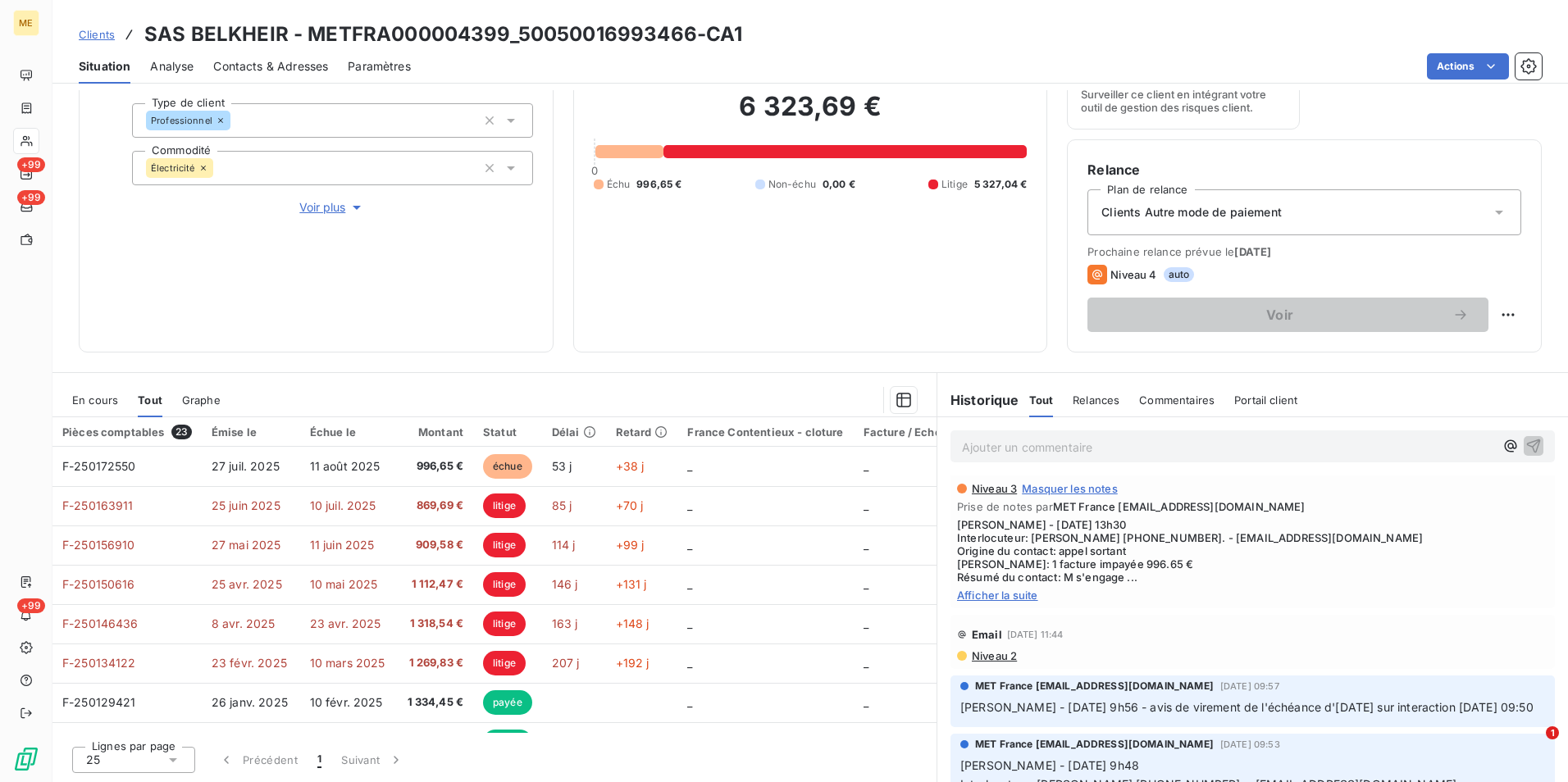
scroll to position [0, 0]
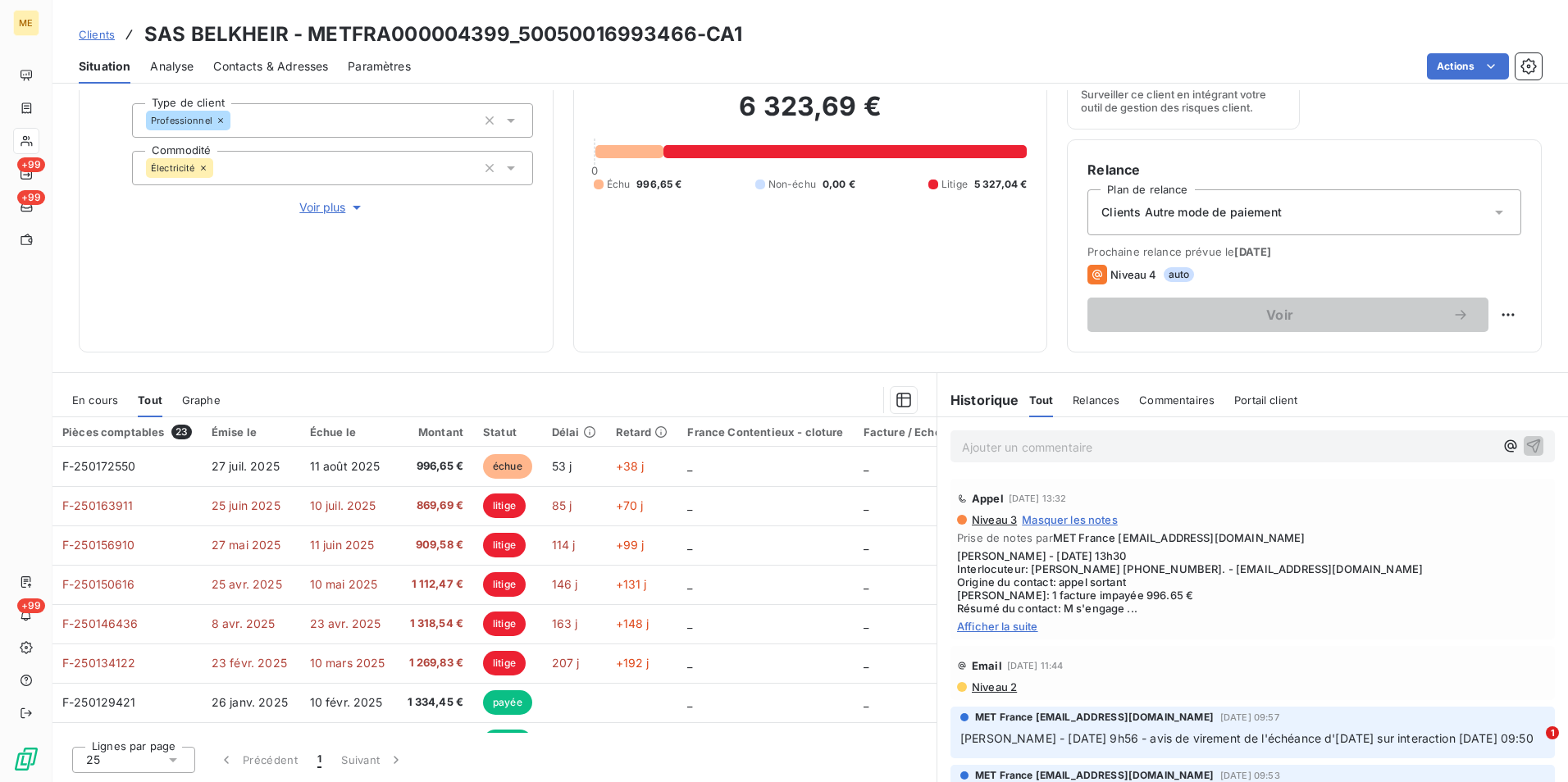
click at [1002, 626] on span "Afficher la suite" at bounding box center [1252, 627] width 591 height 13
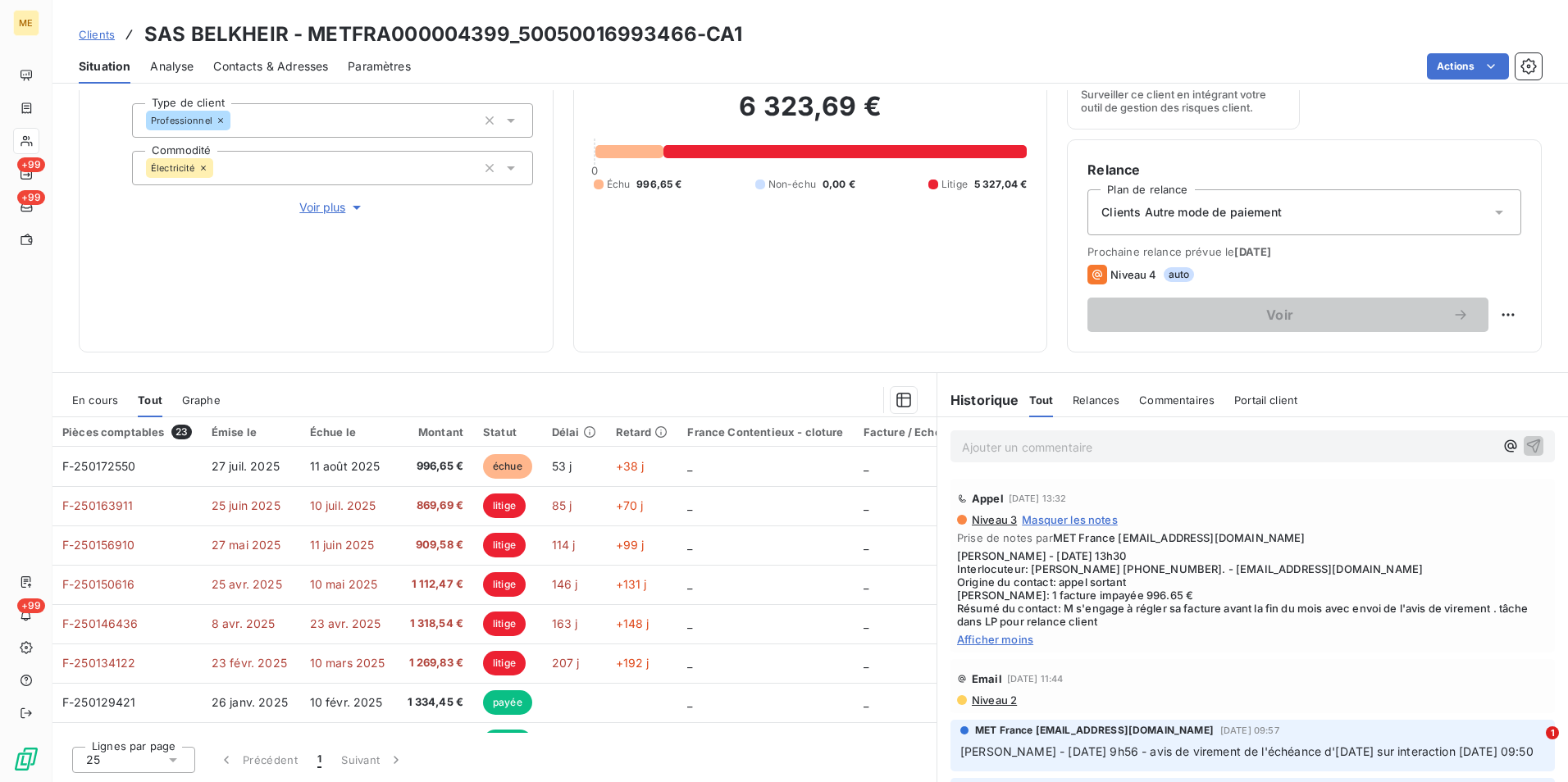
click at [101, 34] on span "Clients" at bounding box center [97, 35] width 36 height 13
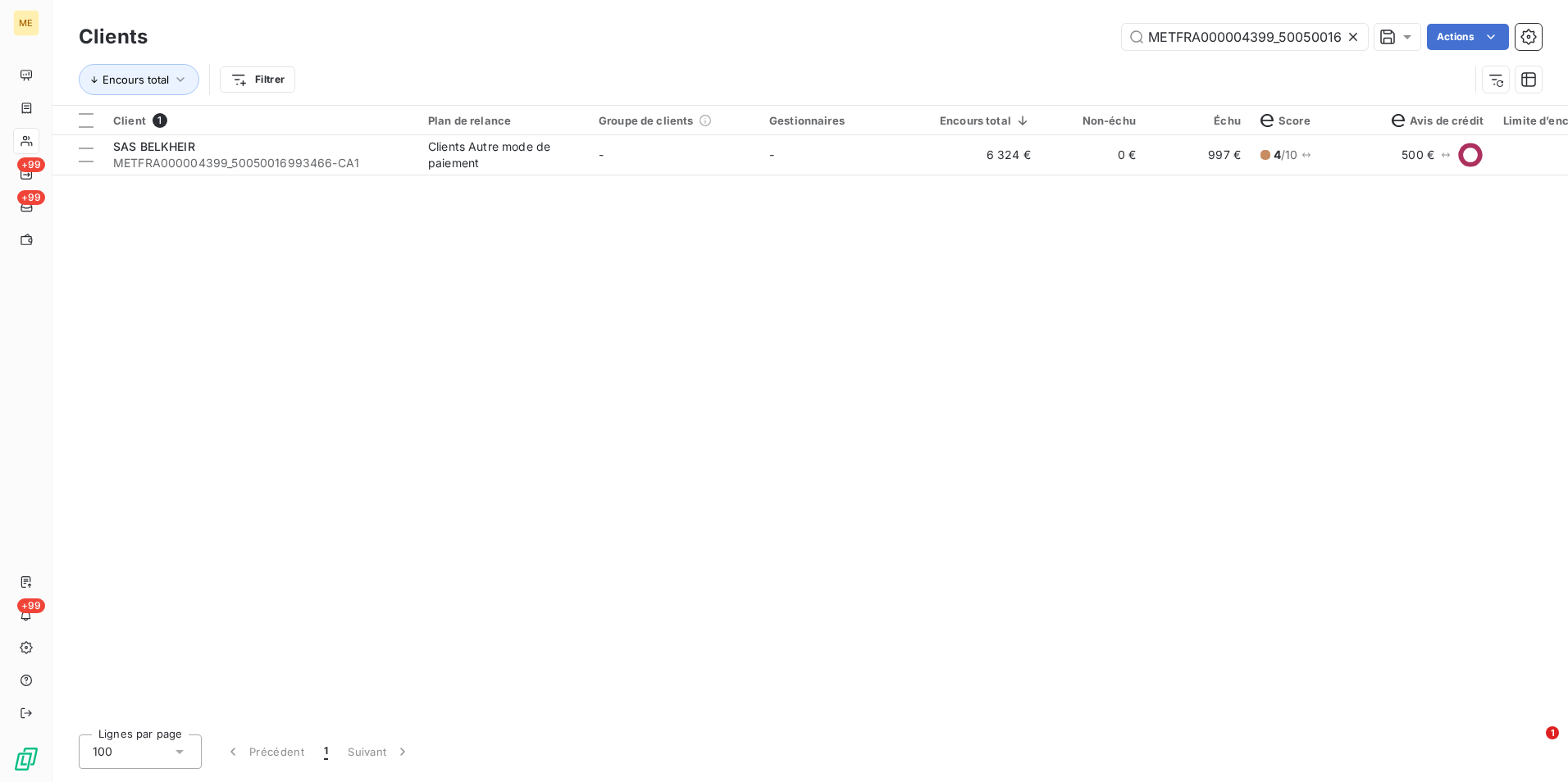
click at [1345, 34] on icon at bounding box center [1353, 37] width 17 height 17
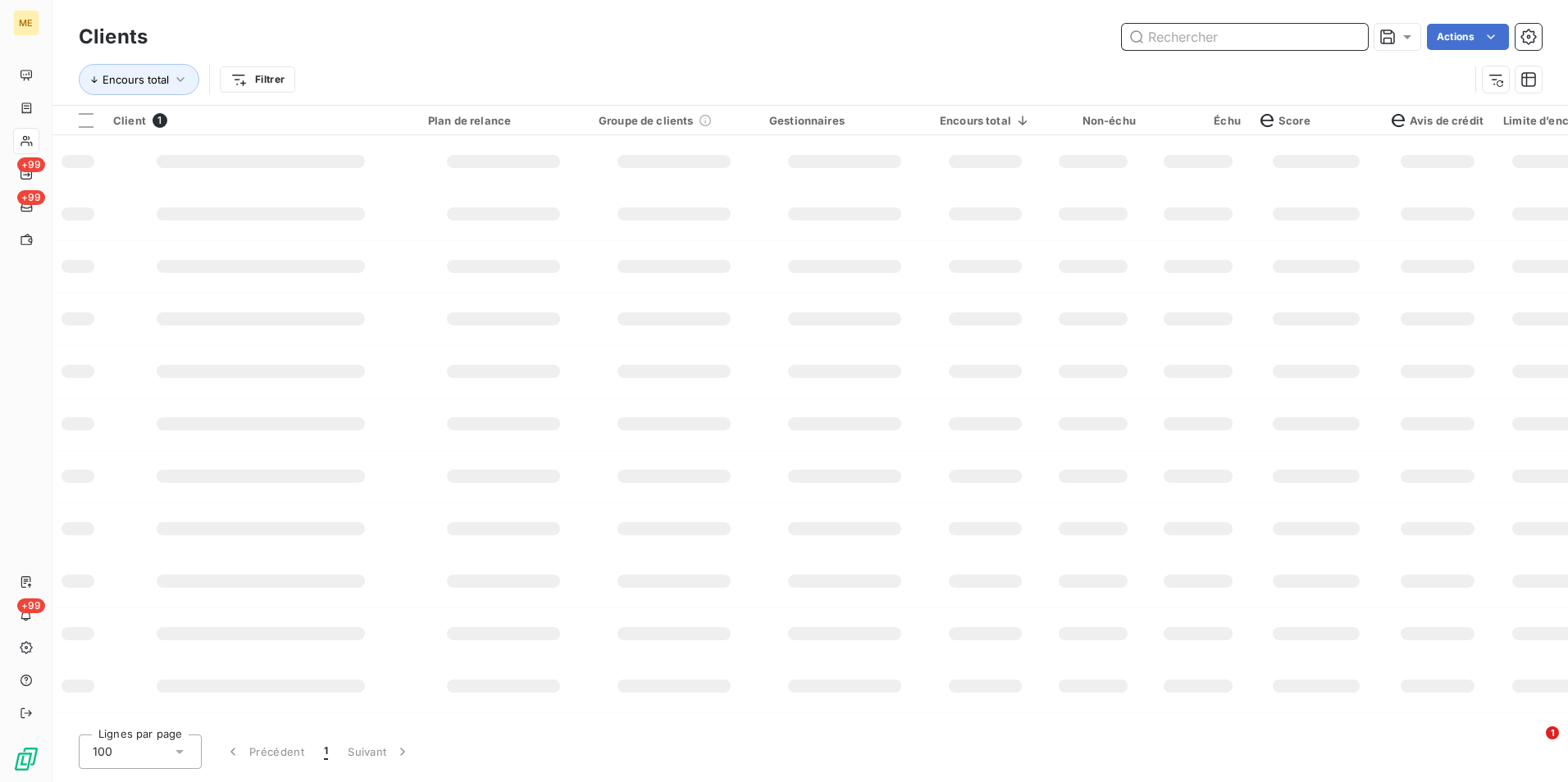
click at [1343, 34] on input "text" at bounding box center [1244, 37] width 246 height 26
paste input "METFRA000005548_15170622252830"
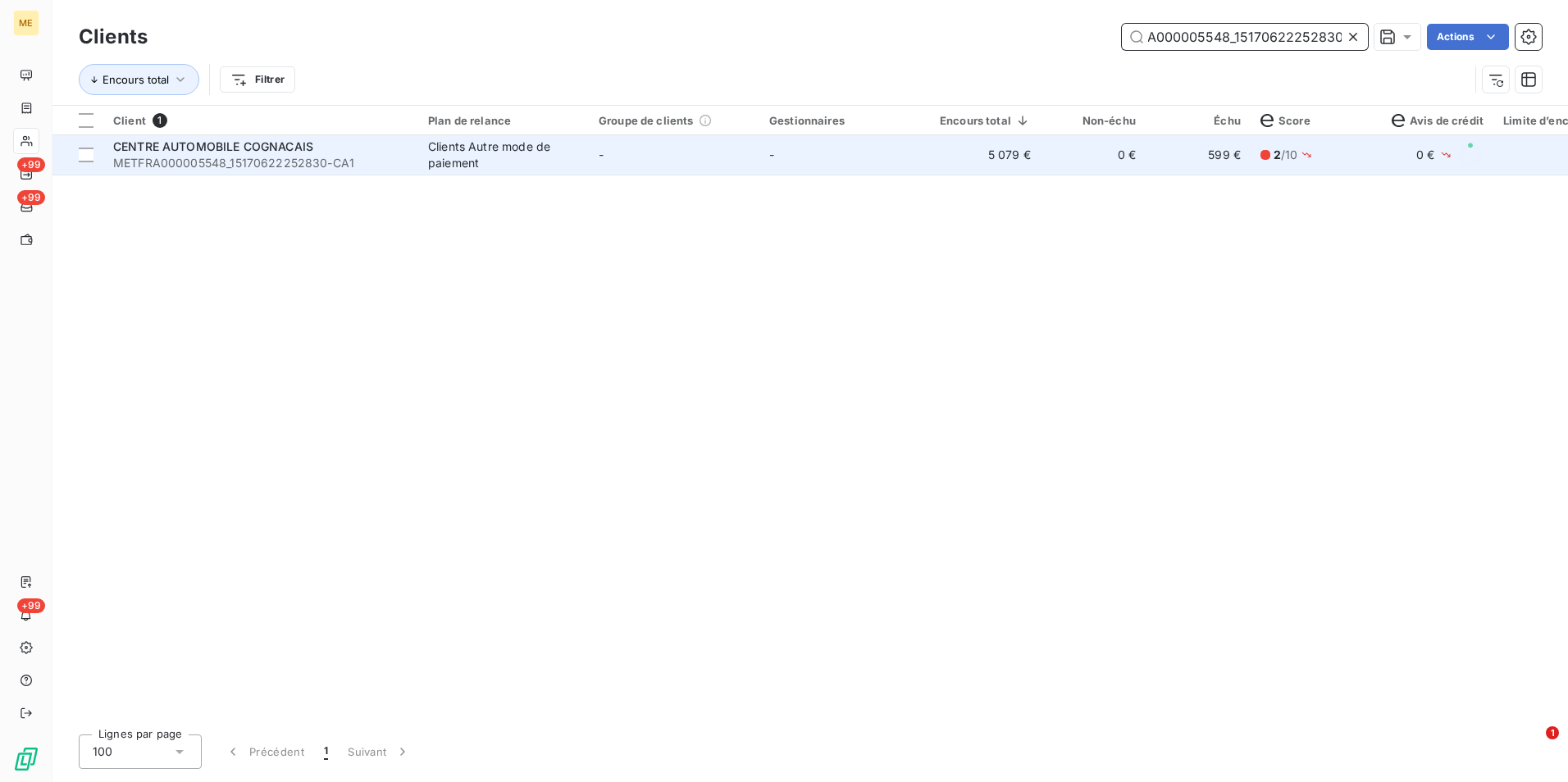
type input "METFRA000005548_15170622252830"
click at [1079, 167] on td "0 €" at bounding box center [1092, 155] width 105 height 40
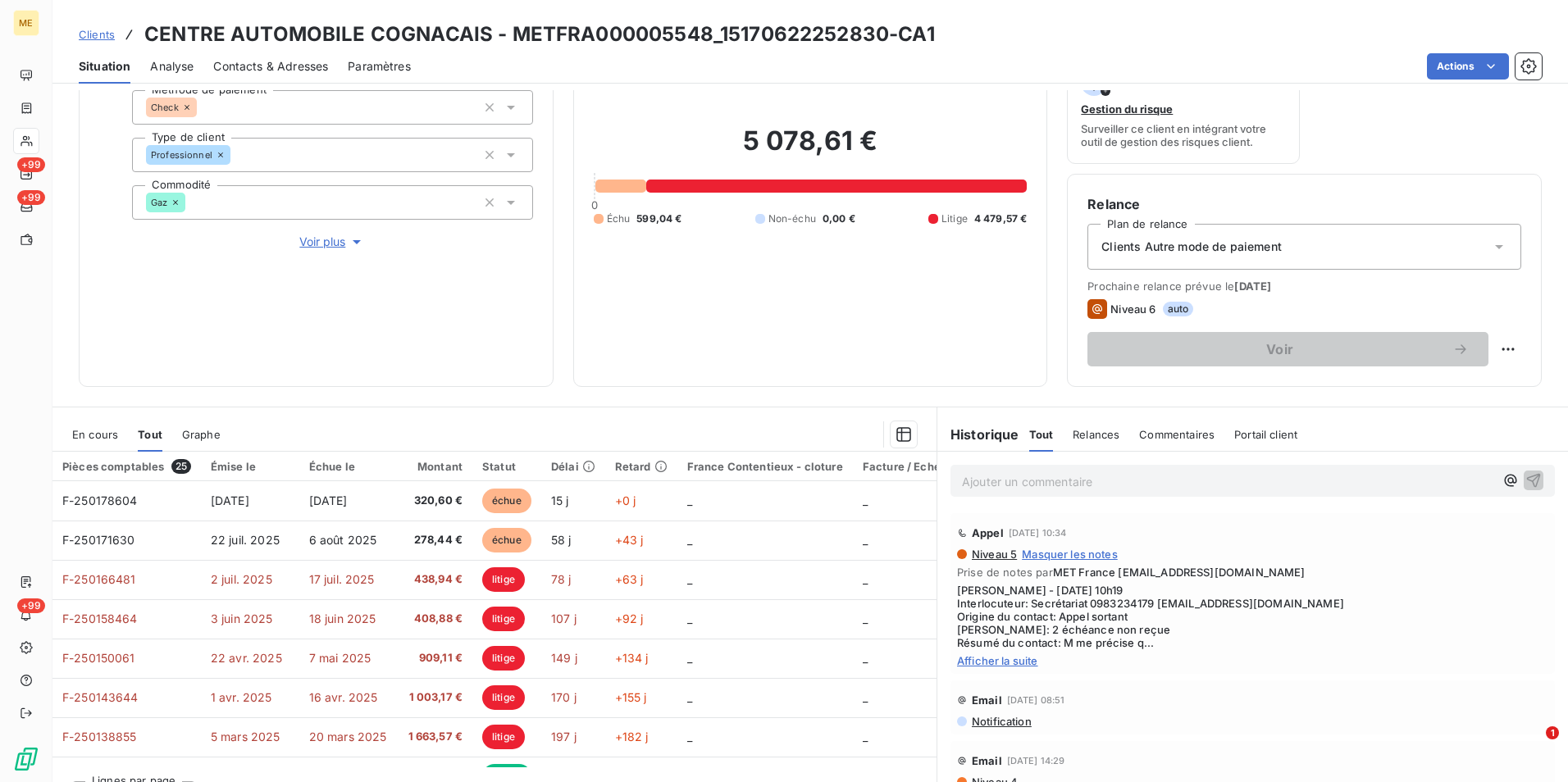
scroll to position [190, 0]
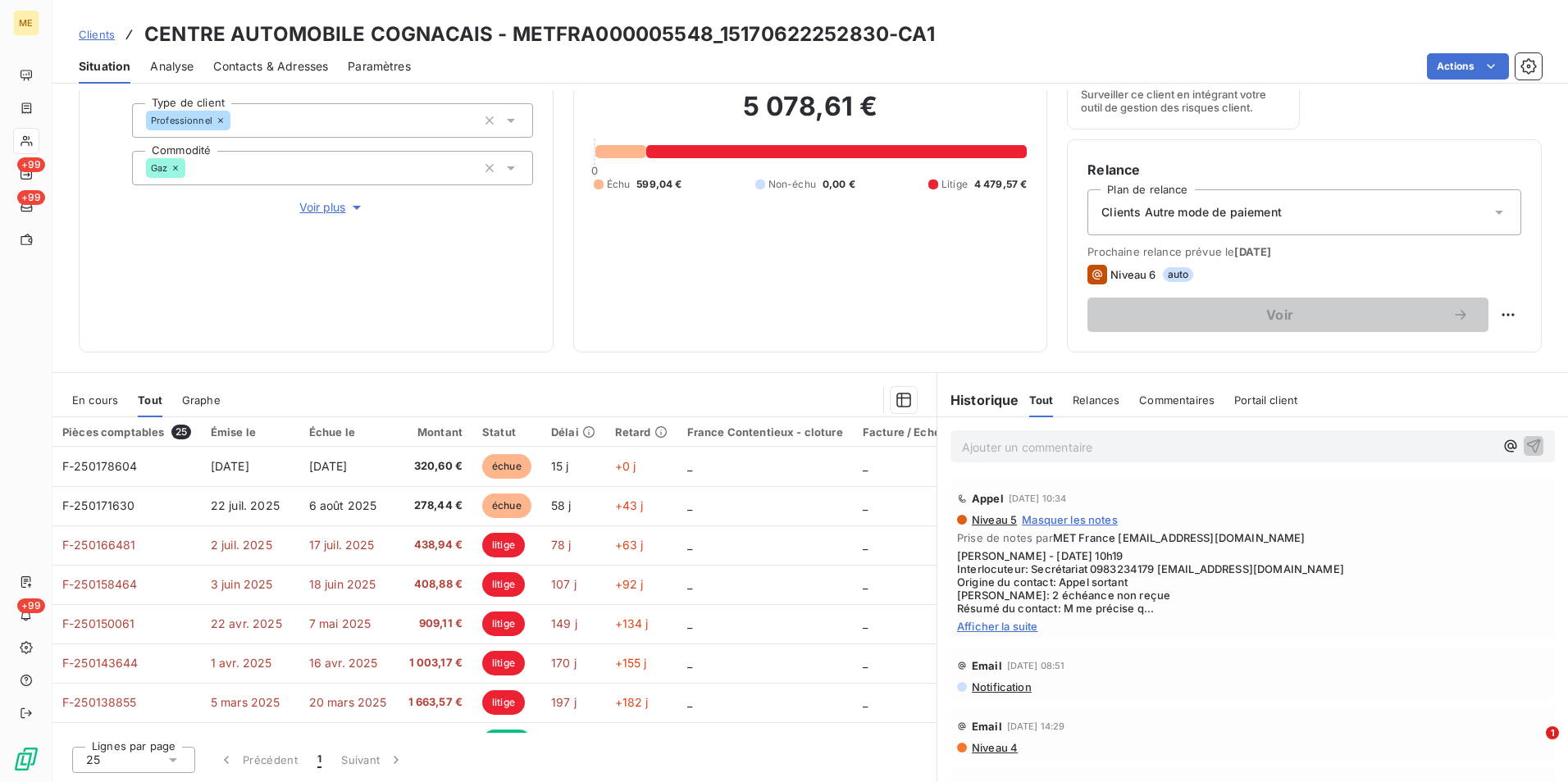
click at [1006, 622] on span "Afficher la suite" at bounding box center [1252, 627] width 591 height 13
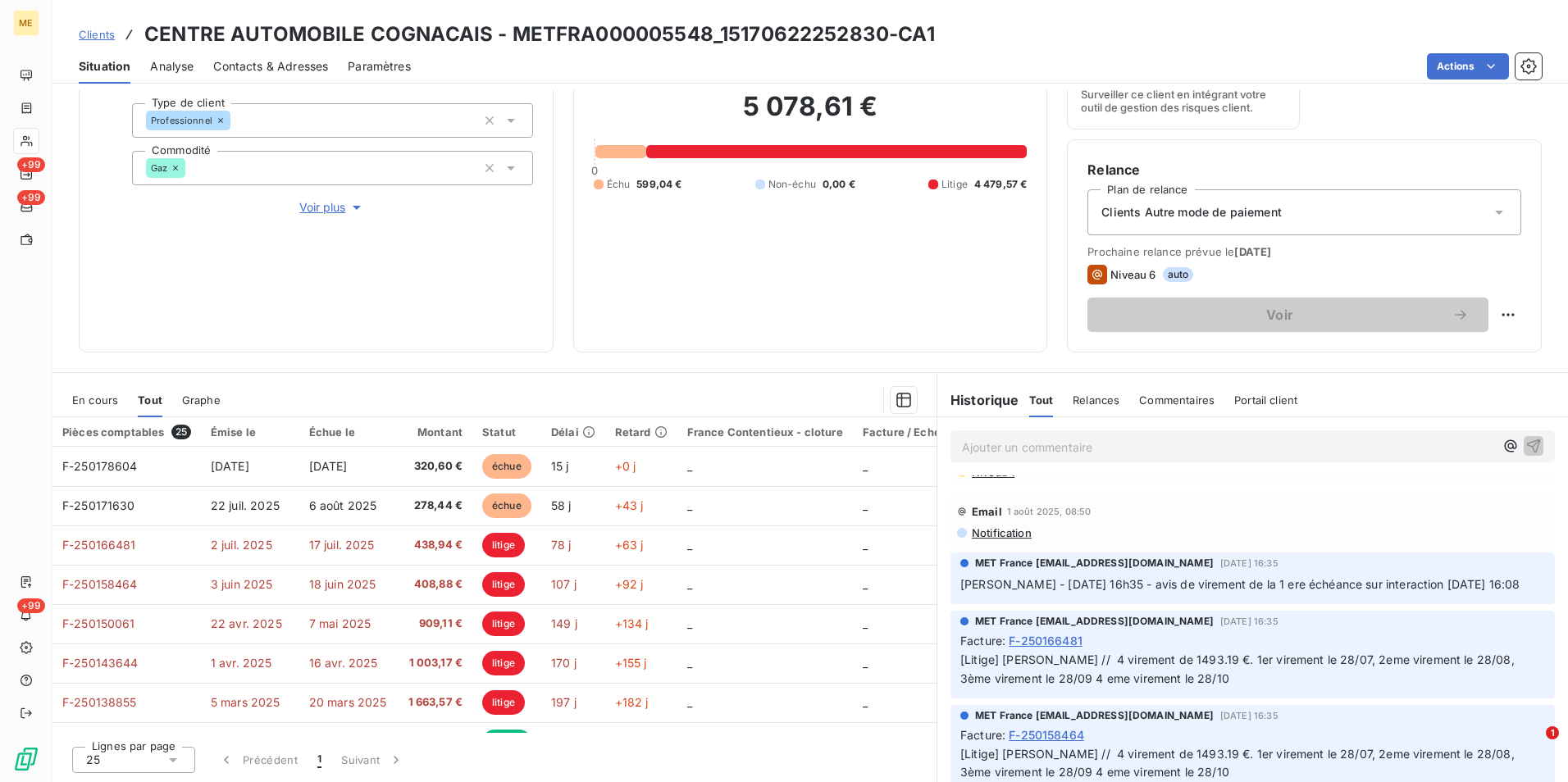
scroll to position [492, 0]
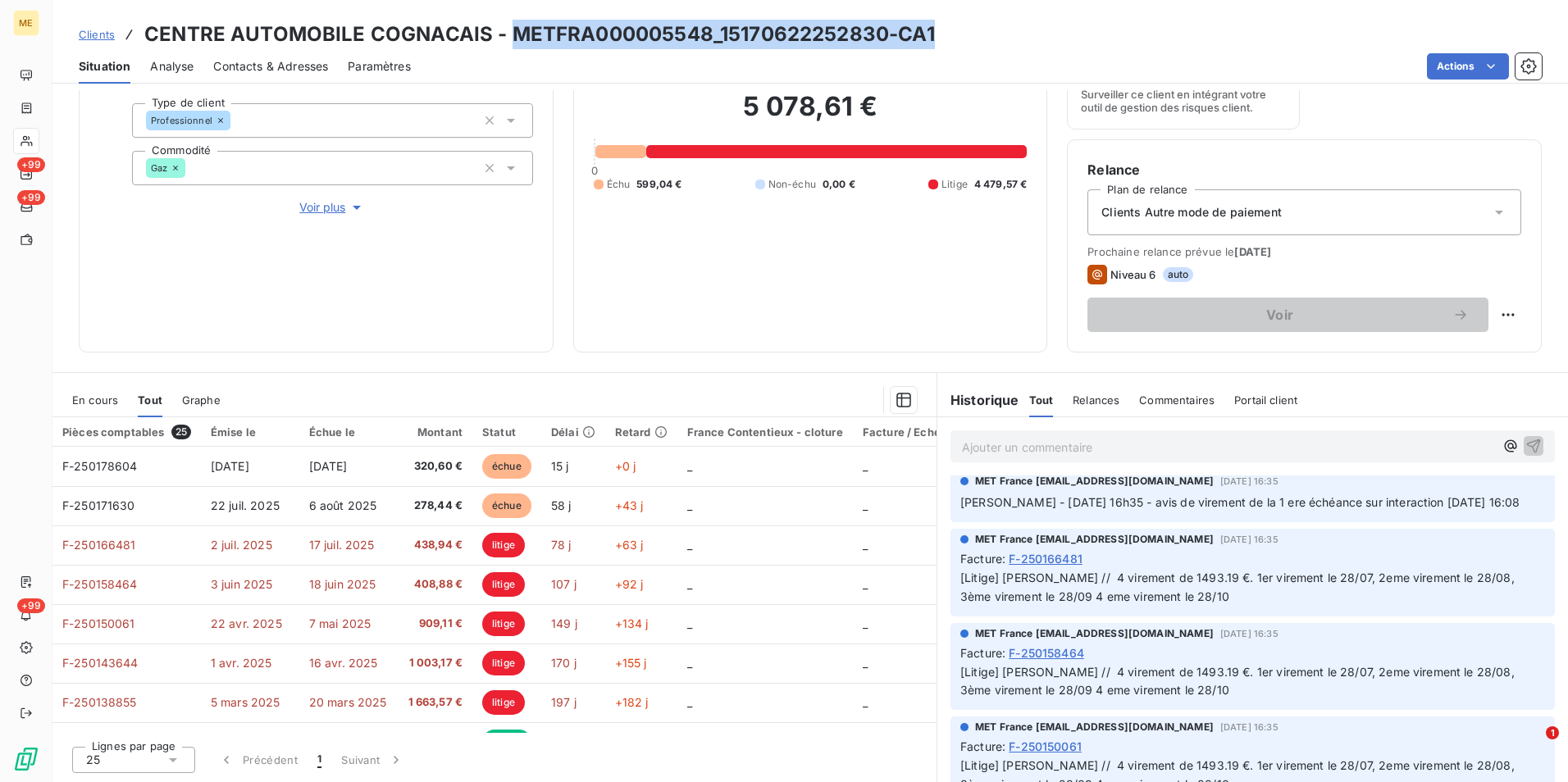
drag, startPoint x: 667, startPoint y: 17, endPoint x: 507, endPoint y: 17, distance: 160.0
click at [507, 17] on div "Clients CENTRE AUTOMOBILE COGNACAIS - METFRA000005548_15170622252830-CA1 Situat…" at bounding box center [810, 41] width 1515 height 83
copy h3 "METFRA000005548_15170622252830-CA1"
click at [333, 204] on span "Voir plus" at bounding box center [332, 207] width 65 height 17
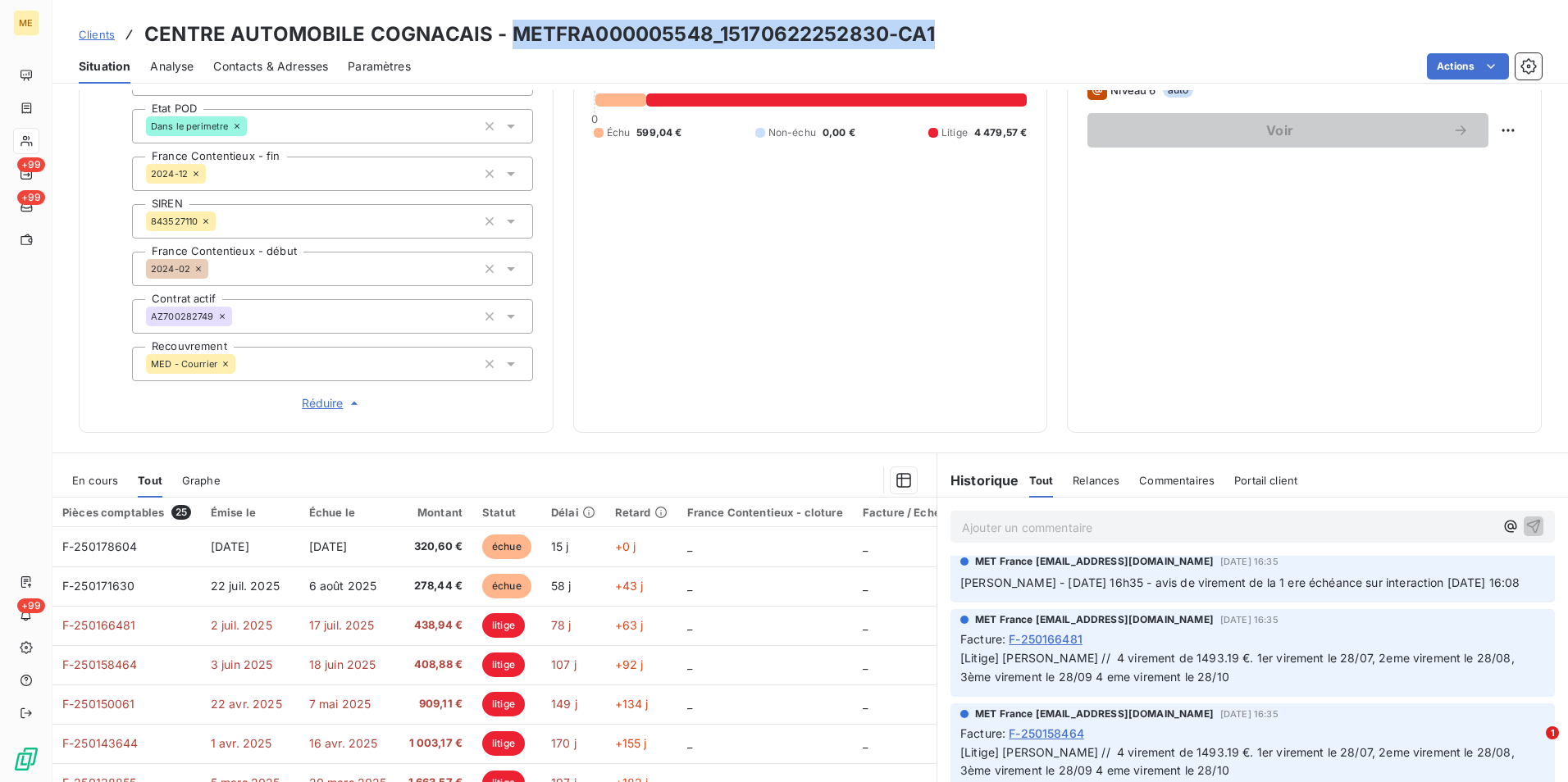
scroll to position [455, 0]
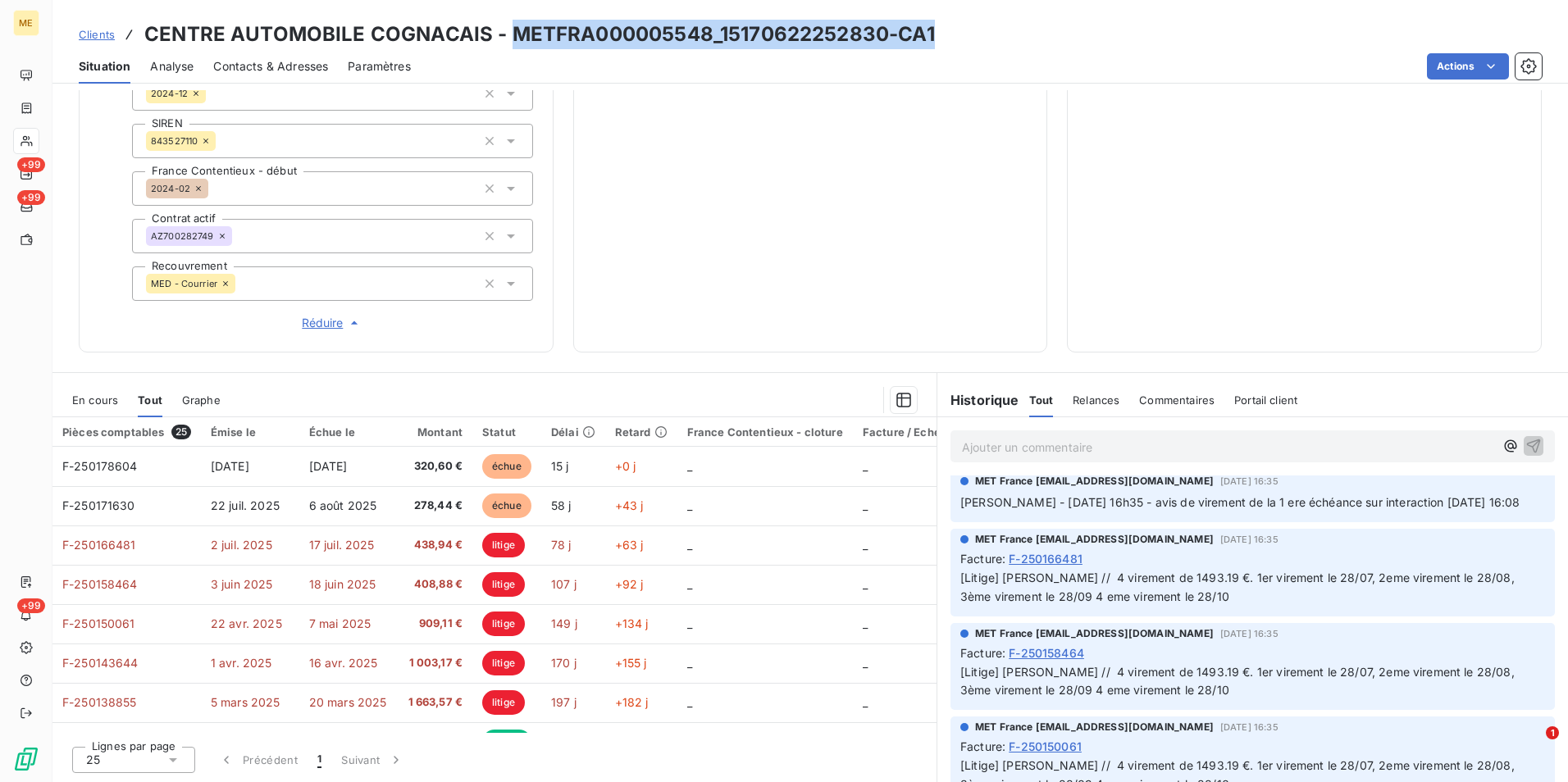
copy h3 "METFRA000005548_15170622252830-CA1"
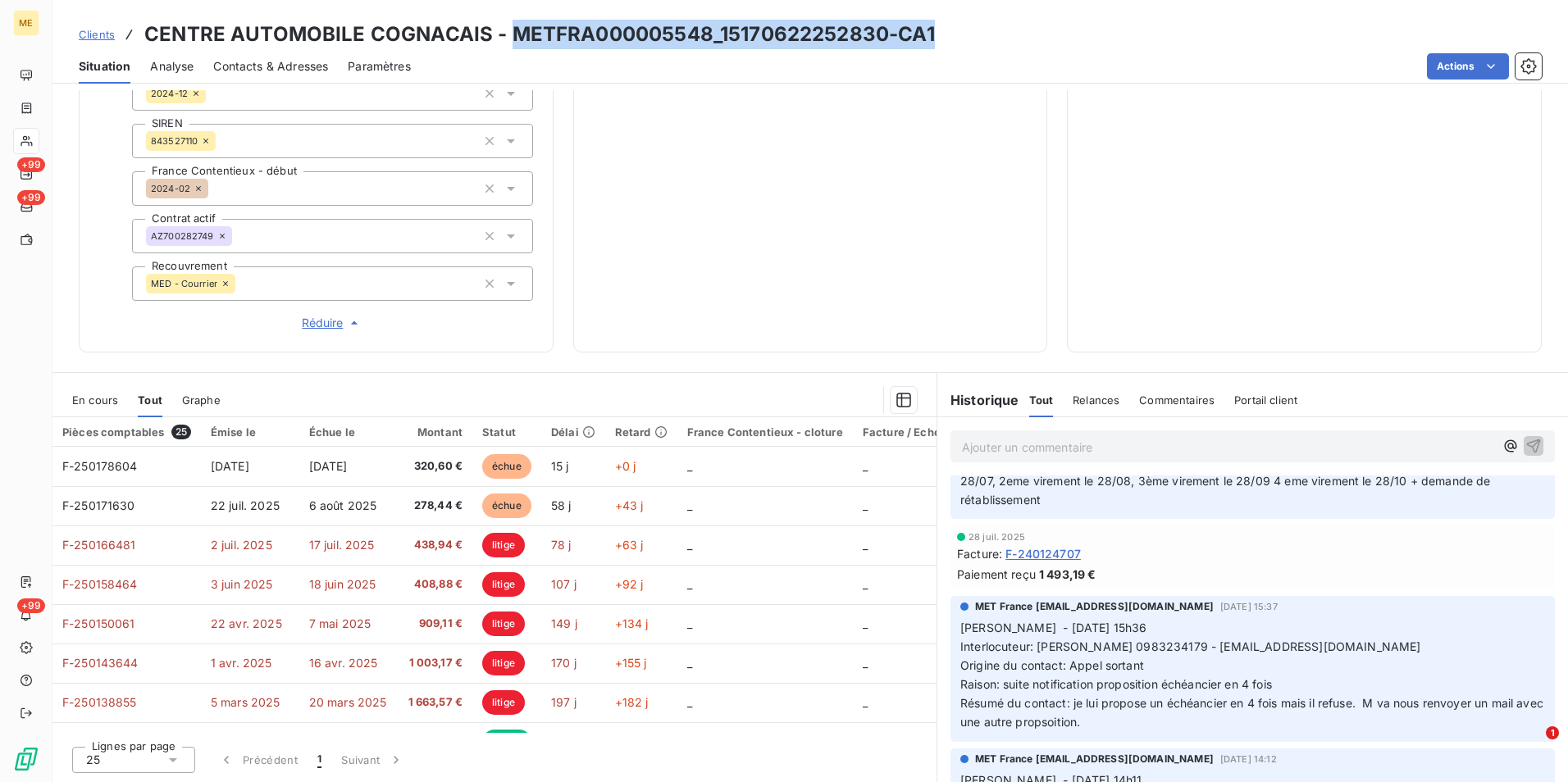
scroll to position [1147, 0]
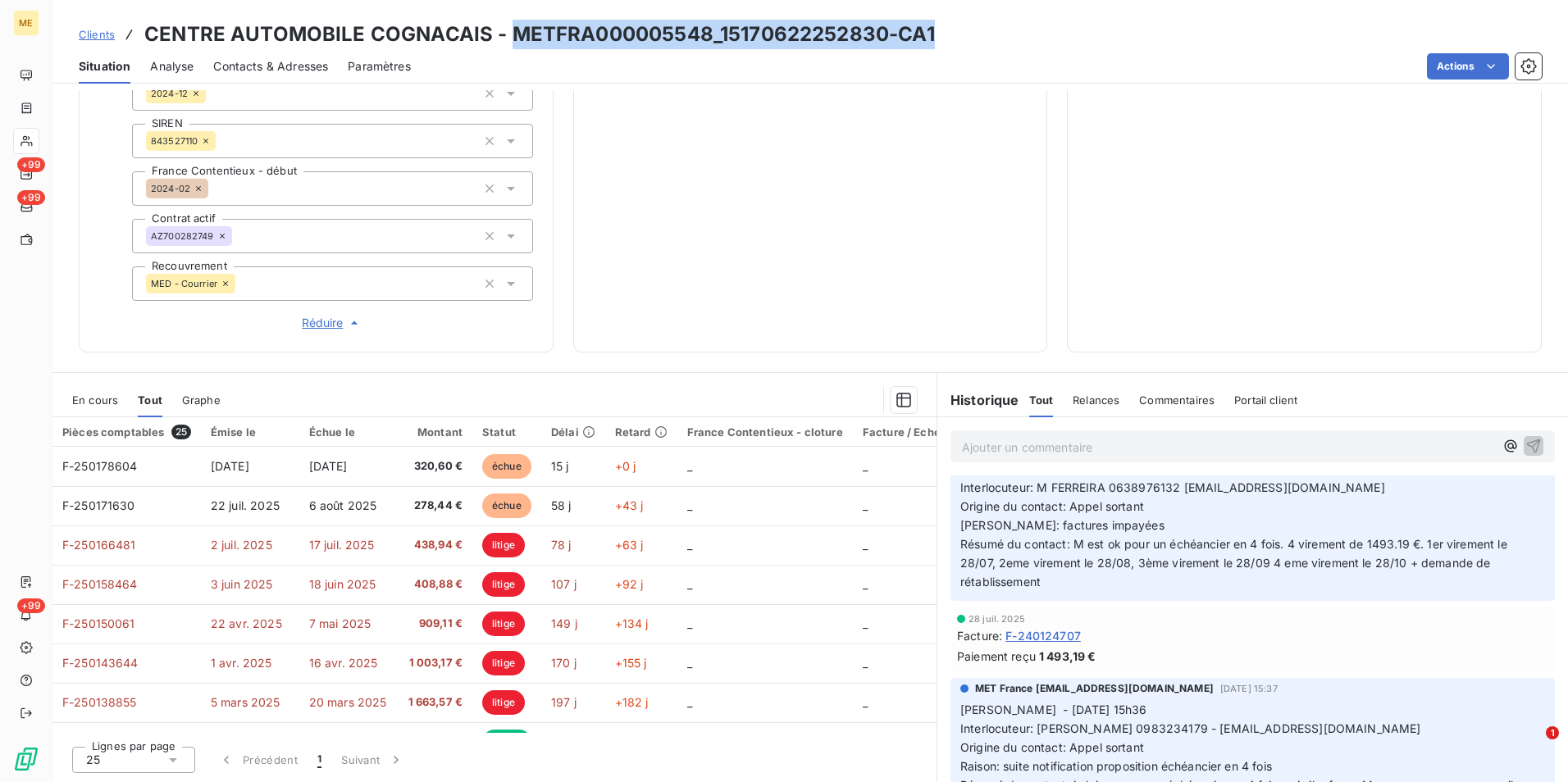
copy h3 "METFRA000005548_15170622252830-CA1"
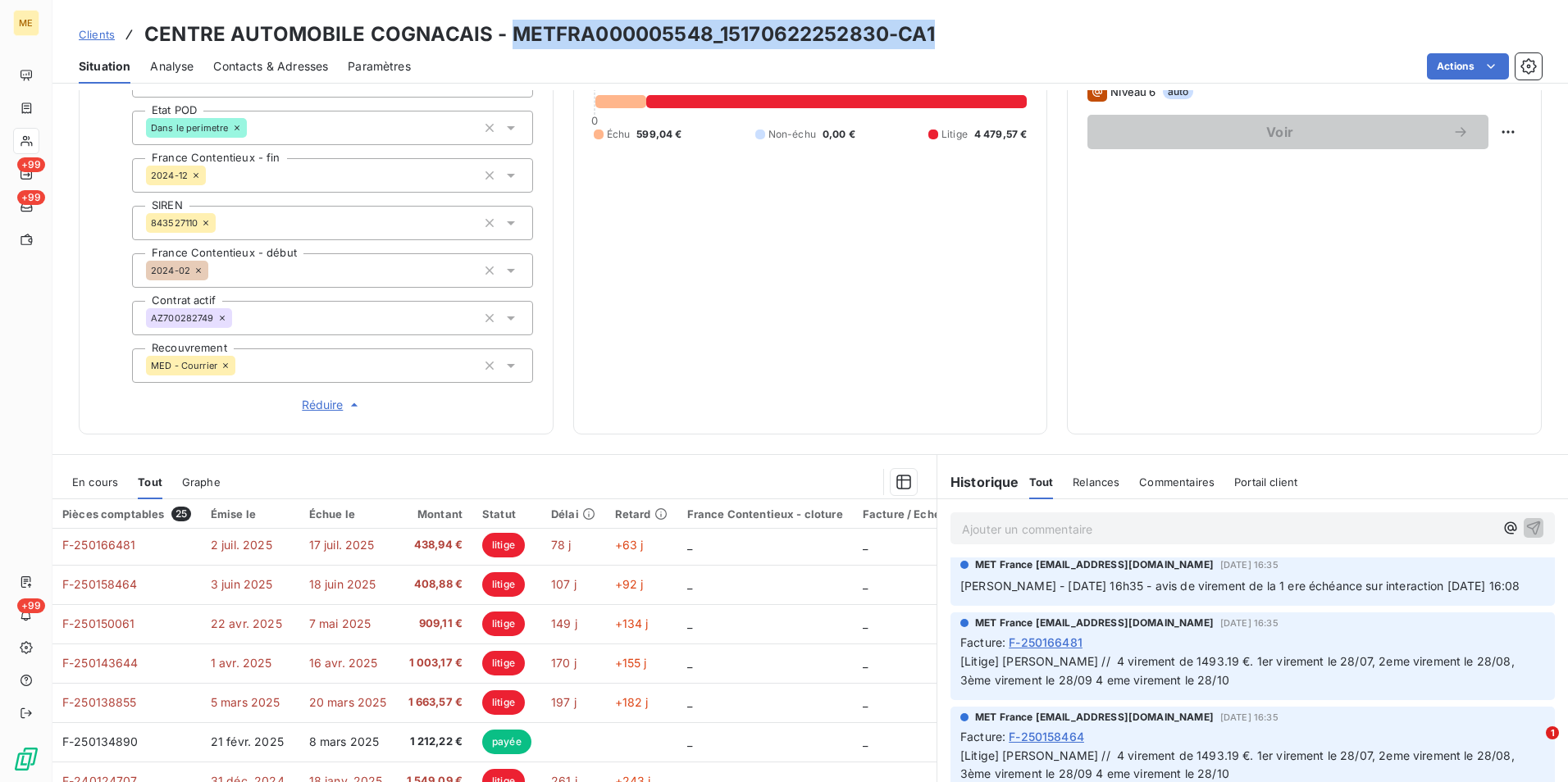
scroll to position [492, 0]
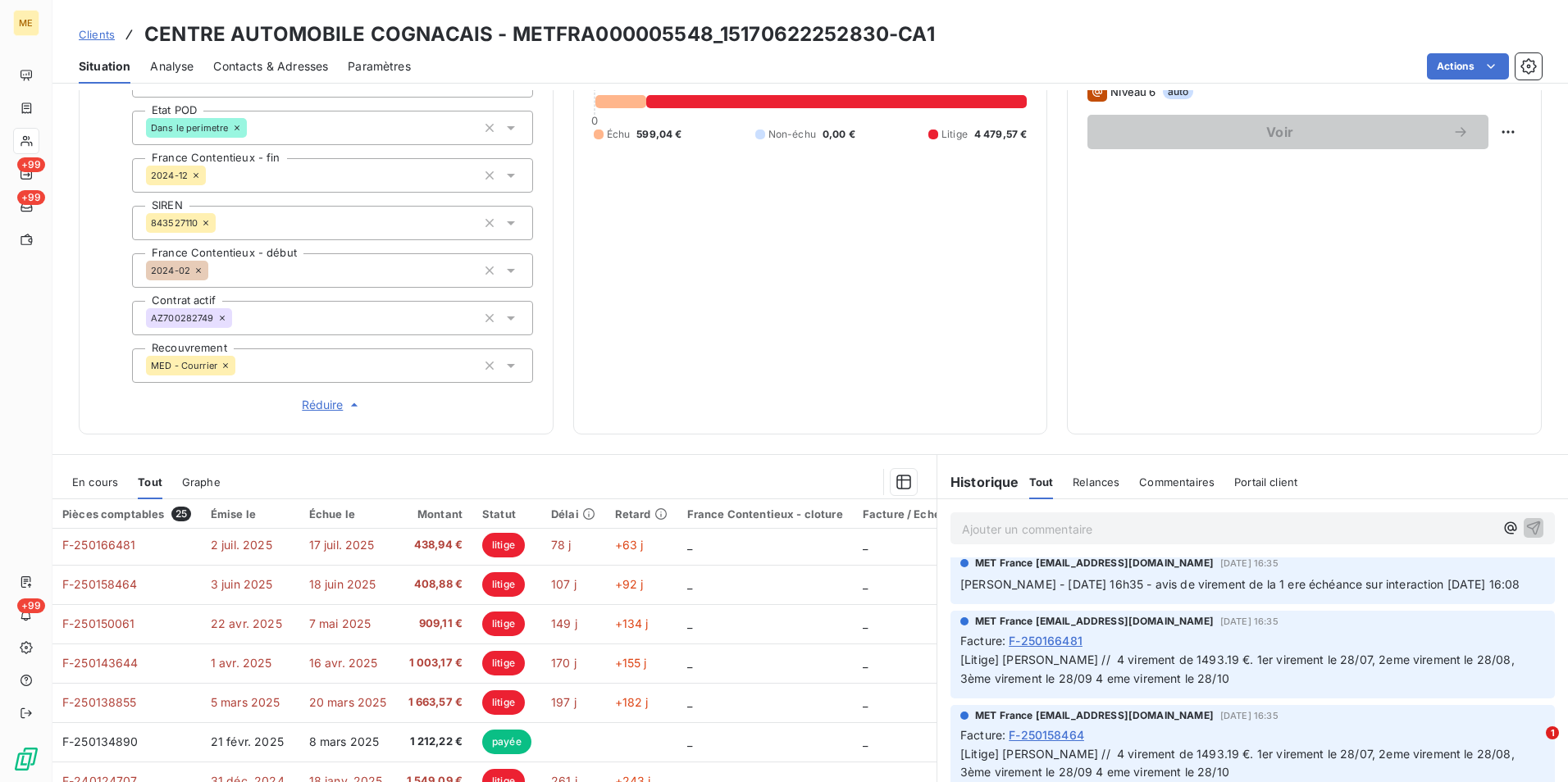
click at [1074, 532] on p "Ajouter un commentaire ﻿" at bounding box center [1228, 529] width 533 height 21
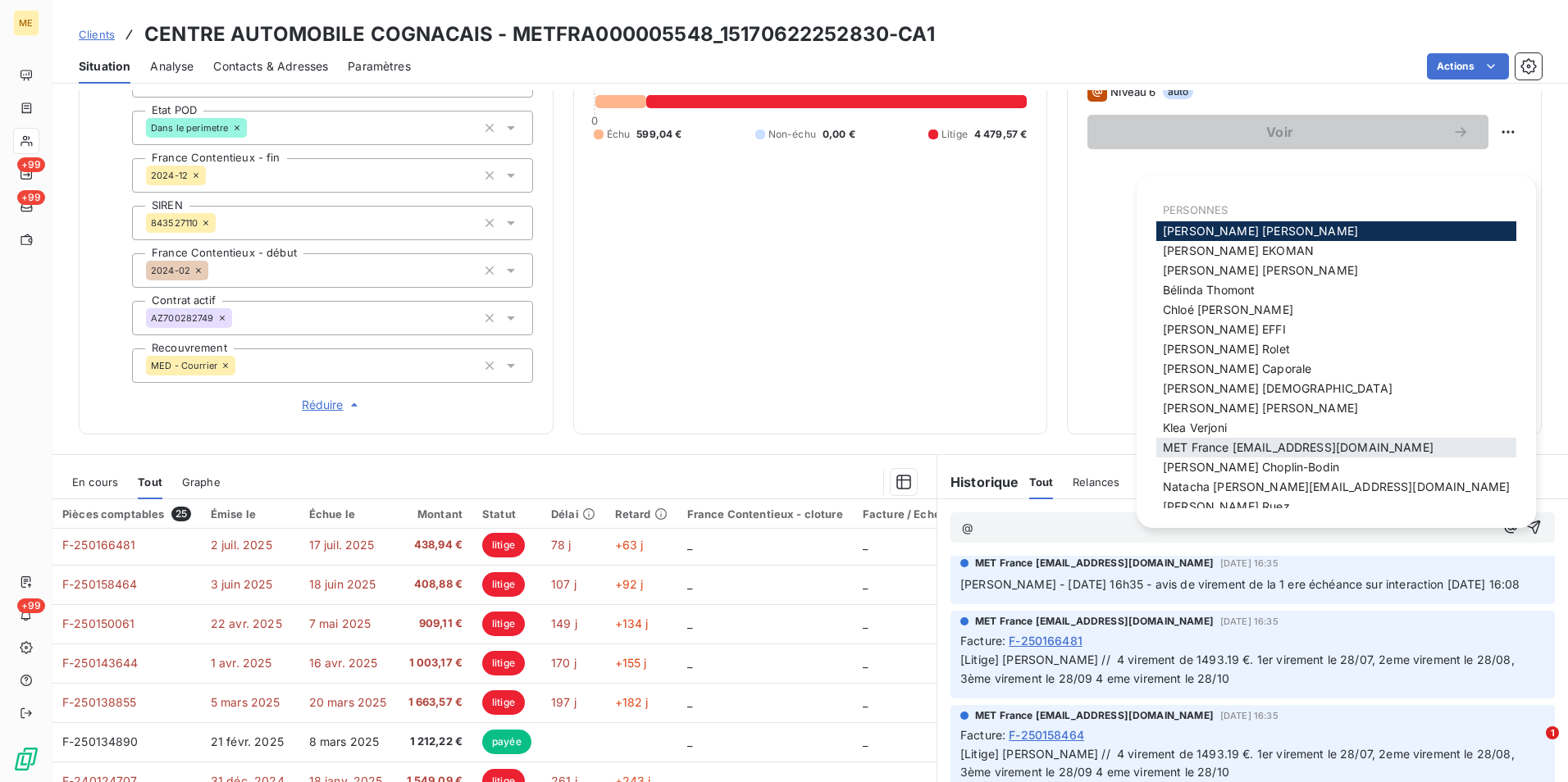
click at [1250, 447] on span "MET France [EMAIL_ADDRESS][DOMAIN_NAME]" at bounding box center [1298, 446] width 270 height 14
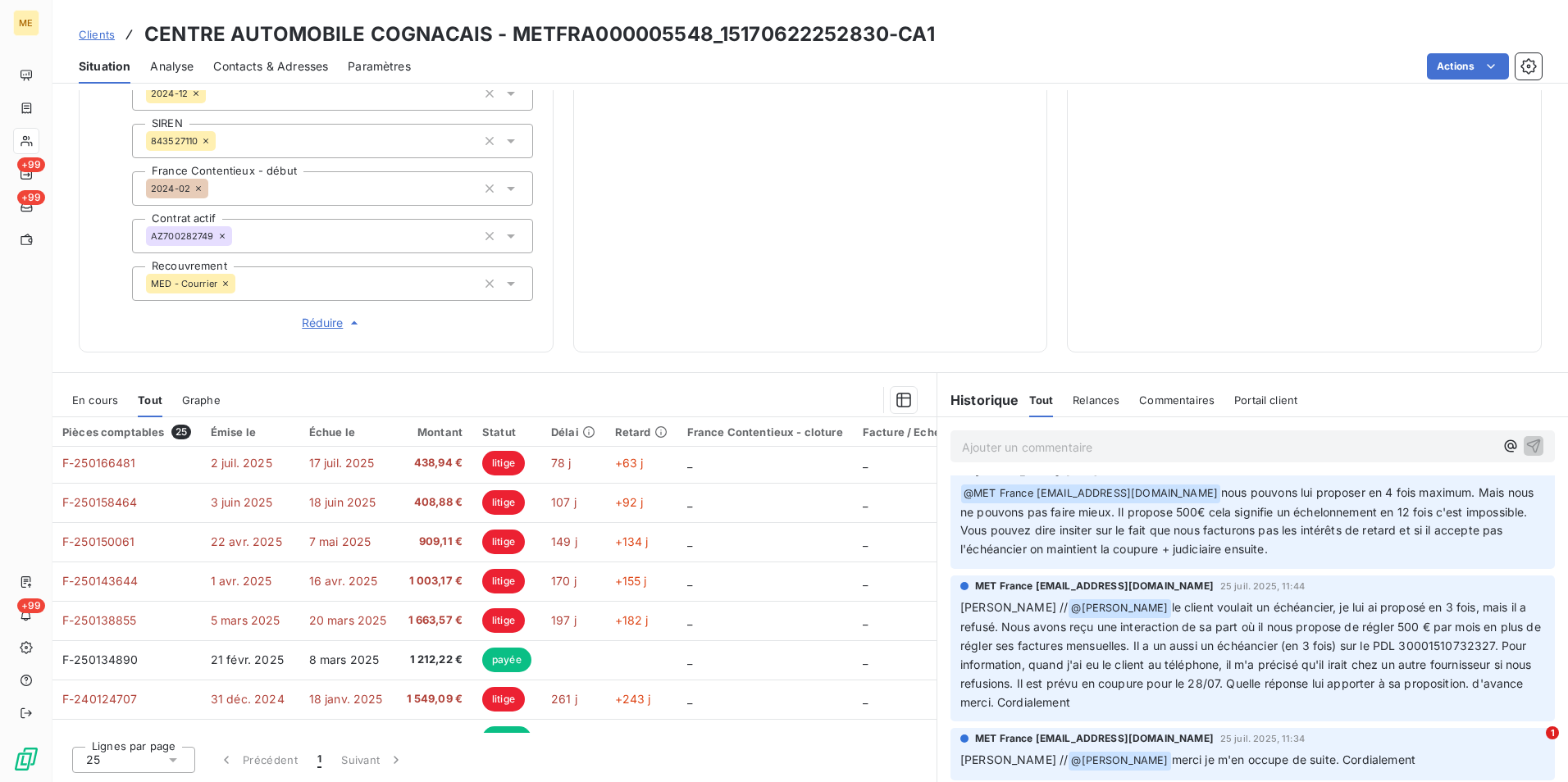
scroll to position [1886, 0]
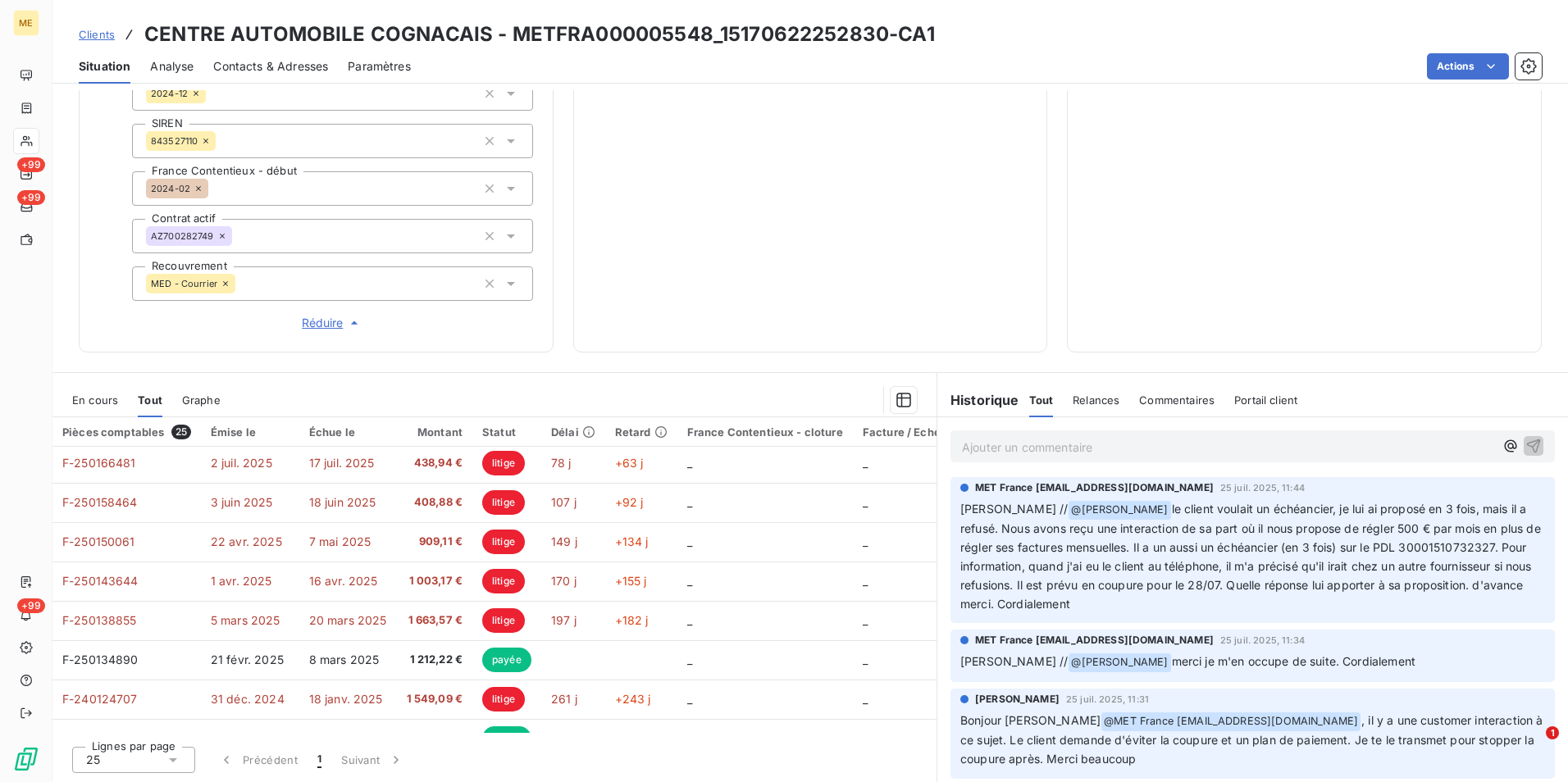
click at [1102, 393] on span "Relances" at bounding box center [1096, 400] width 47 height 13
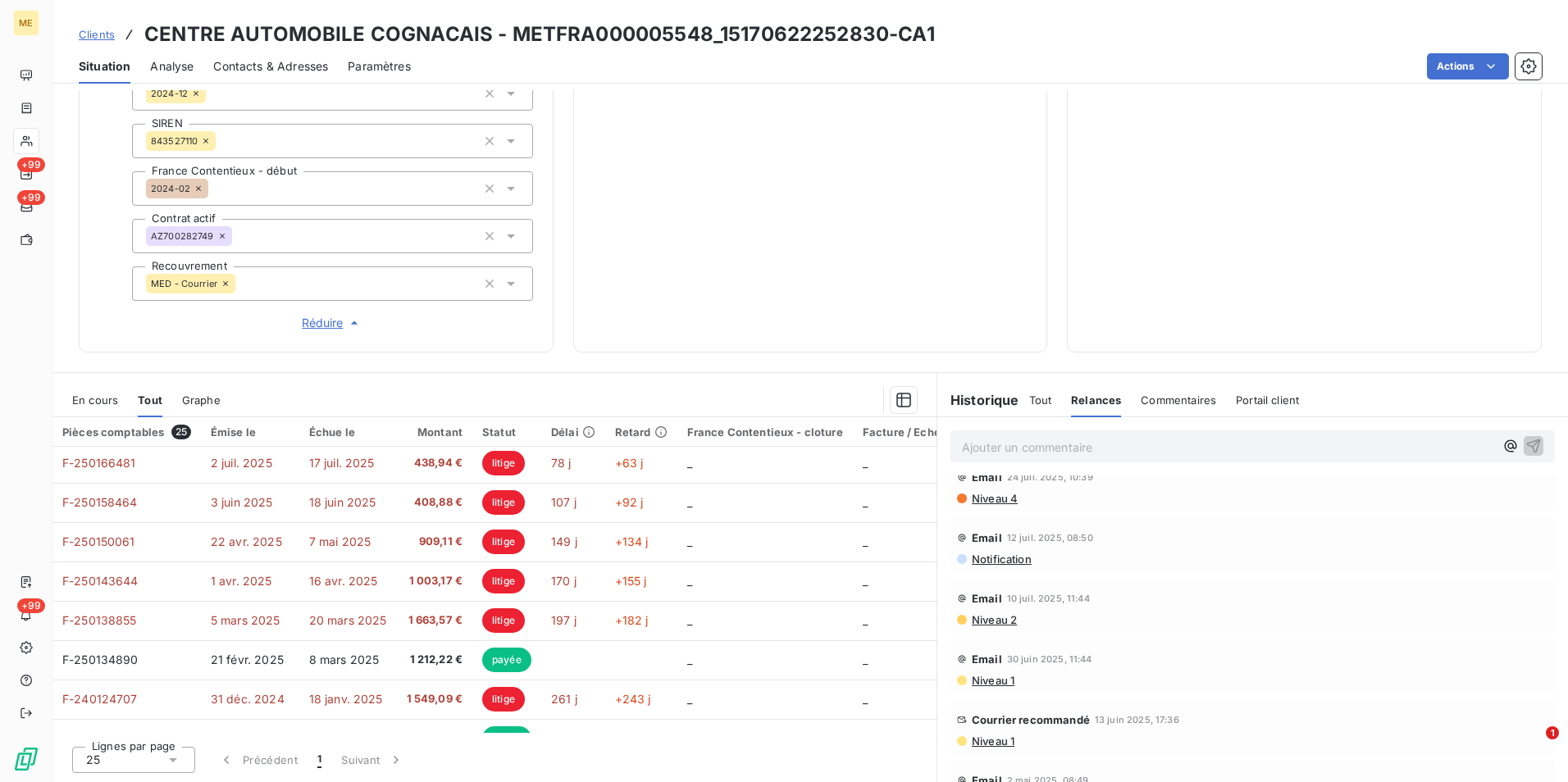
scroll to position [574, 0]
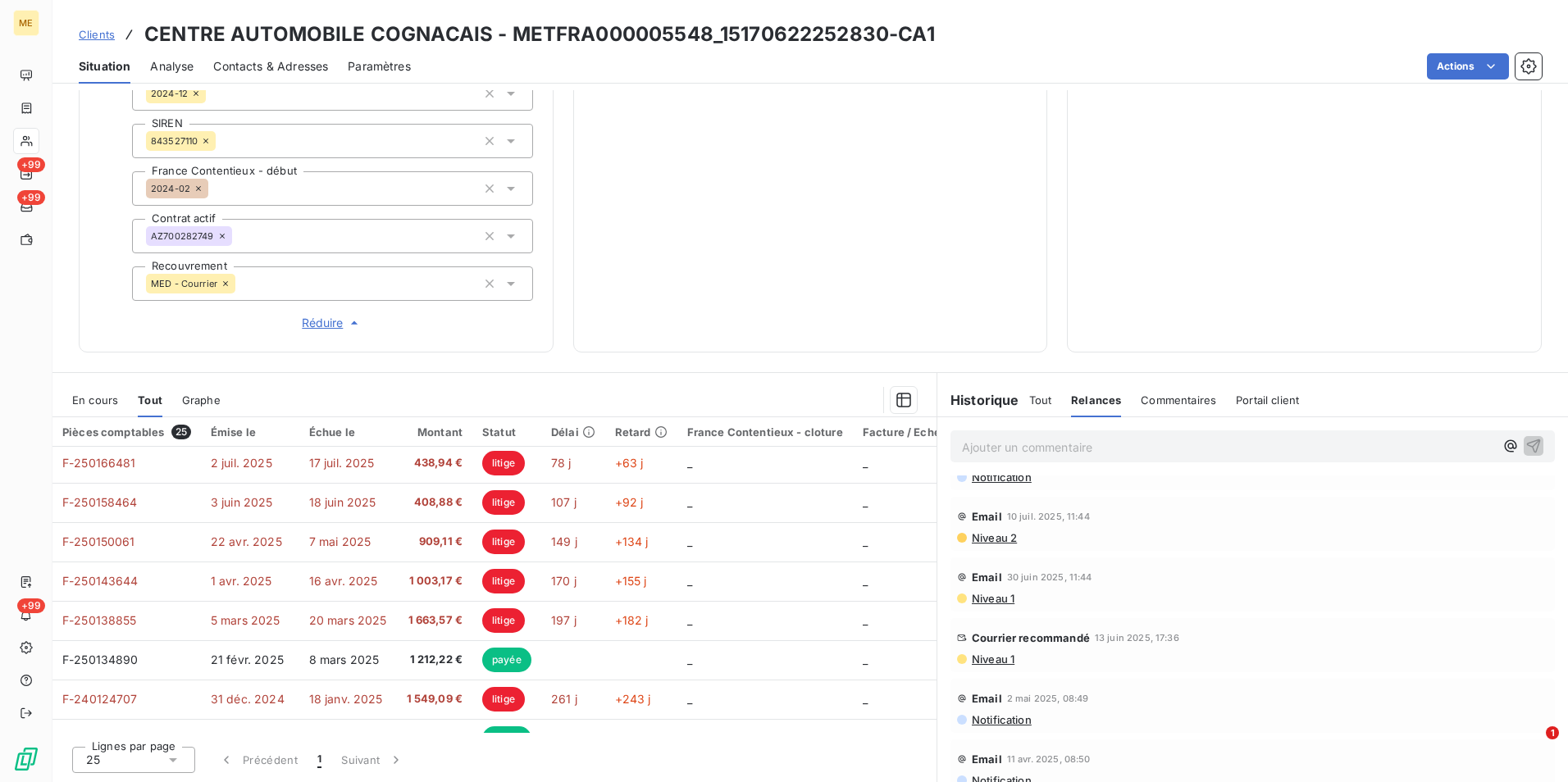
click at [984, 658] on span "Niveau 1" at bounding box center [992, 659] width 45 height 13
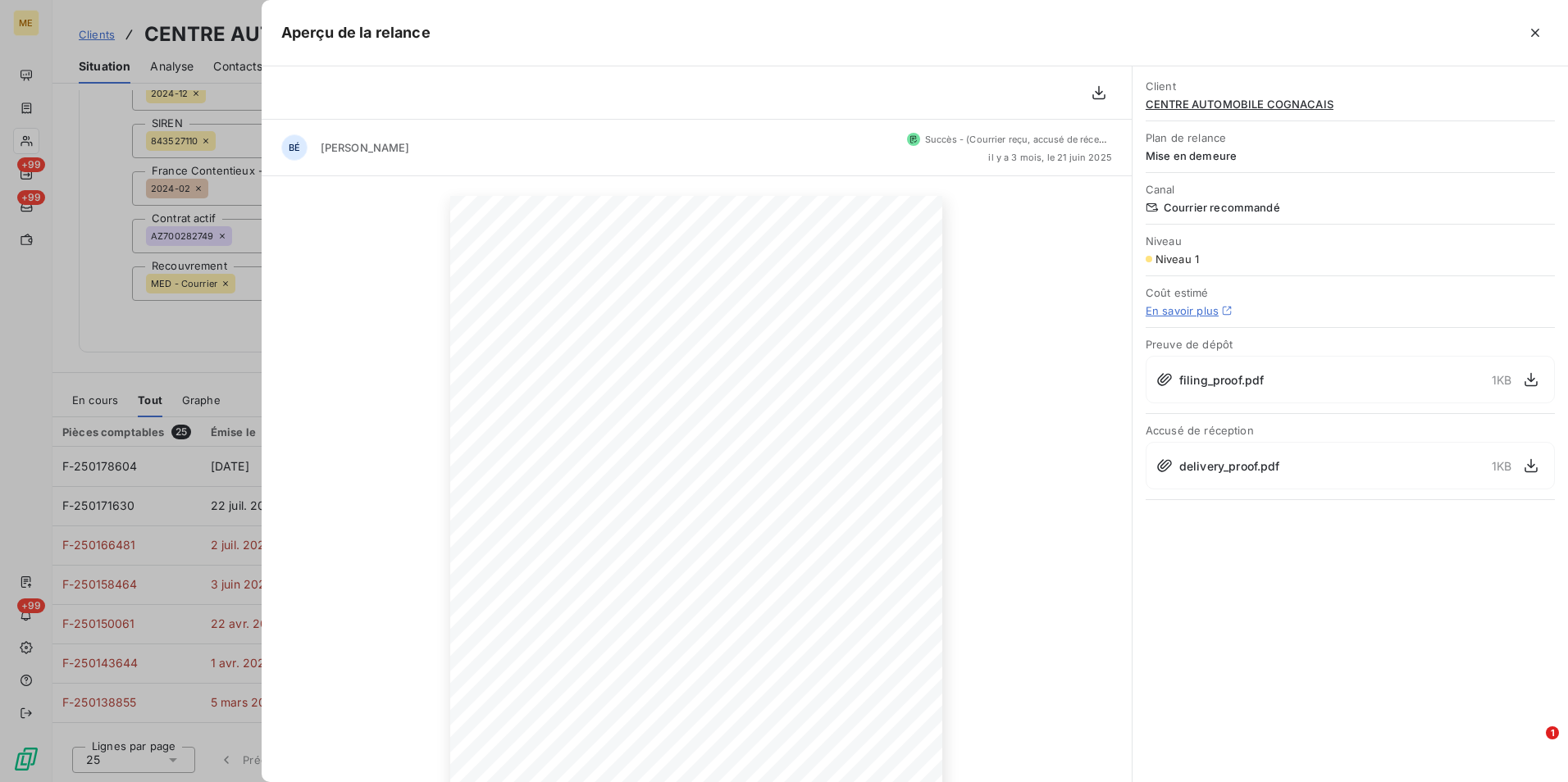
click at [175, 291] on div at bounding box center [784, 391] width 1568 height 782
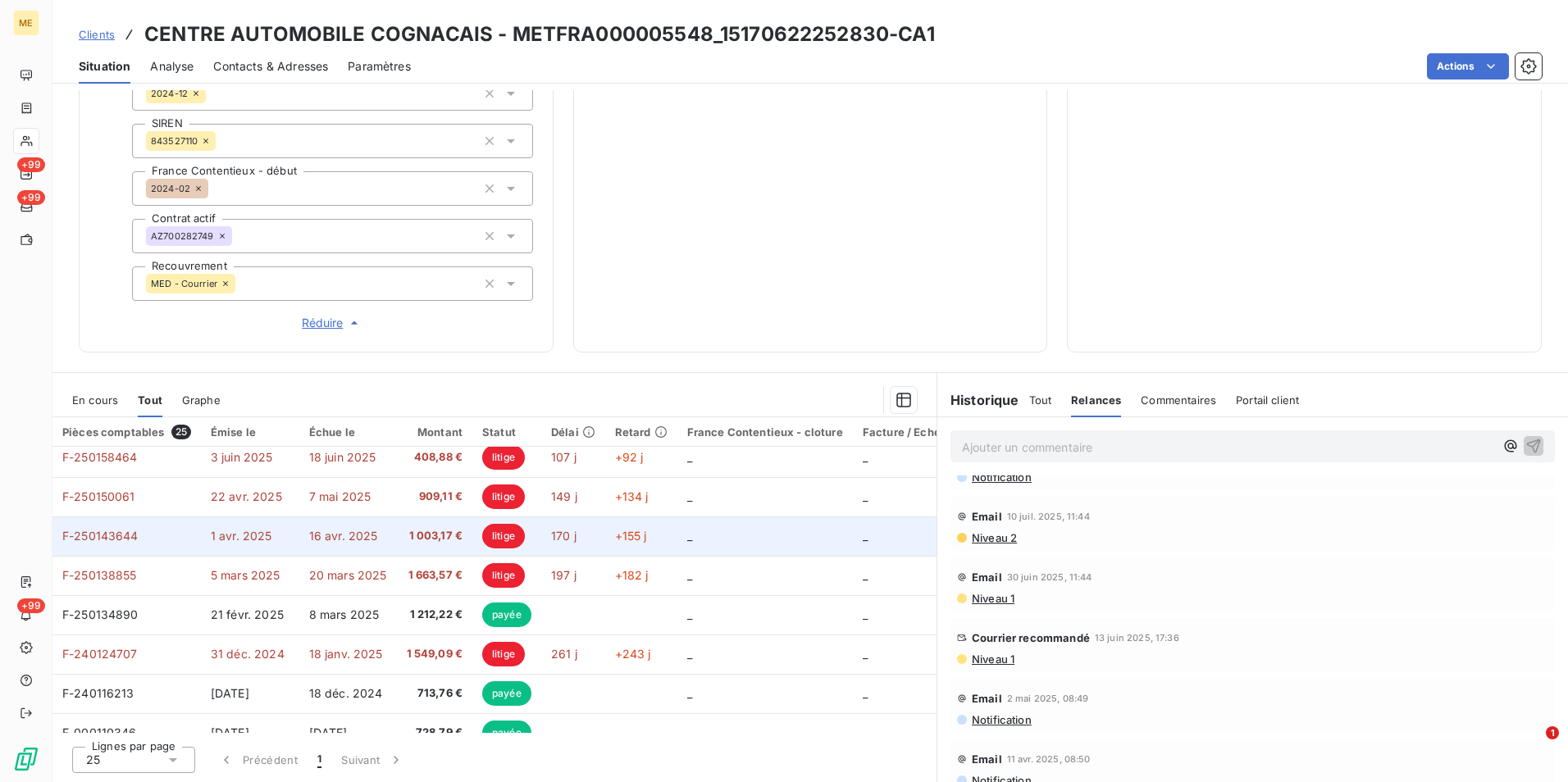
scroll to position [164, 0]
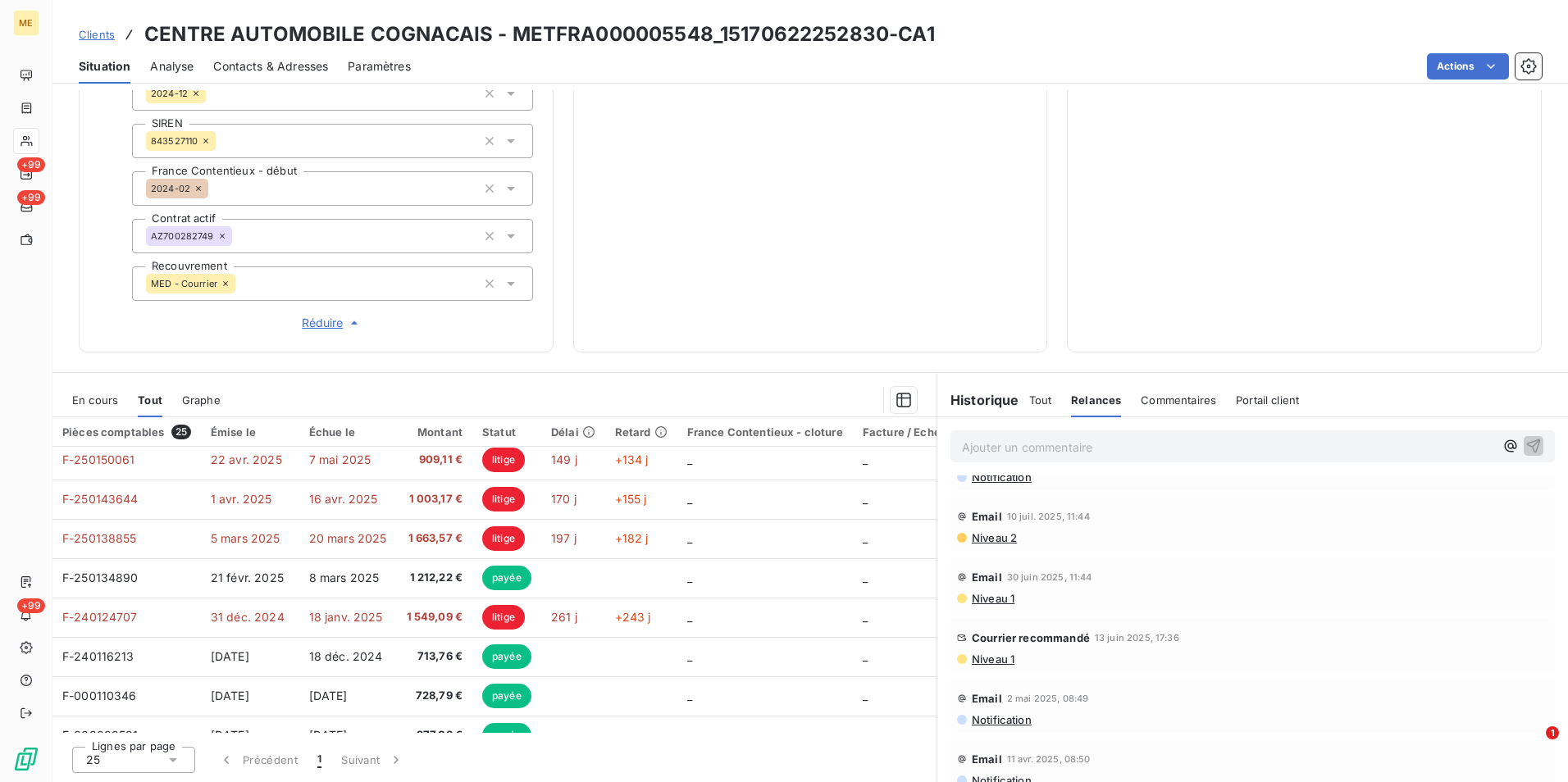
click at [987, 660] on span "Niveau 1" at bounding box center [992, 659] width 45 height 13
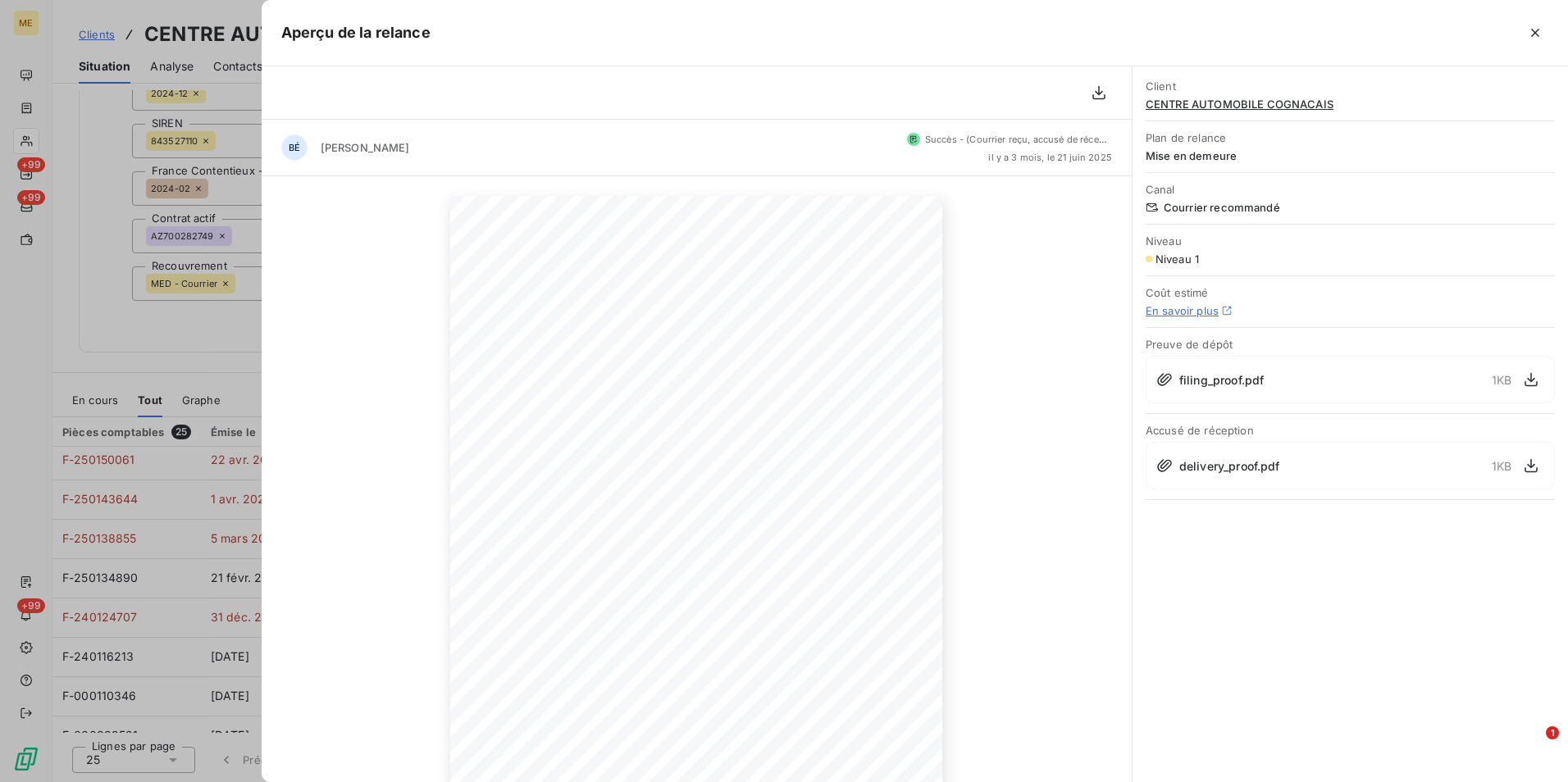
click at [198, 596] on div at bounding box center [784, 391] width 1568 height 782
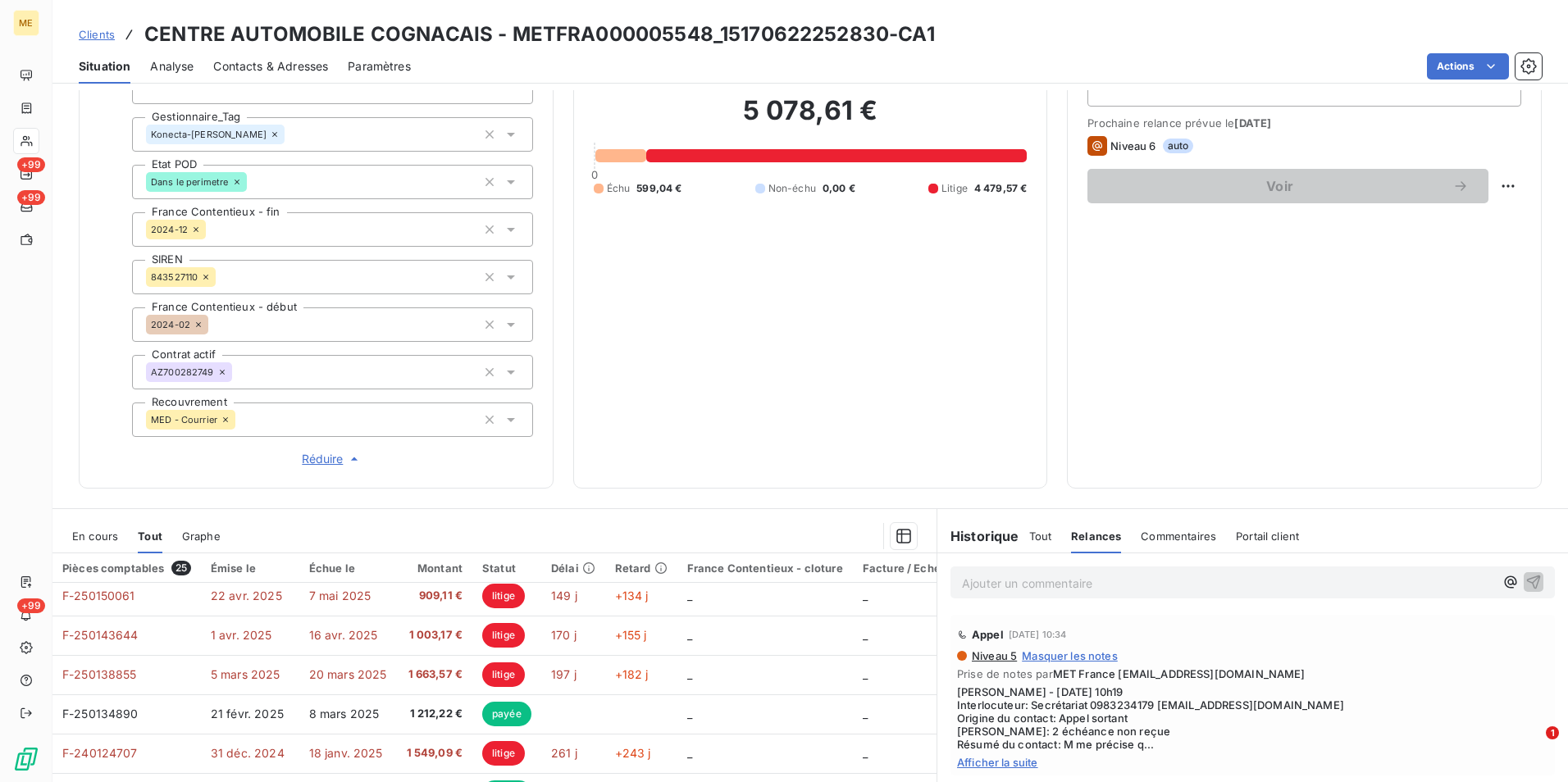
scroll to position [455, 0]
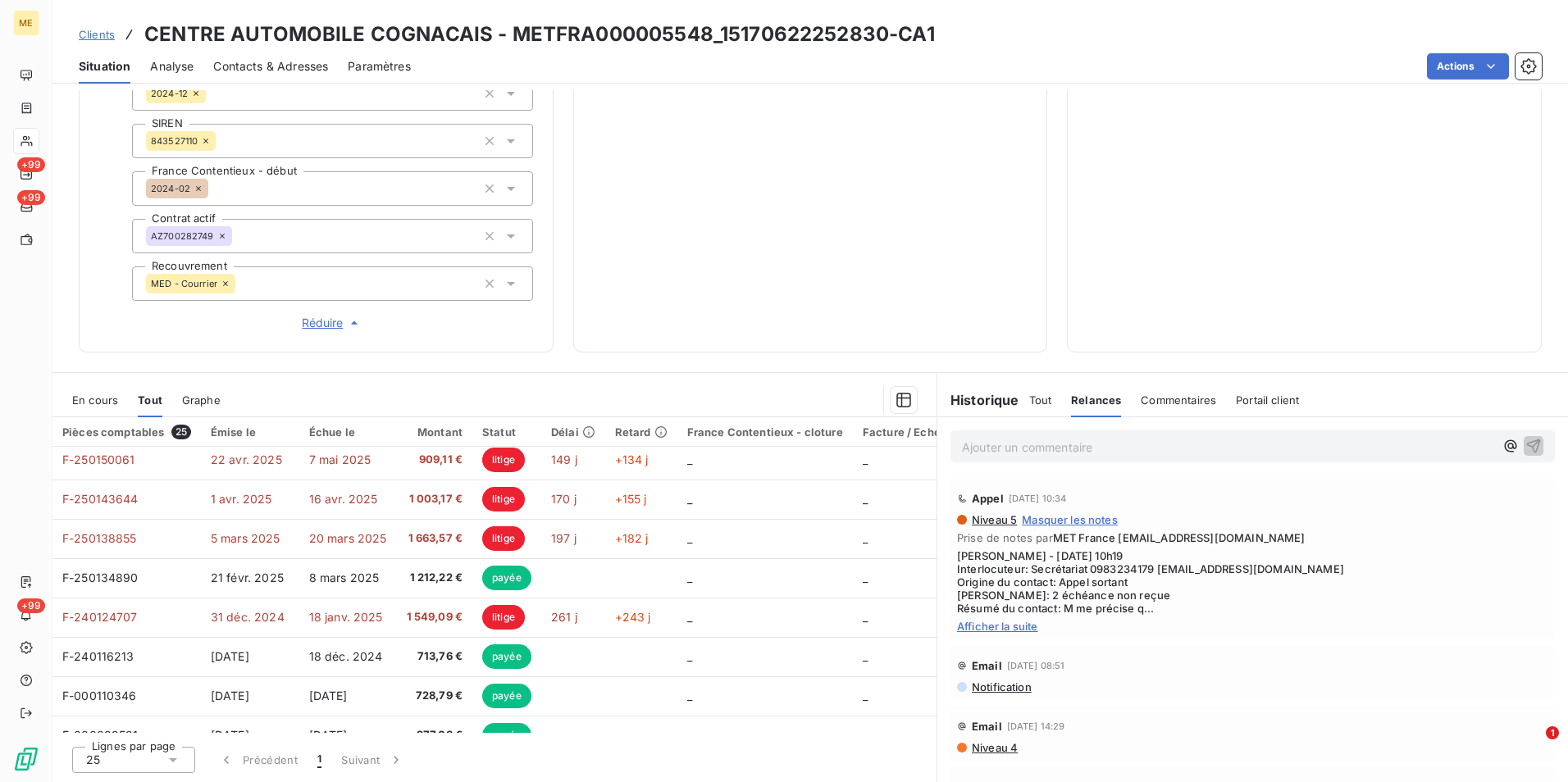
click at [1029, 401] on span "Tout" at bounding box center [1040, 400] width 23 height 13
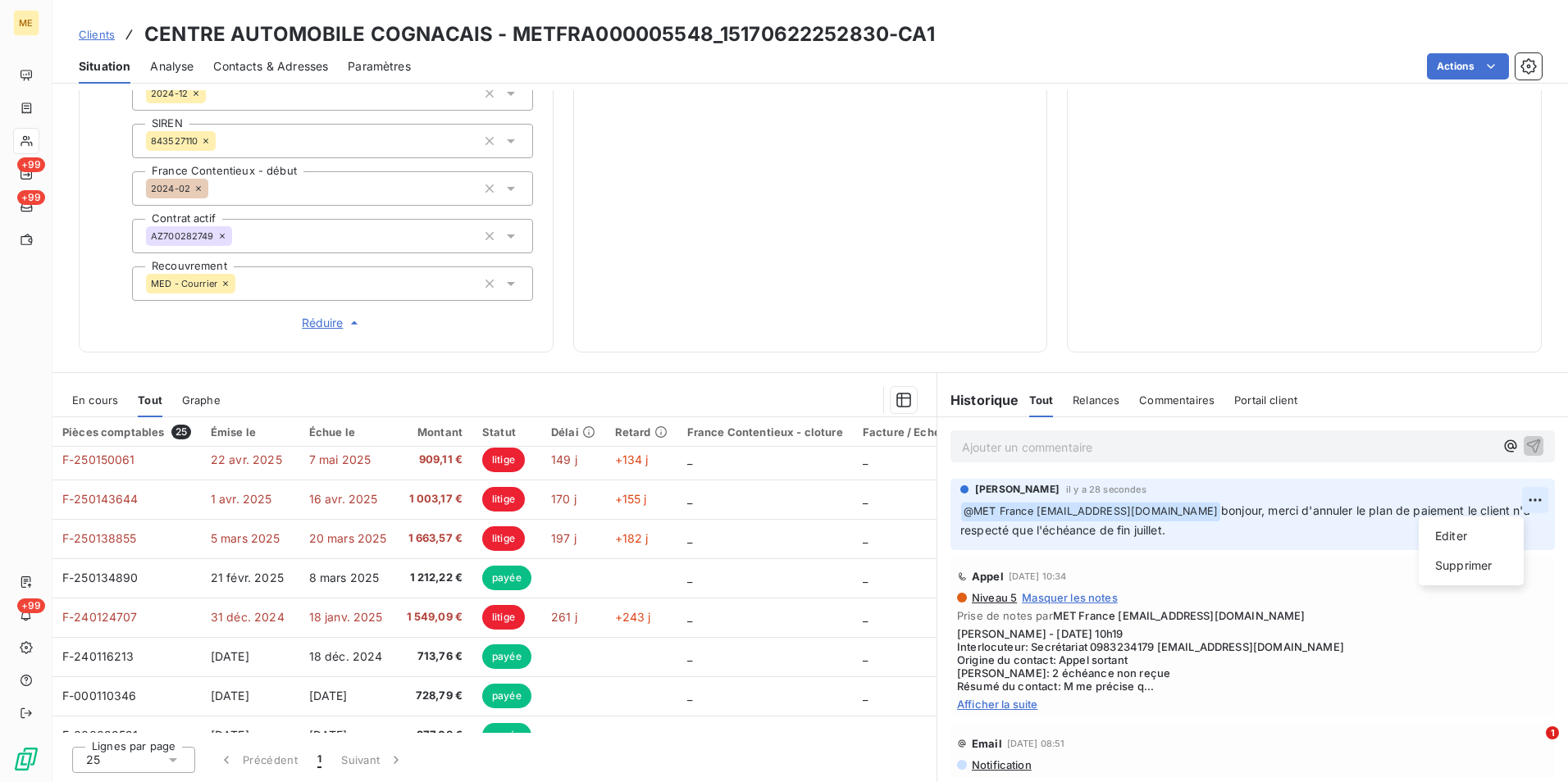
click at [1512, 502] on html "ME +99 +99 +99 Clients CENTRE AUTOMOBILE COGNACAIS - METFRA000005548_1517062225…" at bounding box center [784, 391] width 1568 height 782
click at [1171, 565] on html "ME +99 +99 +99 Clients CENTRE AUTOMOBILE COGNACAIS - METFRA000005548_1517062225…" at bounding box center [784, 391] width 1568 height 782
click at [1315, 524] on p "﻿ @ MET [GEOGRAPHIC_DATA] [EMAIL_ADDRESS][DOMAIN_NAME] bonjour, merci d'annuler…" at bounding box center [1252, 521] width 585 height 39
click at [1502, 502] on html "ME +99 +99 +99 Clients CENTRE AUTOMOBILE COGNACAIS - METFRA000005548_1517062225…" at bounding box center [784, 391] width 1568 height 782
click at [1444, 541] on div "Editer" at bounding box center [1470, 536] width 92 height 26
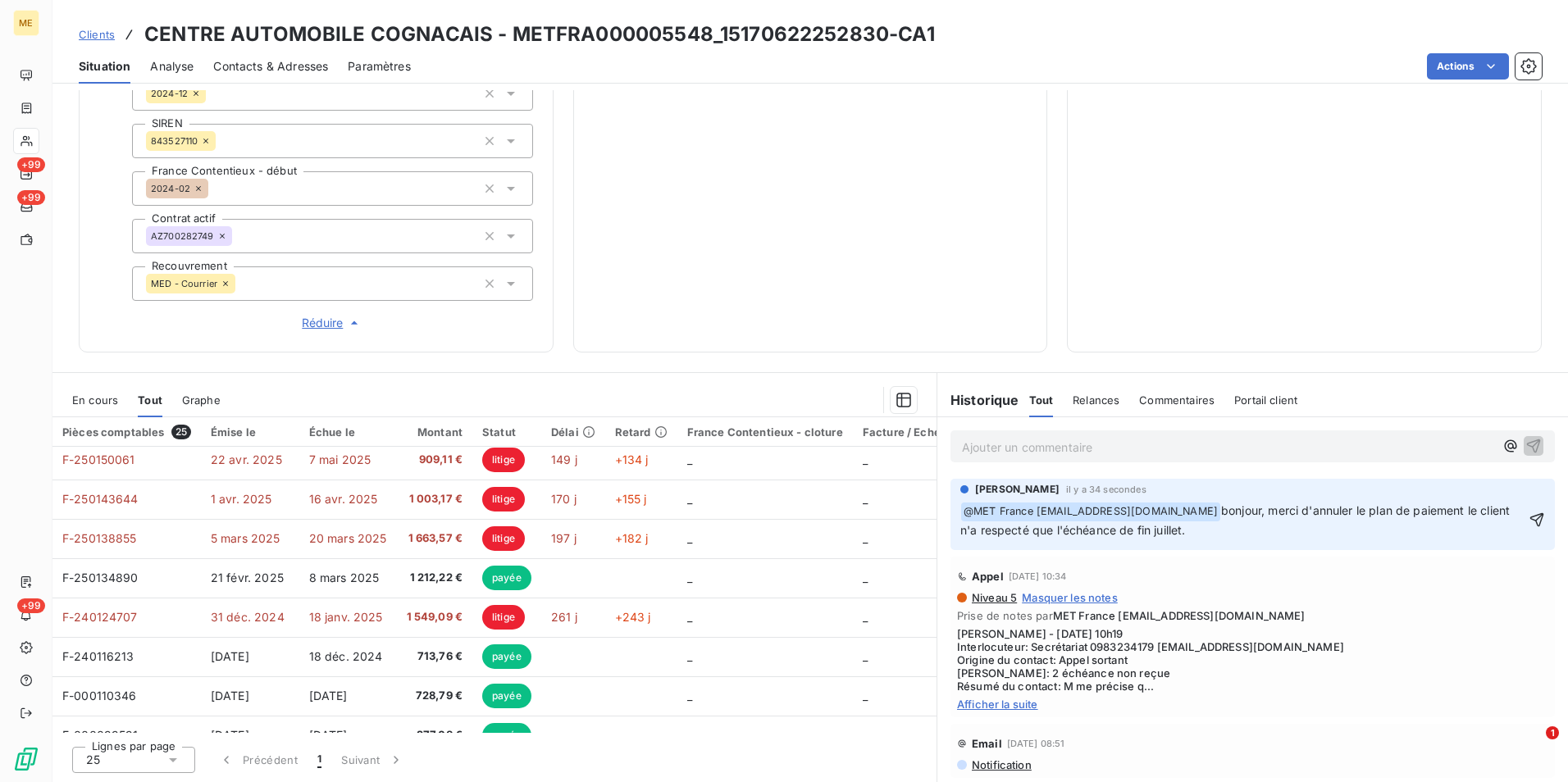
click at [1213, 532] on span "bonjour, merci d'annuler le plan de paiement le client n'a respecté que l'échéa…" at bounding box center [1236, 520] width 552 height 34
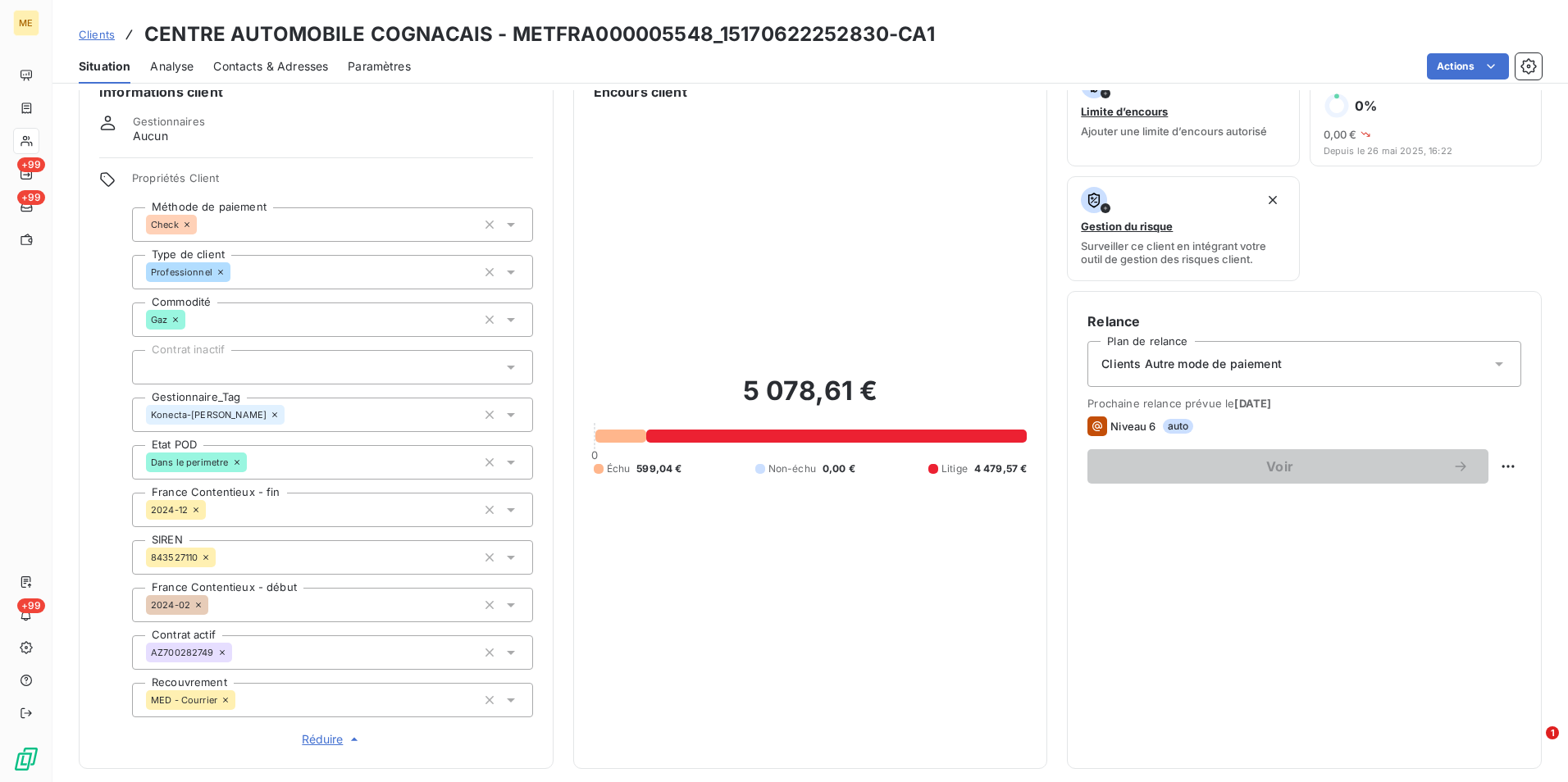
scroll to position [0, 0]
